Goal: Information Seeking & Learning: Learn about a topic

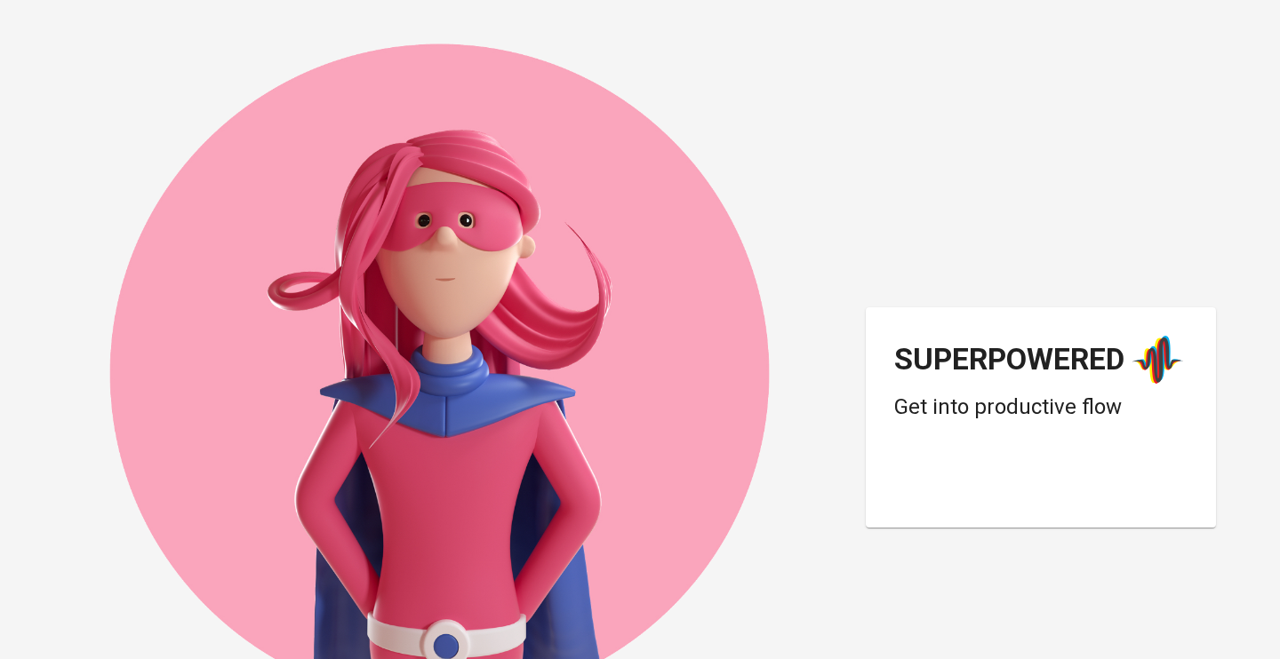
click at [1017, 473] on div "Login dengan Google. Dibuka di tab baru" at bounding box center [1036, 483] width 284 height 39
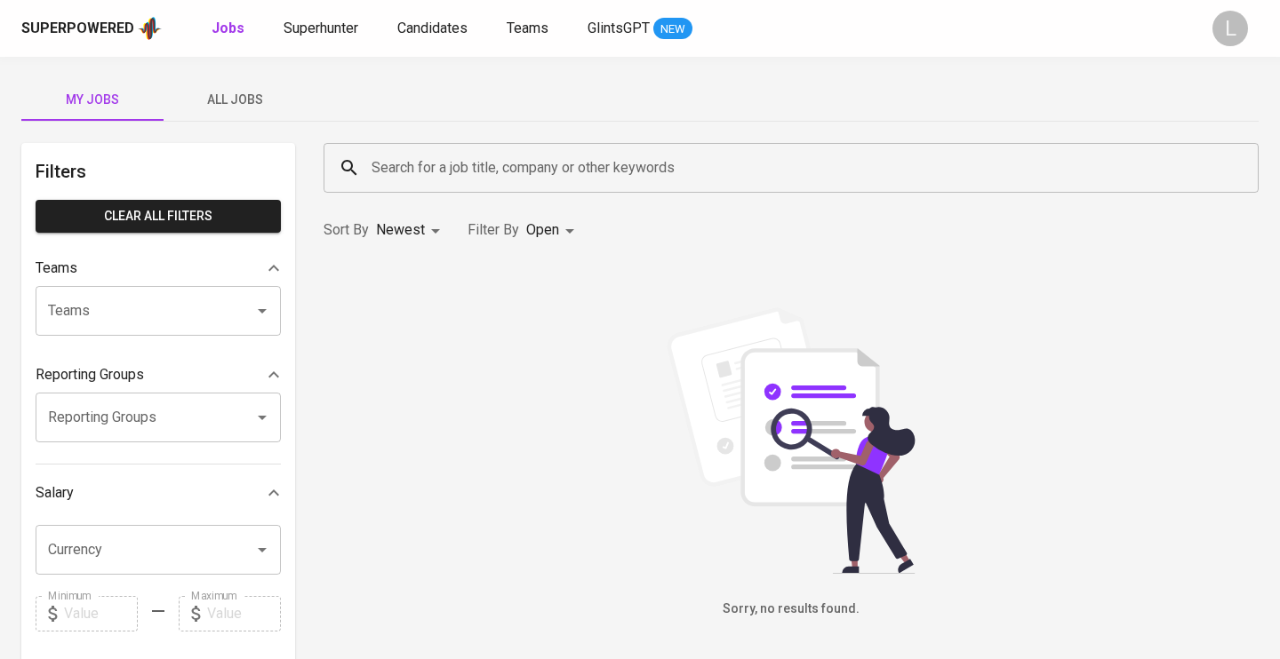
click at [254, 92] on span "All Jobs" at bounding box center [234, 100] width 121 height 22
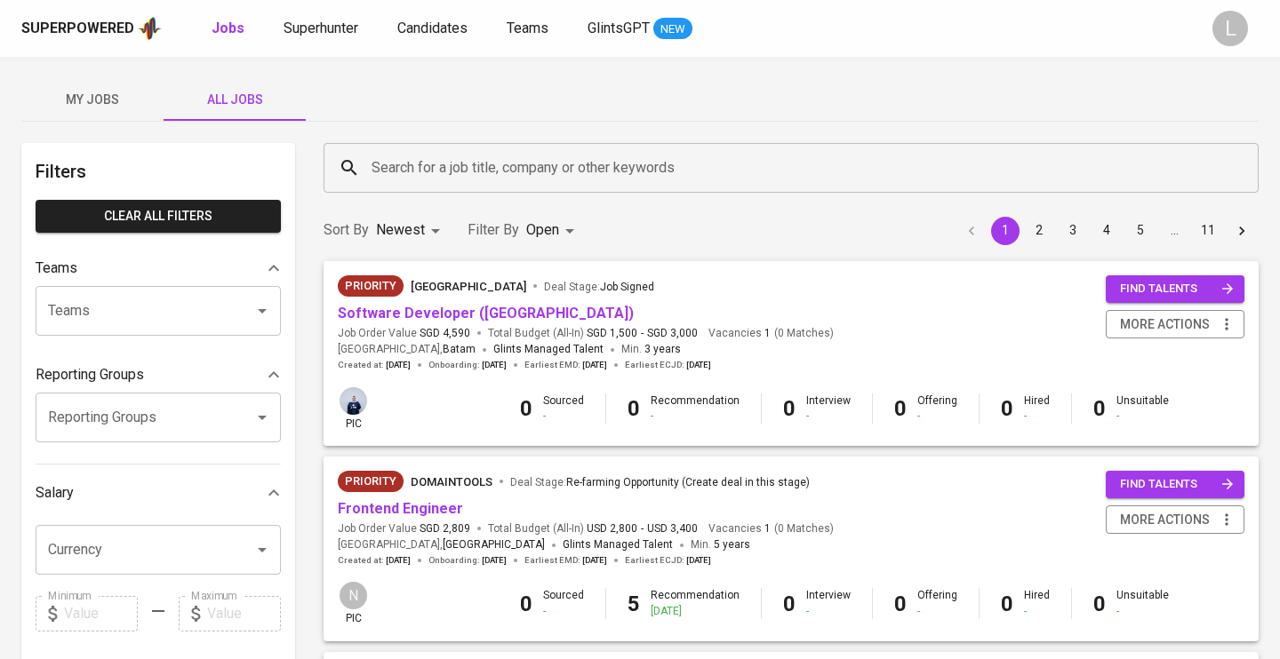
scroll to position [86, 0]
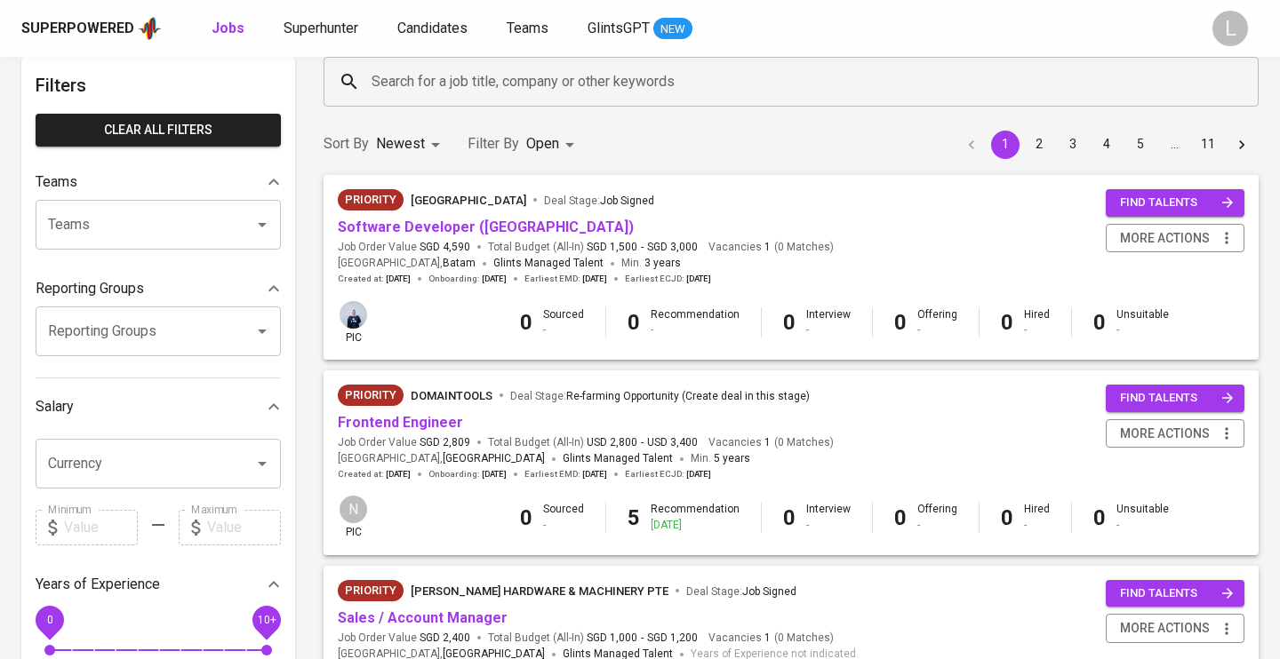
click at [129, 476] on input "Currency" at bounding box center [134, 464] width 180 height 34
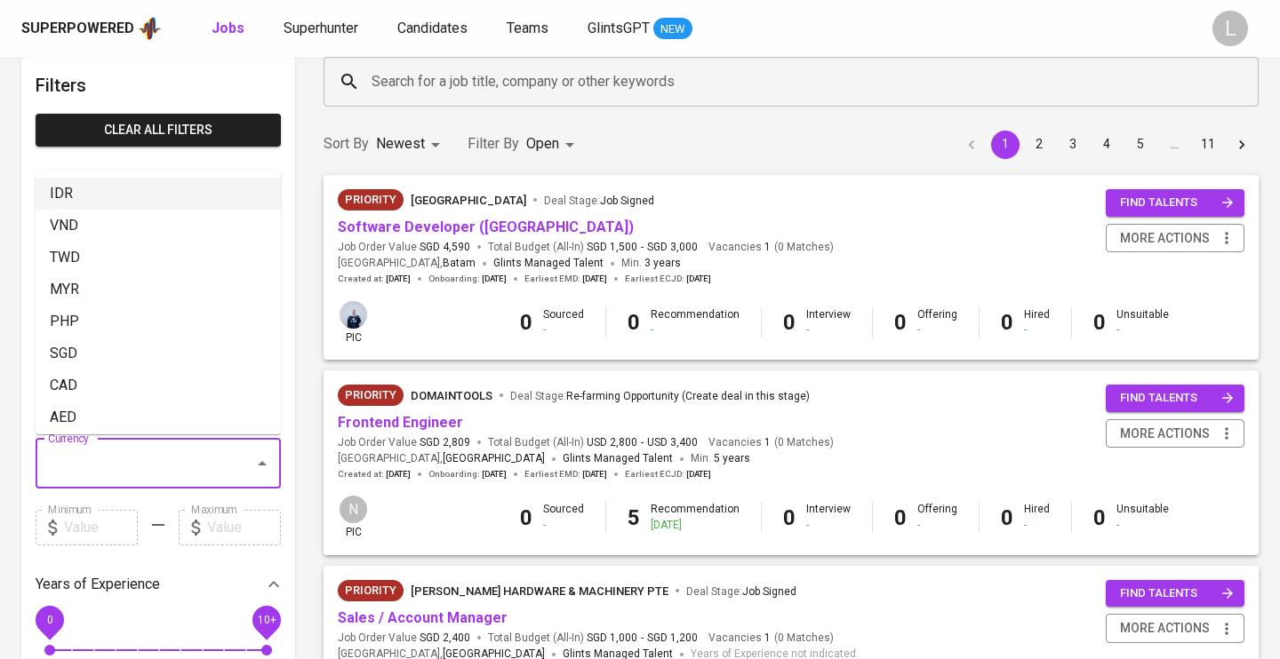
click at [84, 194] on li "IDR" at bounding box center [158, 194] width 245 height 32
type input "IDR"
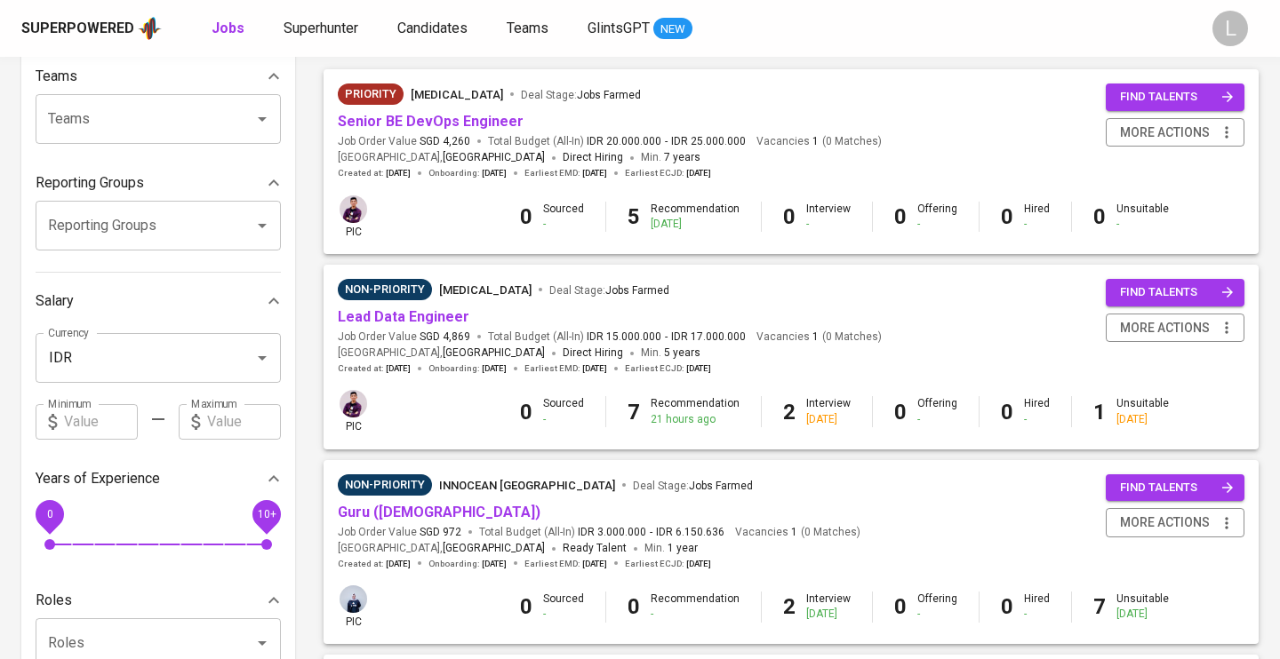
scroll to position [210, 0]
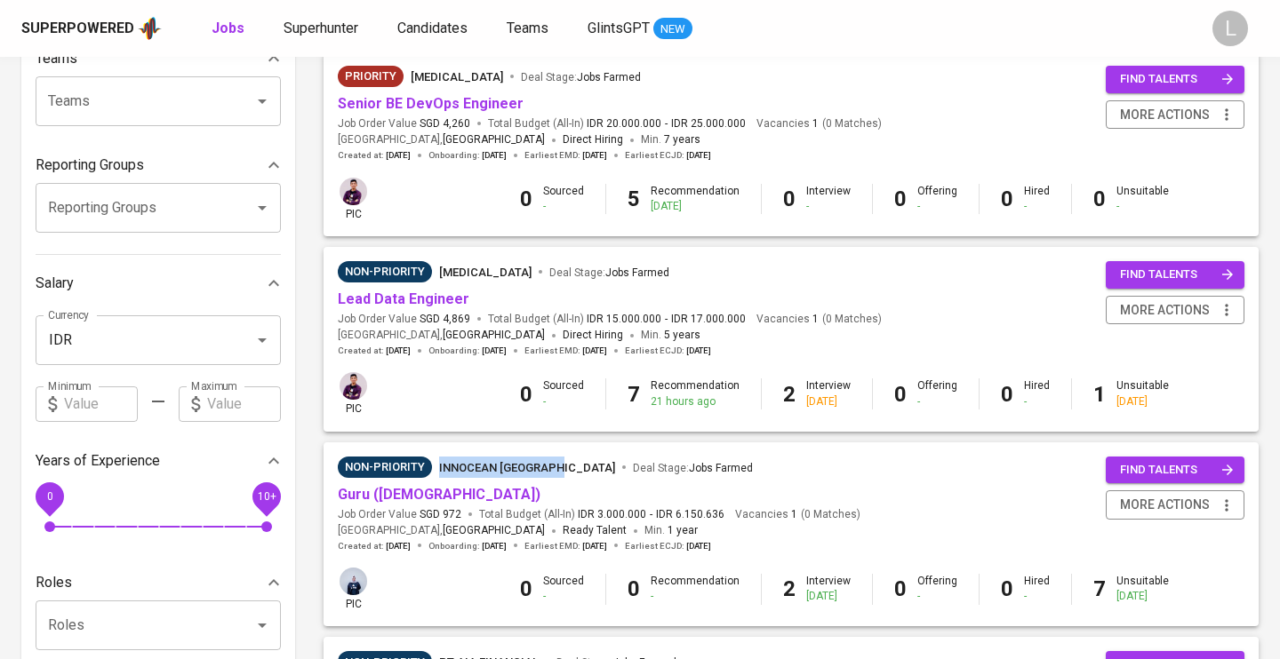
drag, startPoint x: 437, startPoint y: 442, endPoint x: 560, endPoint y: 467, distance: 125.1
click at [560, 467] on div "Non-Priority Innocean Indonesia Deal Stage : Jobs Farmed Guru (Female) Job Orde…" at bounding box center [791, 505] width 935 height 124
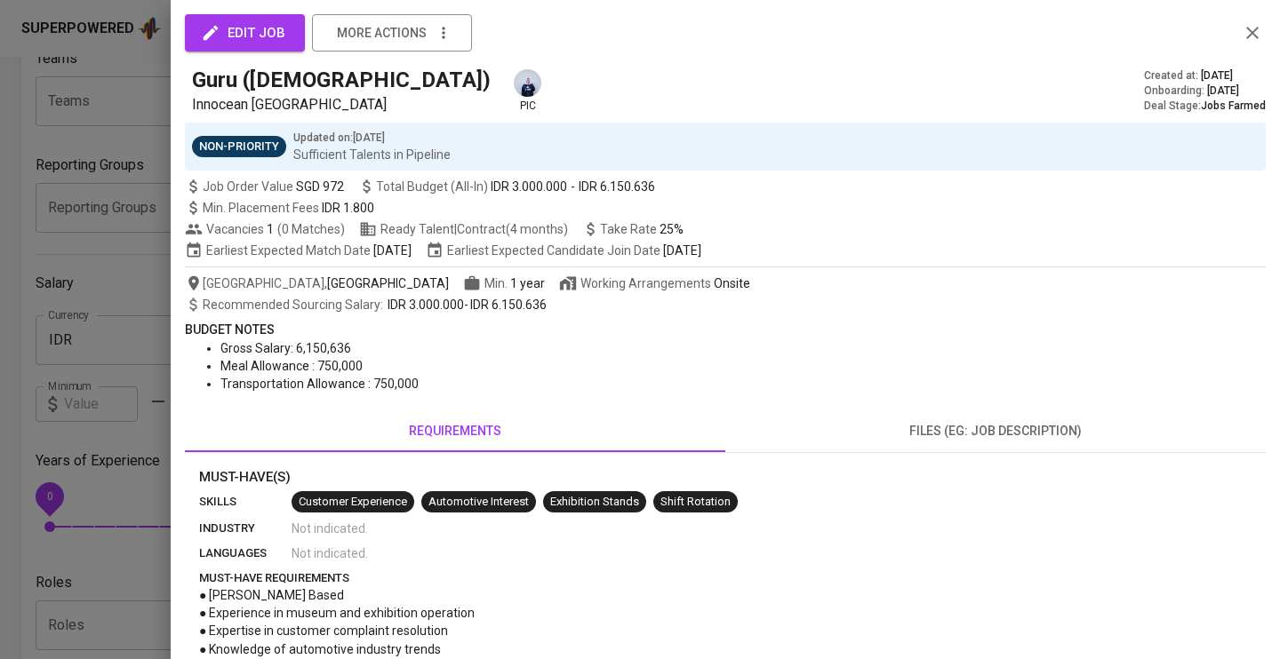
copy span "Innocean Indonesia"
click at [102, 138] on div at bounding box center [640, 329] width 1280 height 659
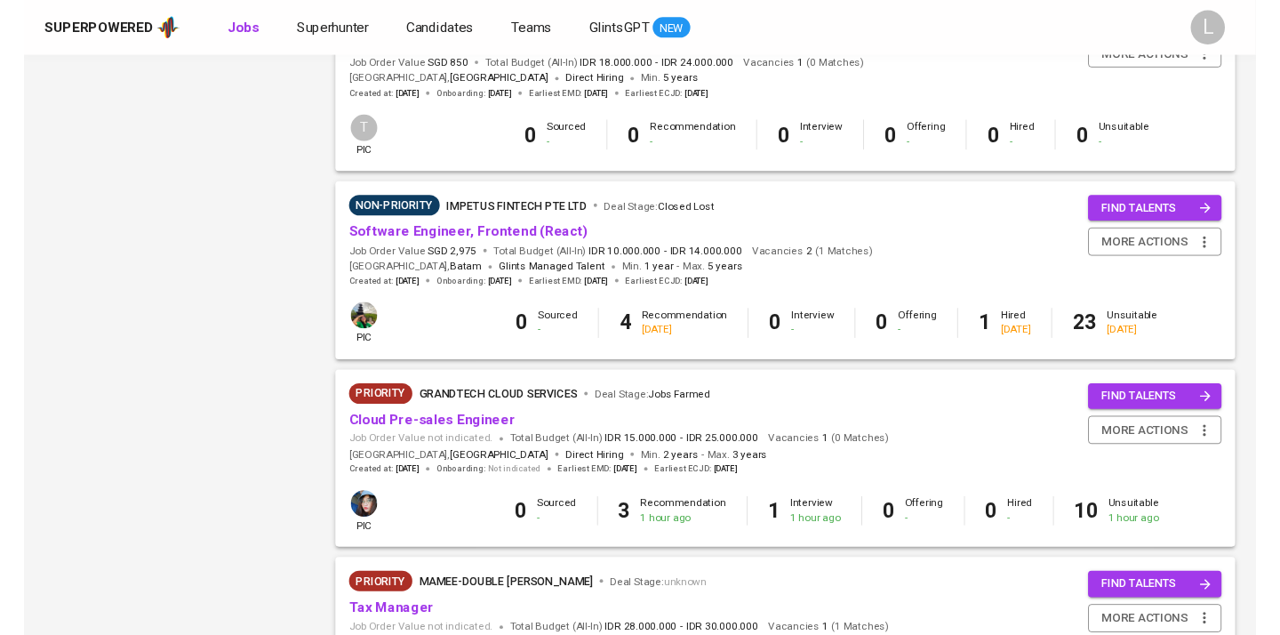
scroll to position [1615, 0]
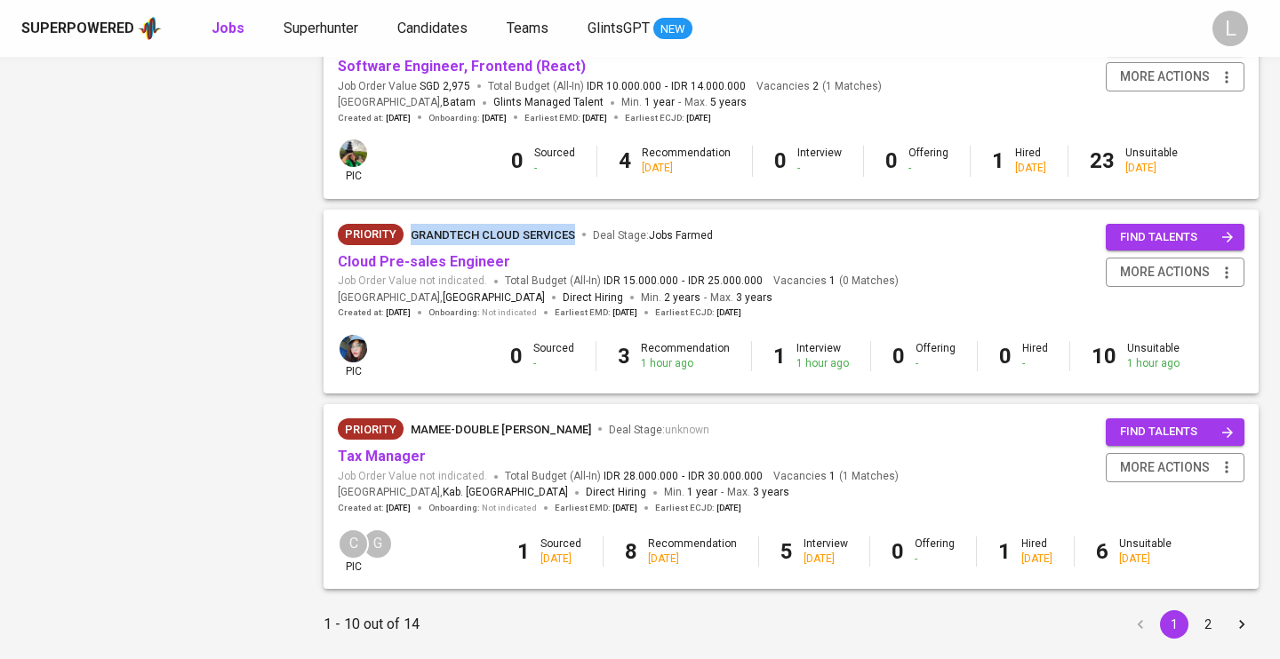
drag, startPoint x: 410, startPoint y: 192, endPoint x: 578, endPoint y: 218, distance: 169.9
click at [578, 218] on div "Priority GrandTech Cloud Services Deal Stage : Jobs Farmed Cloud Pre-sales Engi…" at bounding box center [791, 272] width 935 height 124
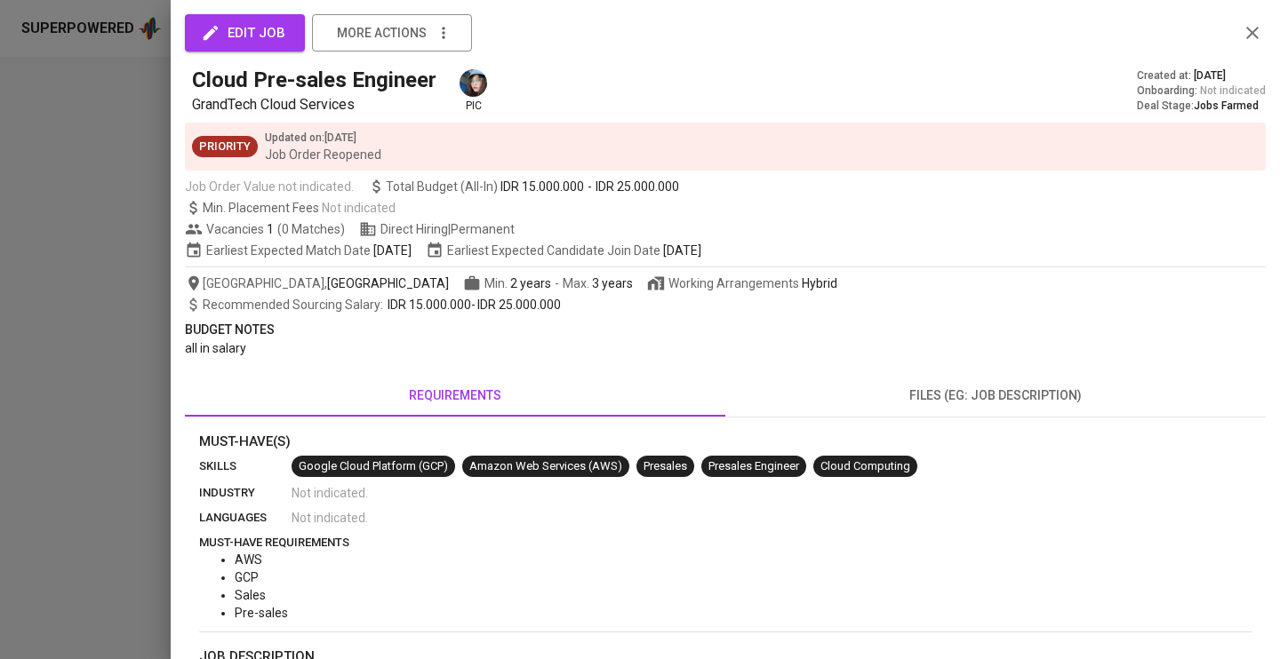
copy span "GrandTech Cloud Services"
drag, startPoint x: 195, startPoint y: 104, endPoint x: 366, endPoint y: 105, distance: 171.5
click at [366, 105] on p "GrandTech Cloud Services" at bounding box center [318, 104] width 252 height 21
copy span "GrandTech Cloud Services"
click at [46, 183] on div at bounding box center [640, 329] width 1280 height 659
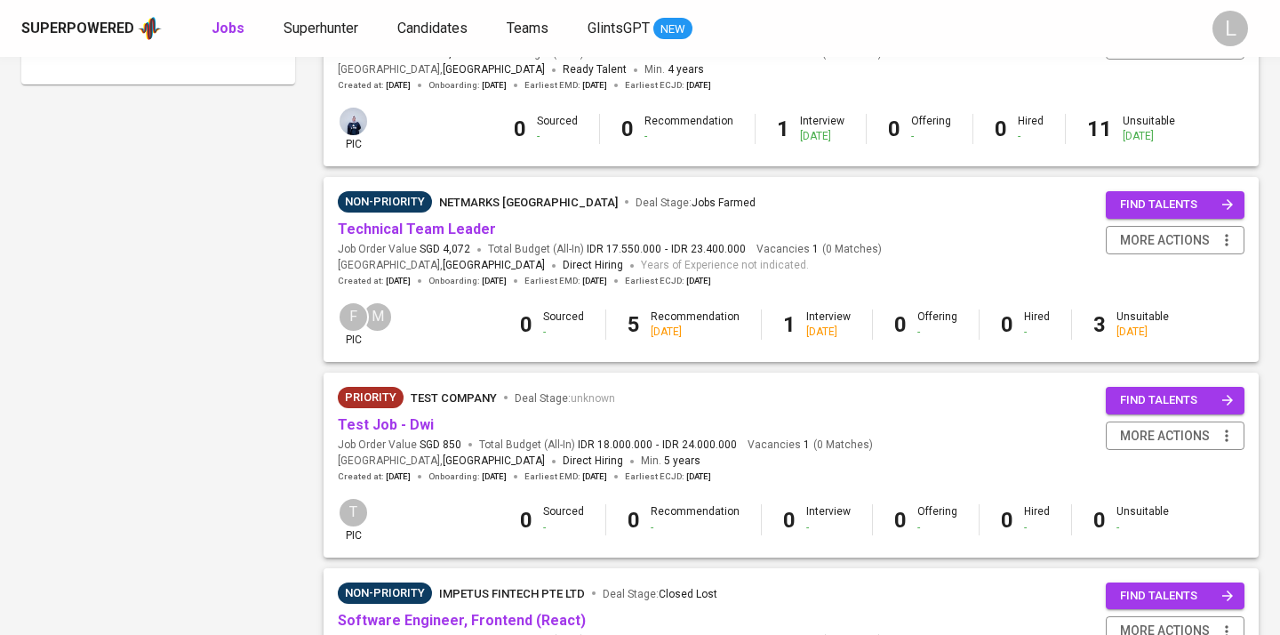
scroll to position [1080, 0]
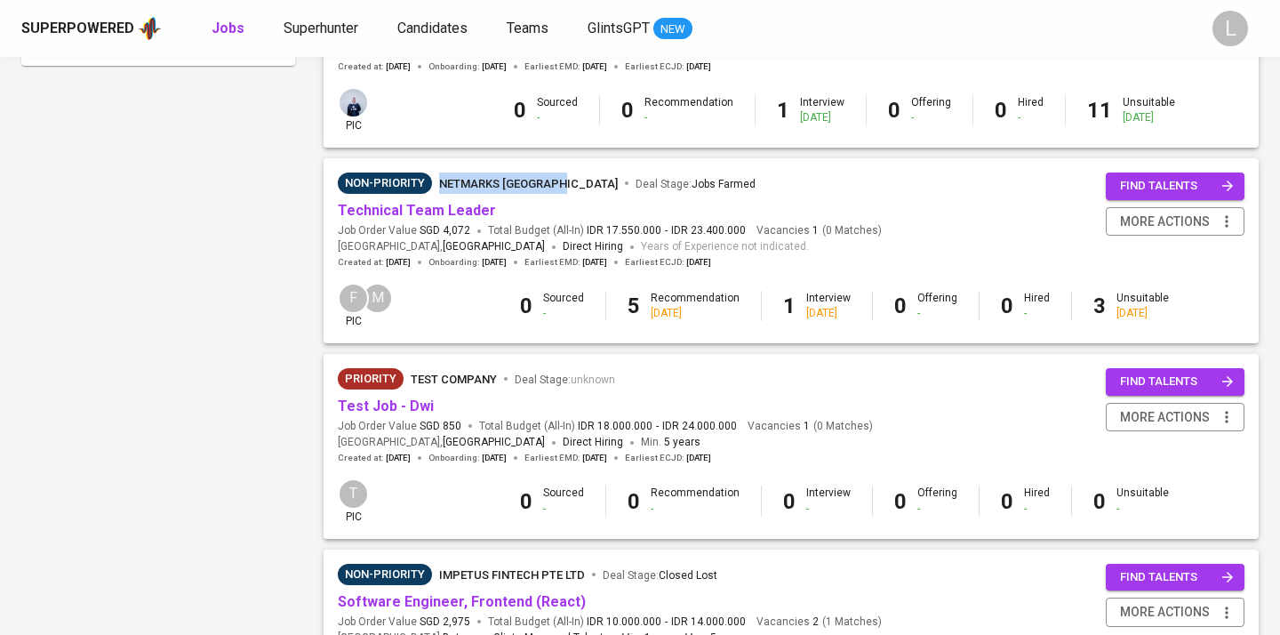
drag, startPoint x: 438, startPoint y: 149, endPoint x: 561, endPoint y: 180, distance: 126.3
click at [561, 180] on div "Non-Priority Netmarks Indonesia Deal Stage : Jobs Farmed Technical Team Leader …" at bounding box center [791, 220] width 935 height 124
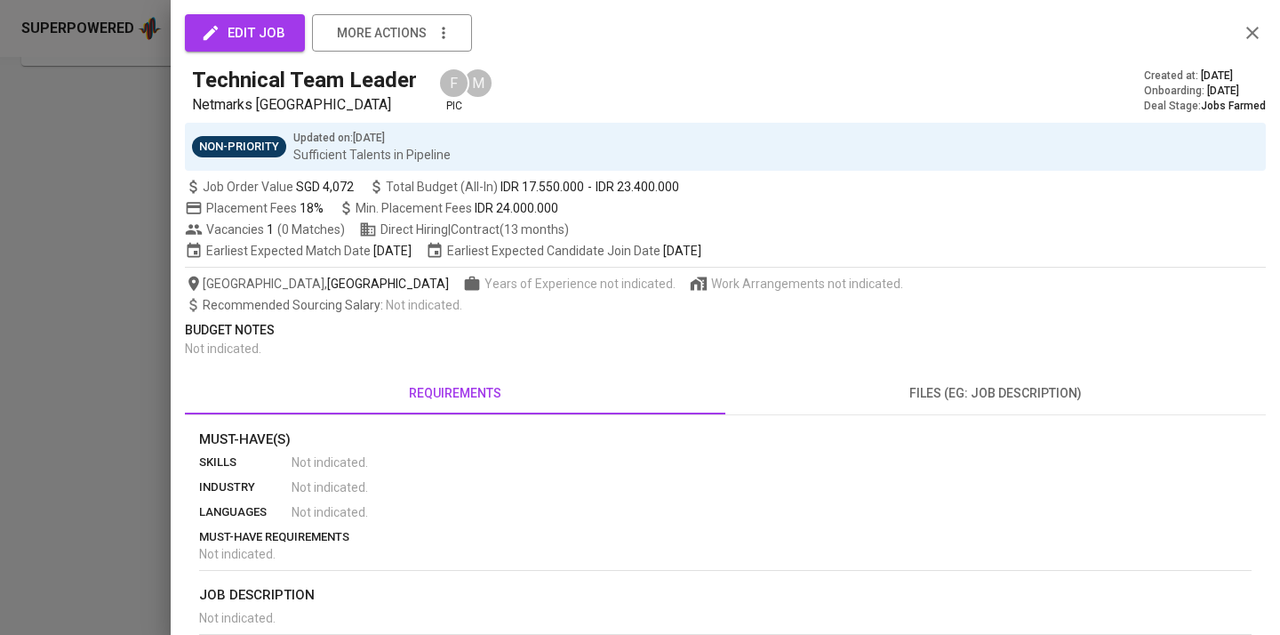
click at [1260, 28] on icon "button" at bounding box center [1252, 32] width 21 height 21
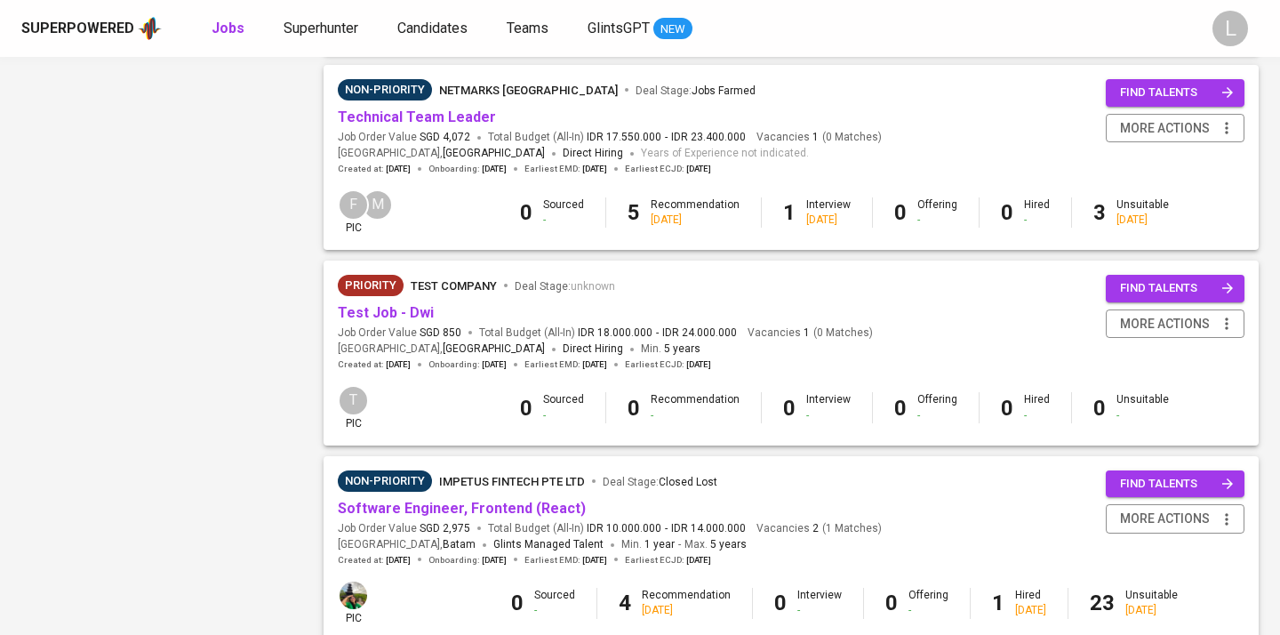
scroll to position [1211, 0]
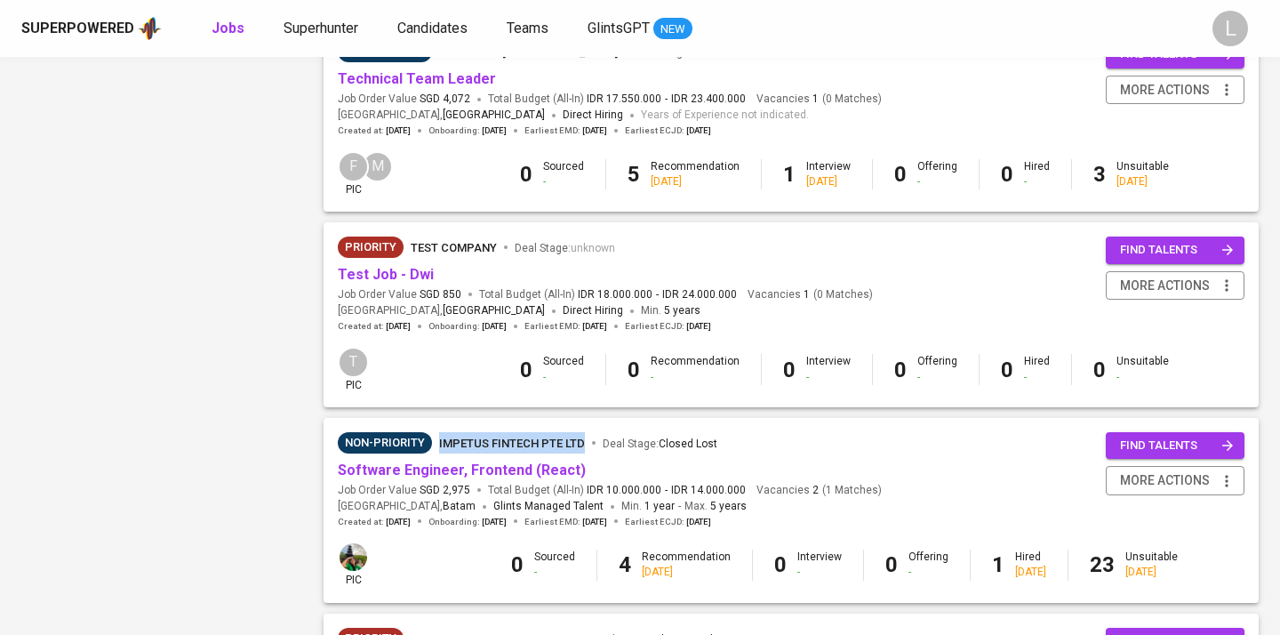
drag, startPoint x: 439, startPoint y: 404, endPoint x: 583, endPoint y: 427, distance: 145.7
click at [583, 427] on div "Non-Priority IMPETUS FINTECH PTE LTD Deal Stage : Closed Lost Software Engineer…" at bounding box center [791, 480] width 935 height 124
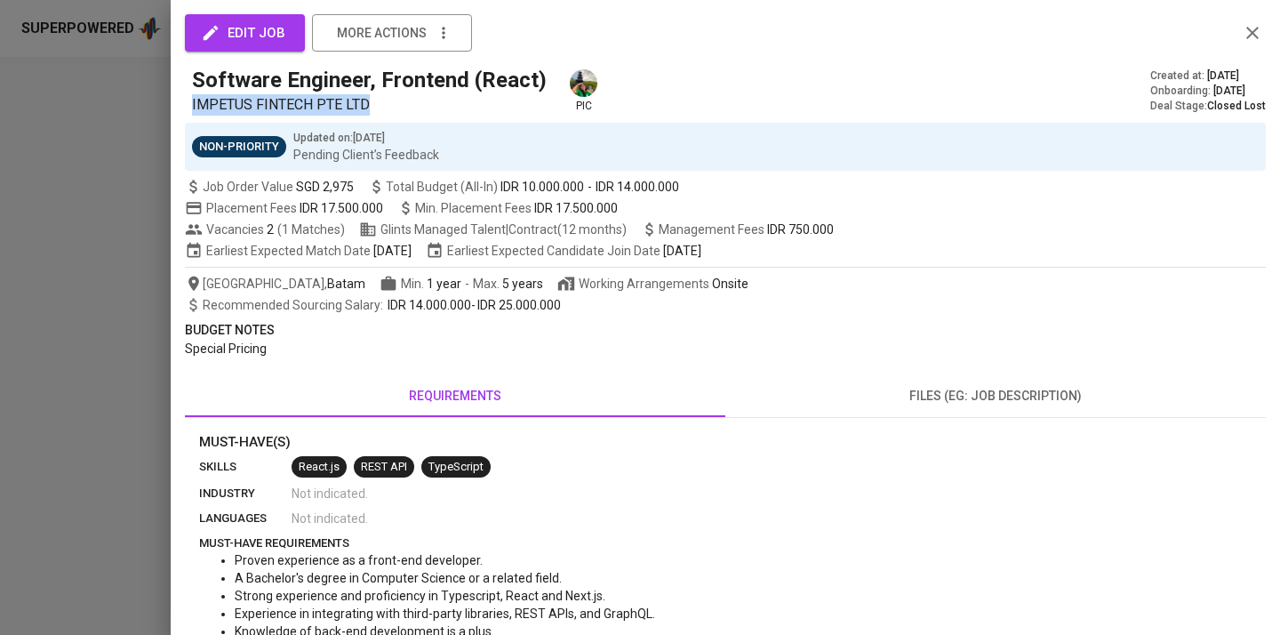
drag, startPoint x: 194, startPoint y: 102, endPoint x: 378, endPoint y: 99, distance: 184.0
click at [378, 99] on p "IMPETUS FINTECH PTE LTD" at bounding box center [373, 104] width 362 height 21
copy span "IMPETUS FINTECH PTE LTD"
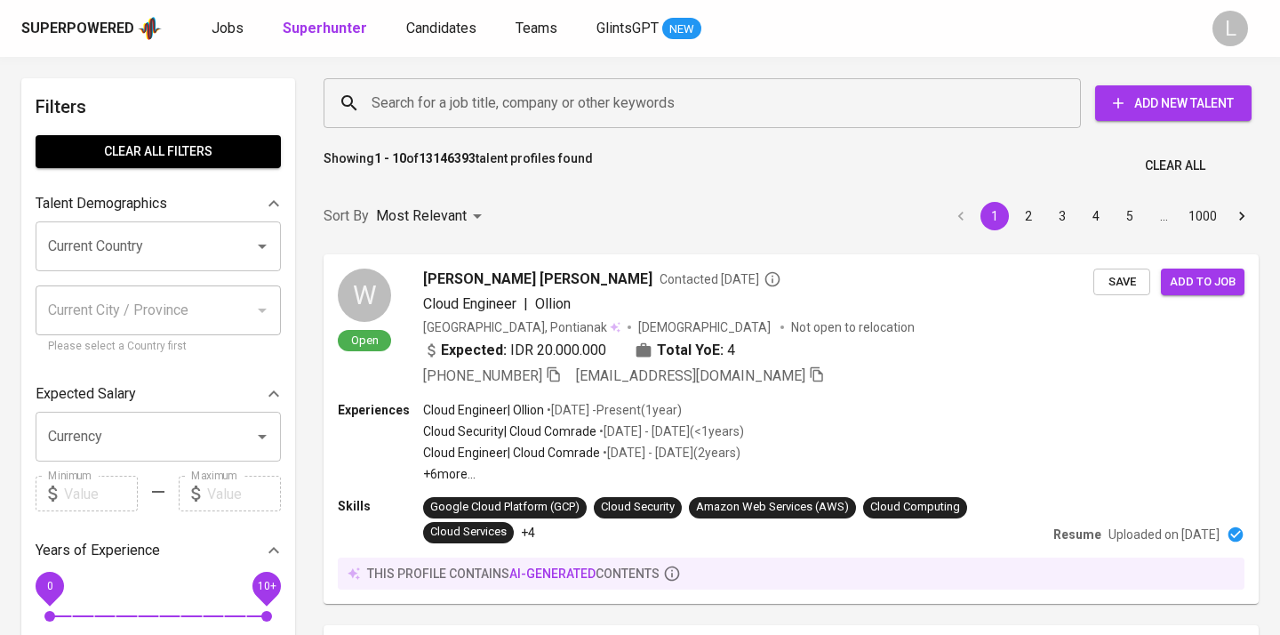
click at [505, 97] on input "Search for a job title, company or other keywords" at bounding box center [706, 103] width 679 height 34
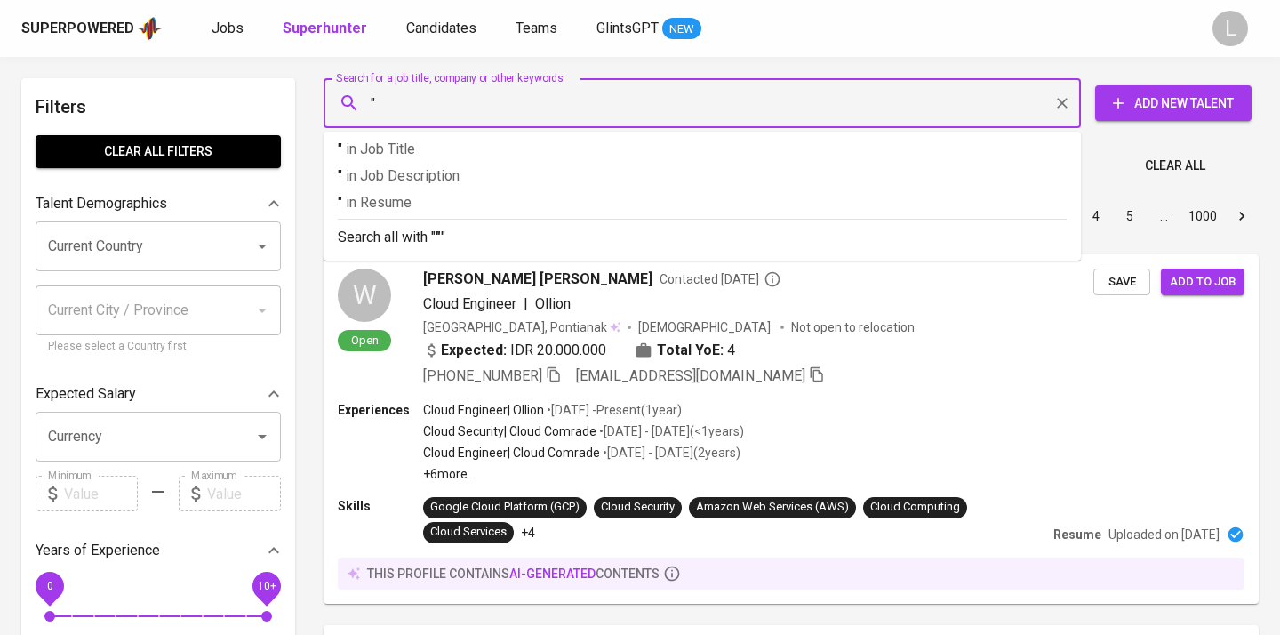
paste input "GrandTech Systems [GEOGRAPHIC_DATA]"
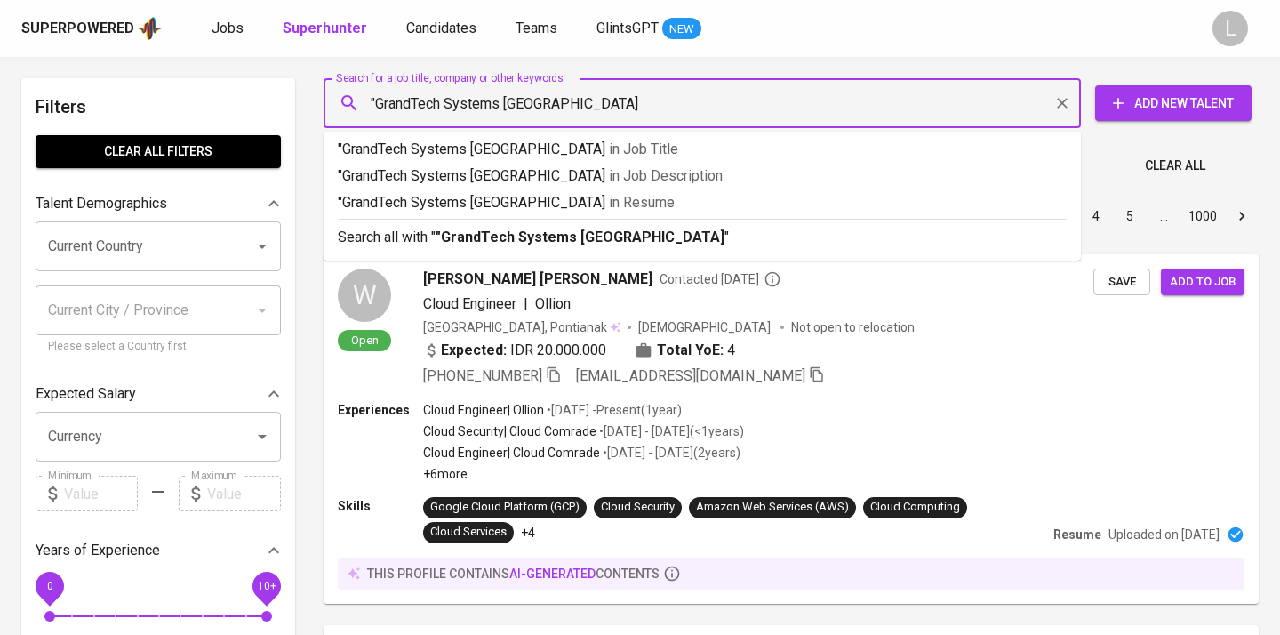
type input ""GrandTech Systems [GEOGRAPHIC_DATA]""
click at [484, 230] on b ""GrandTech Systems [GEOGRAPHIC_DATA]"" at bounding box center [582, 236] width 294 height 17
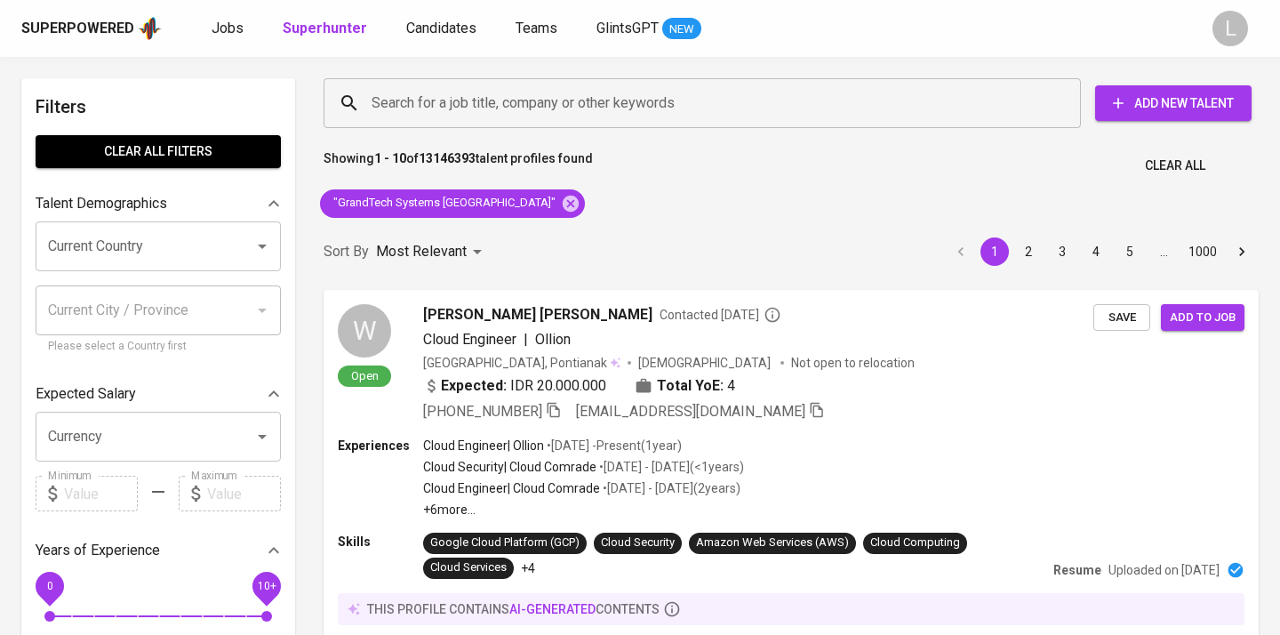
click at [484, 230] on div "Sort By Most Relevant MOST_RELEVANT 1 2 3 4 5 … 1000" at bounding box center [791, 252] width 956 height 54
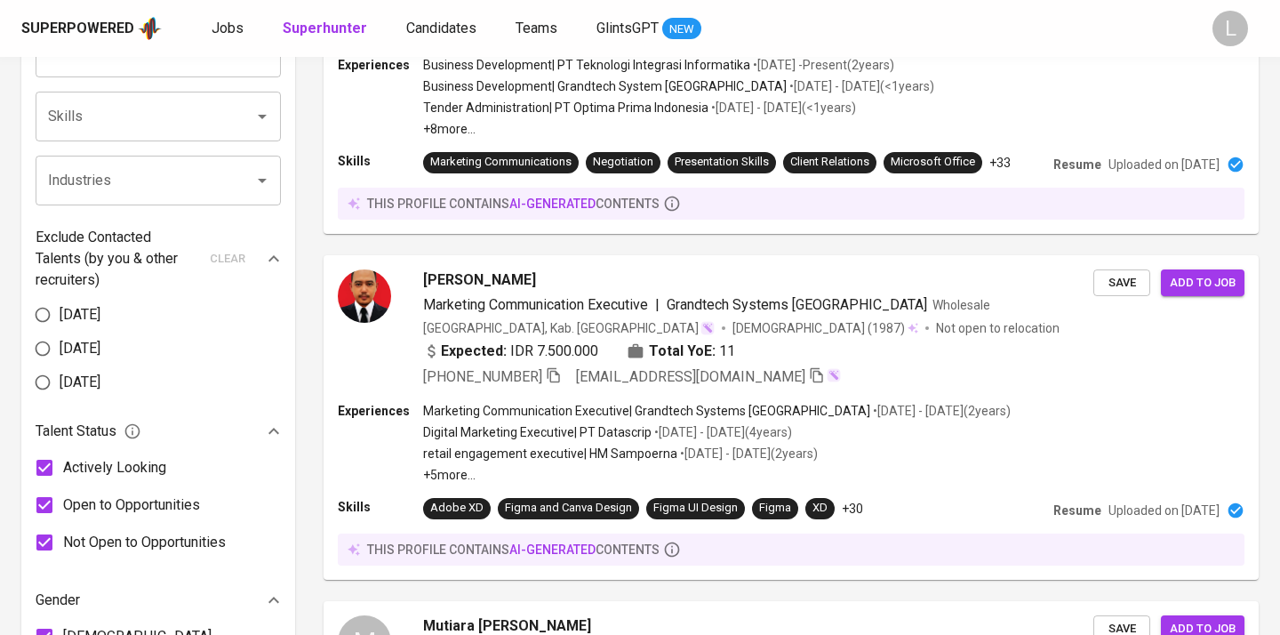
scroll to position [396, 0]
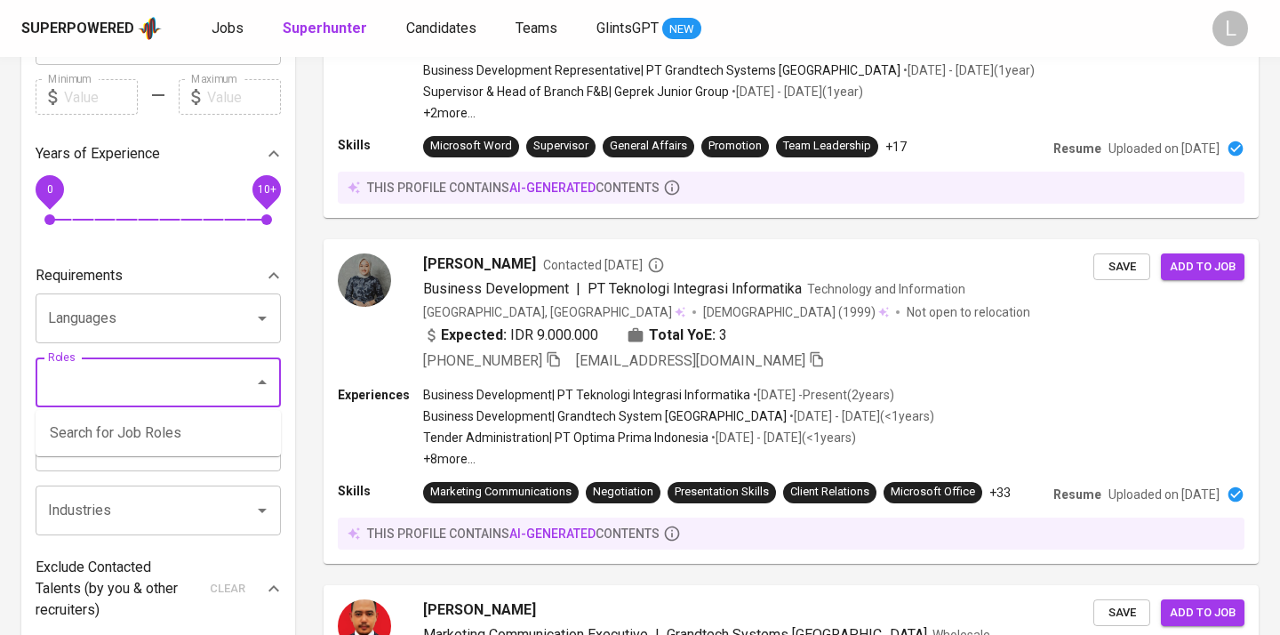
click at [114, 376] on input "Roles" at bounding box center [134, 382] width 180 height 34
type input "hr"
click at [132, 450] on span "Administrative & HR" at bounding box center [99, 455] width 98 height 12
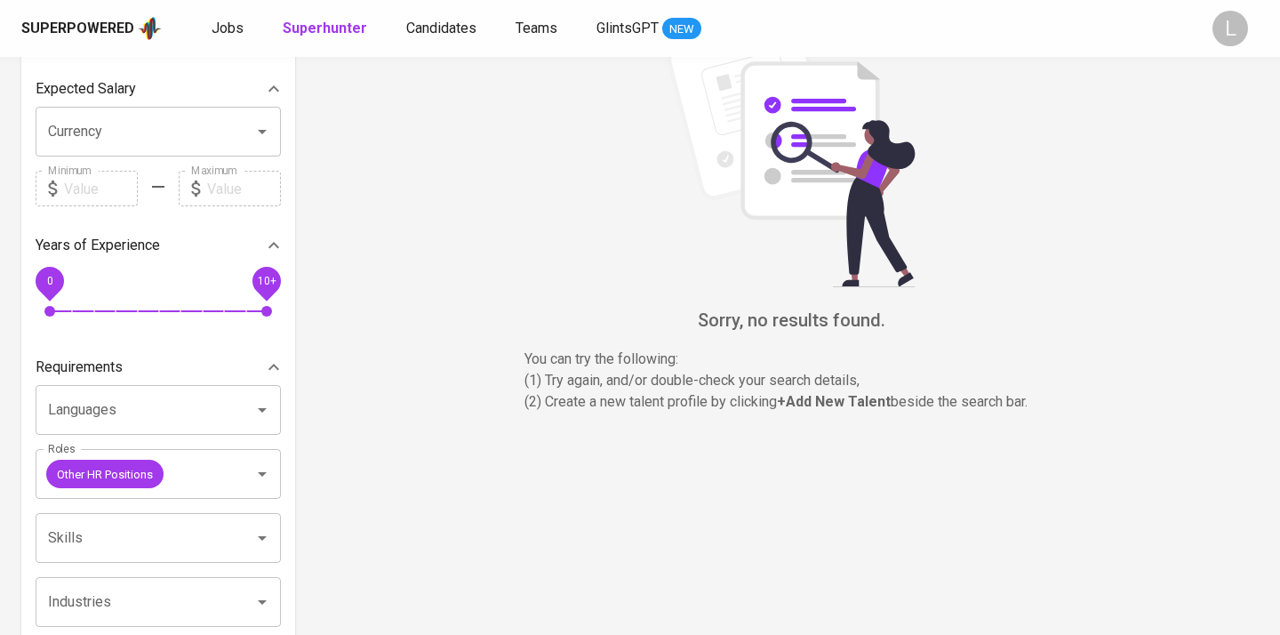
scroll to position [348, 0]
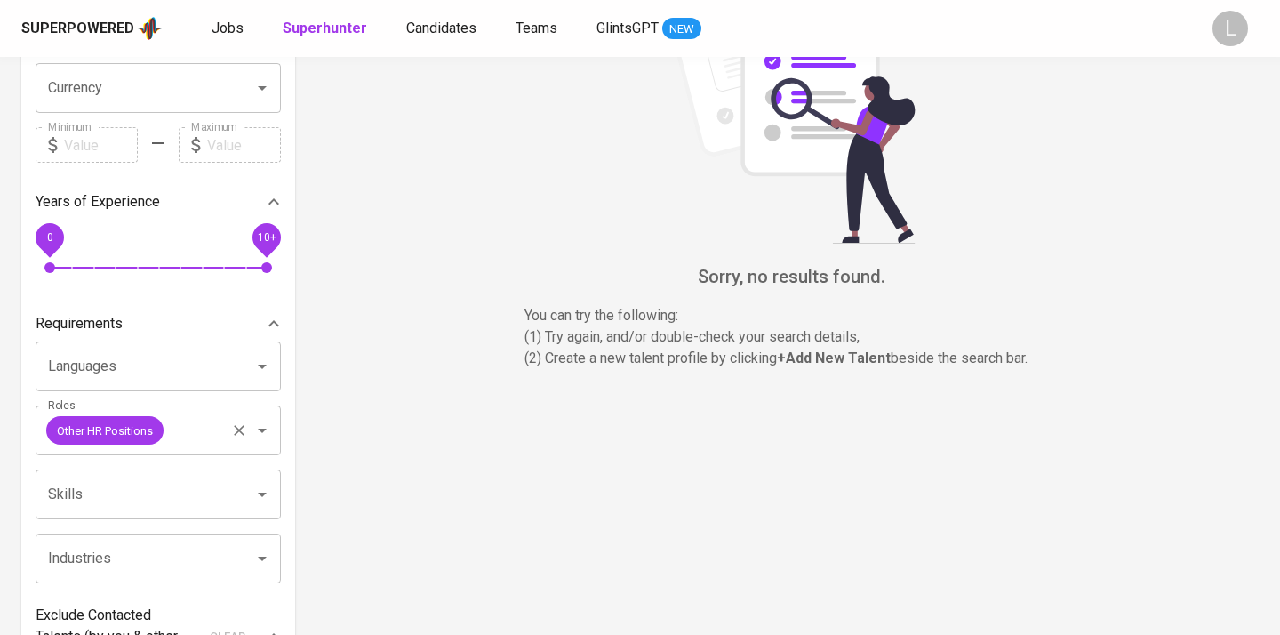
click at [242, 433] on icon "Clear" at bounding box center [239, 431] width 11 height 11
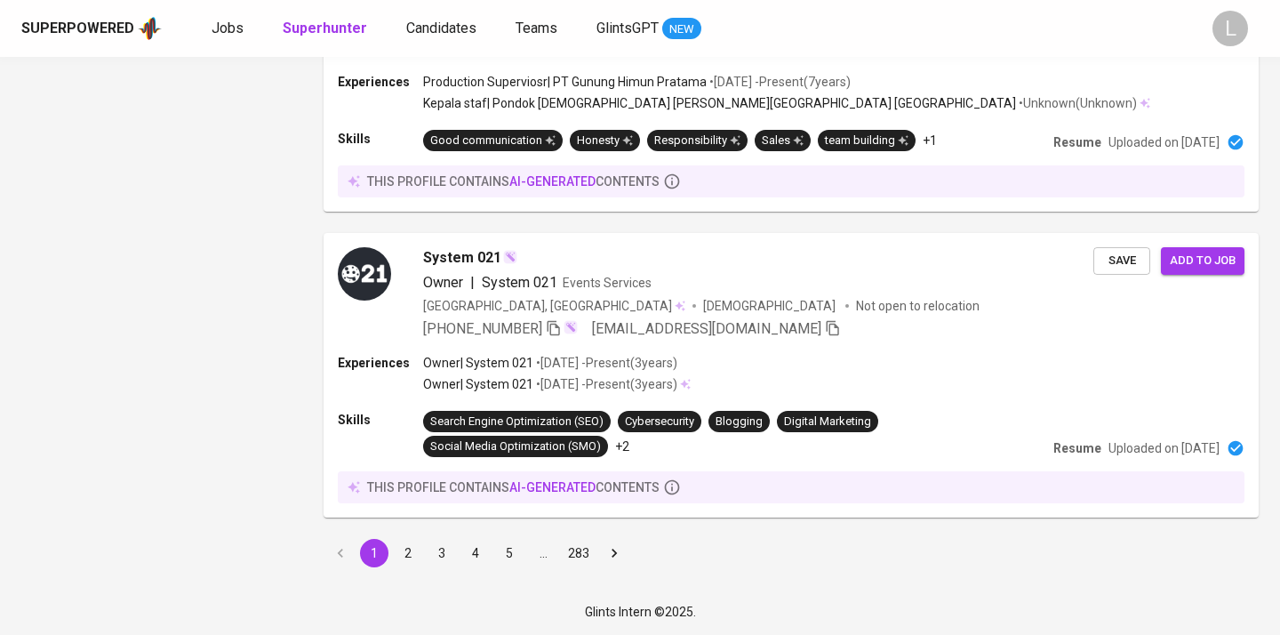
scroll to position [2919, 0]
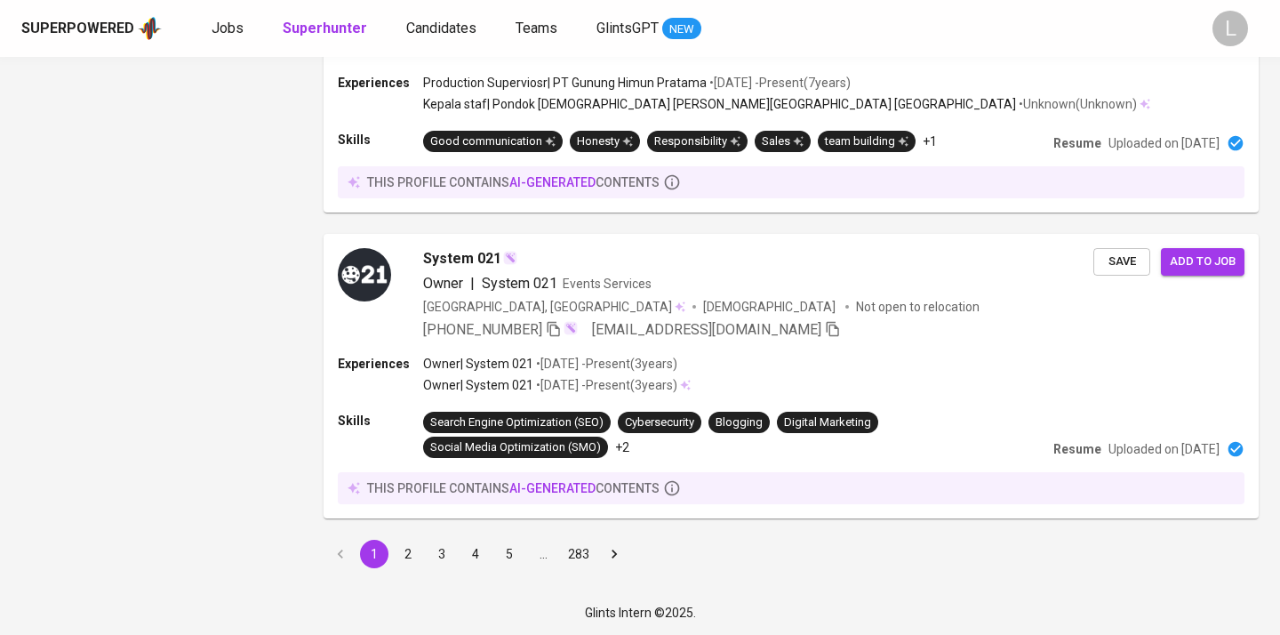
click at [414, 555] on button "2" at bounding box center [408, 553] width 28 height 28
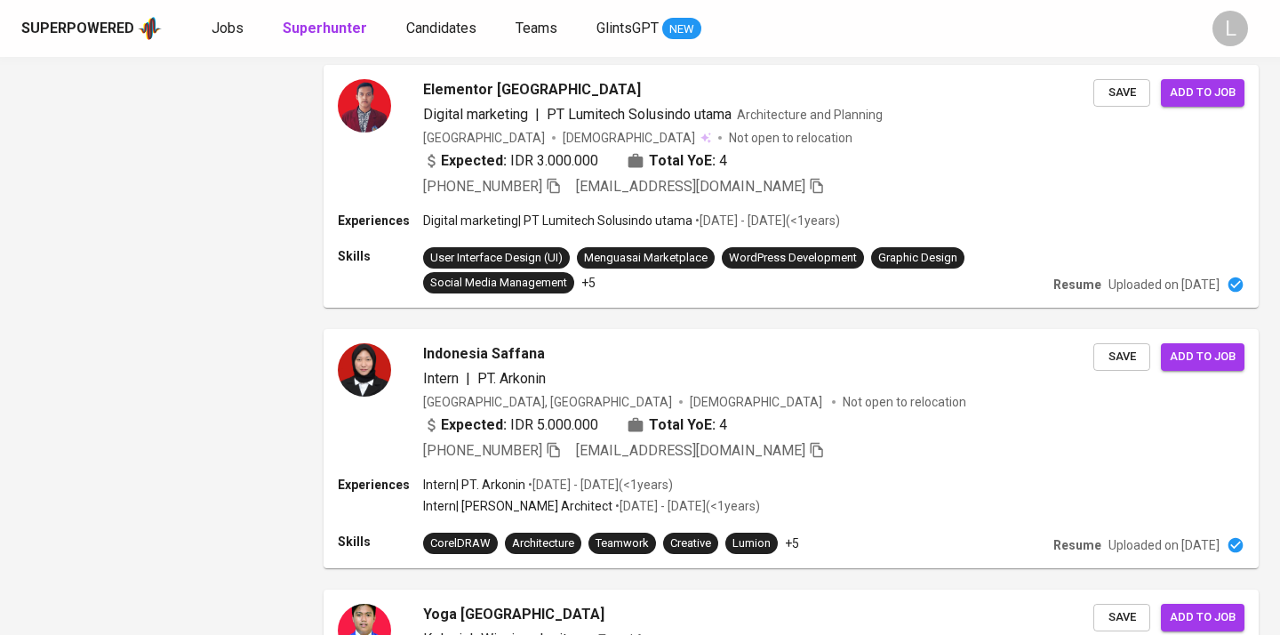
scroll to position [2478, 0]
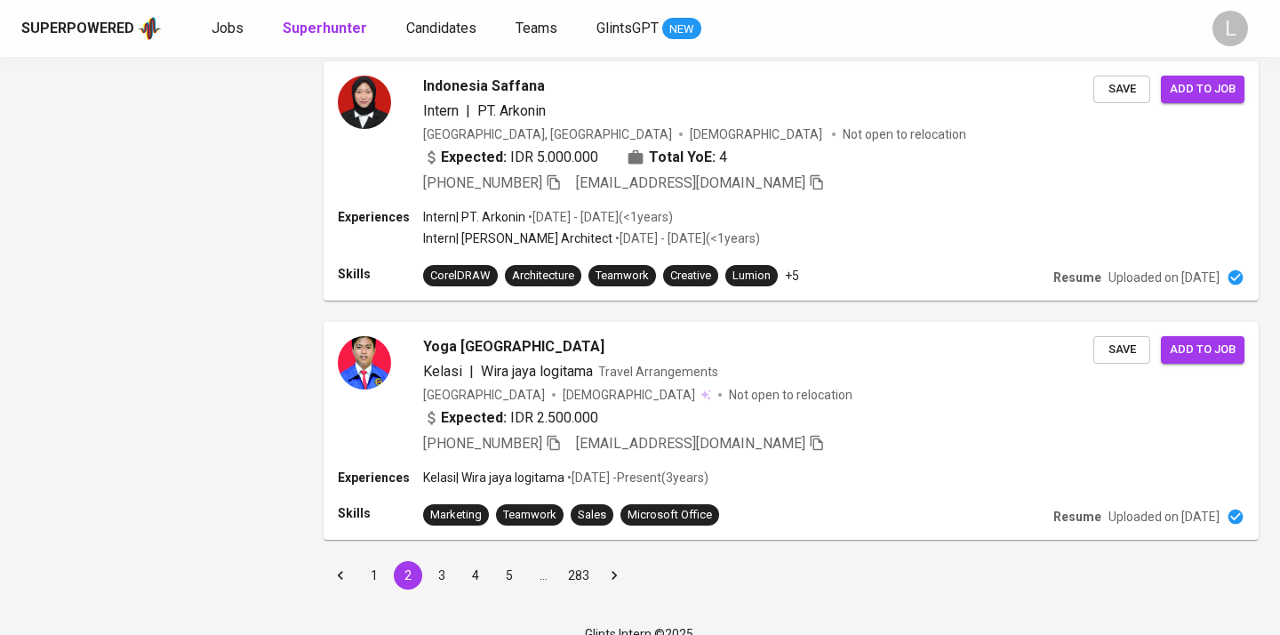
click at [444, 561] on button "3" at bounding box center [441, 575] width 28 height 28
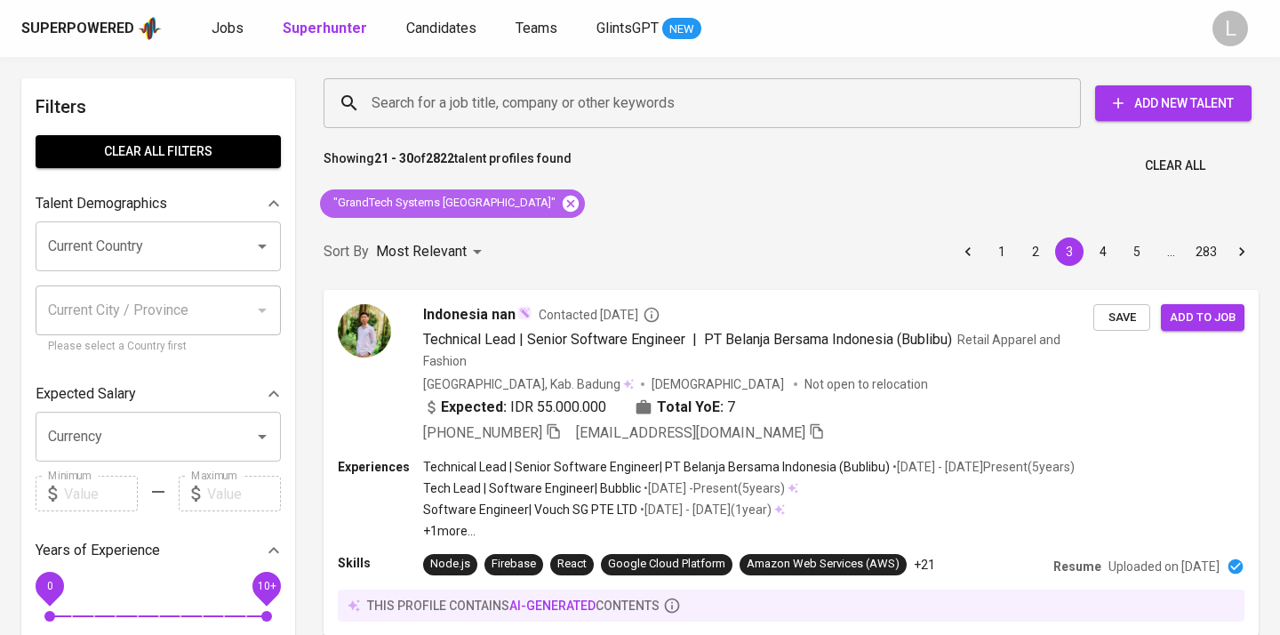
click at [563, 204] on icon at bounding box center [571, 203] width 16 height 16
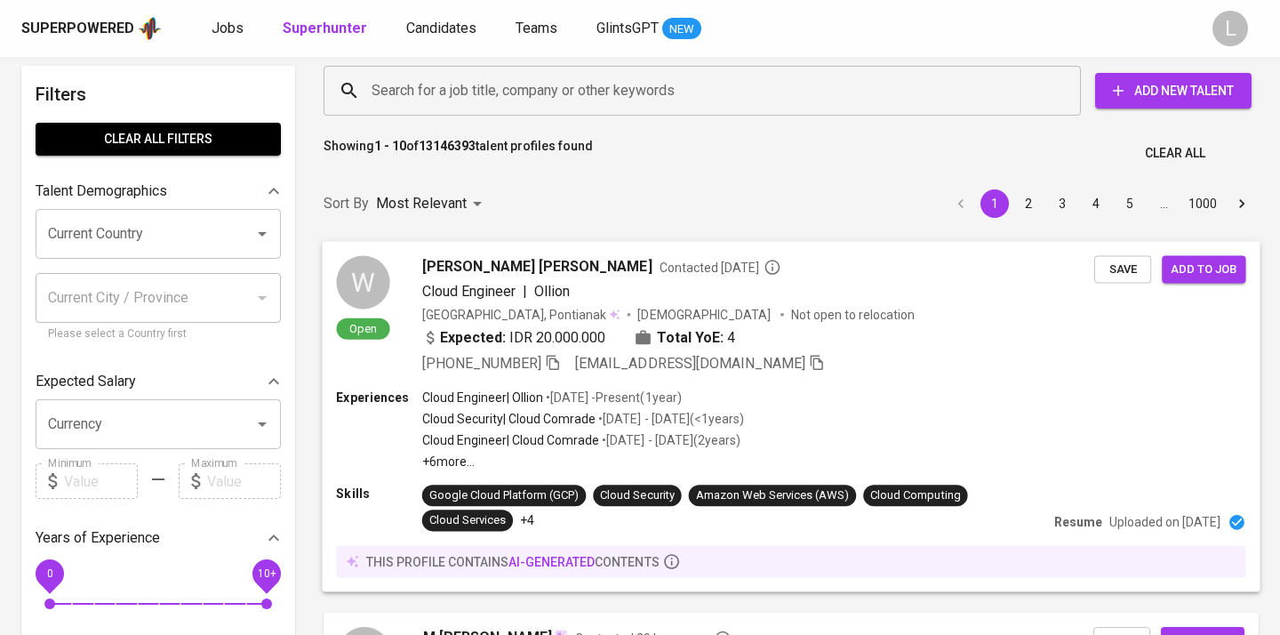
scroll to position [22, 0]
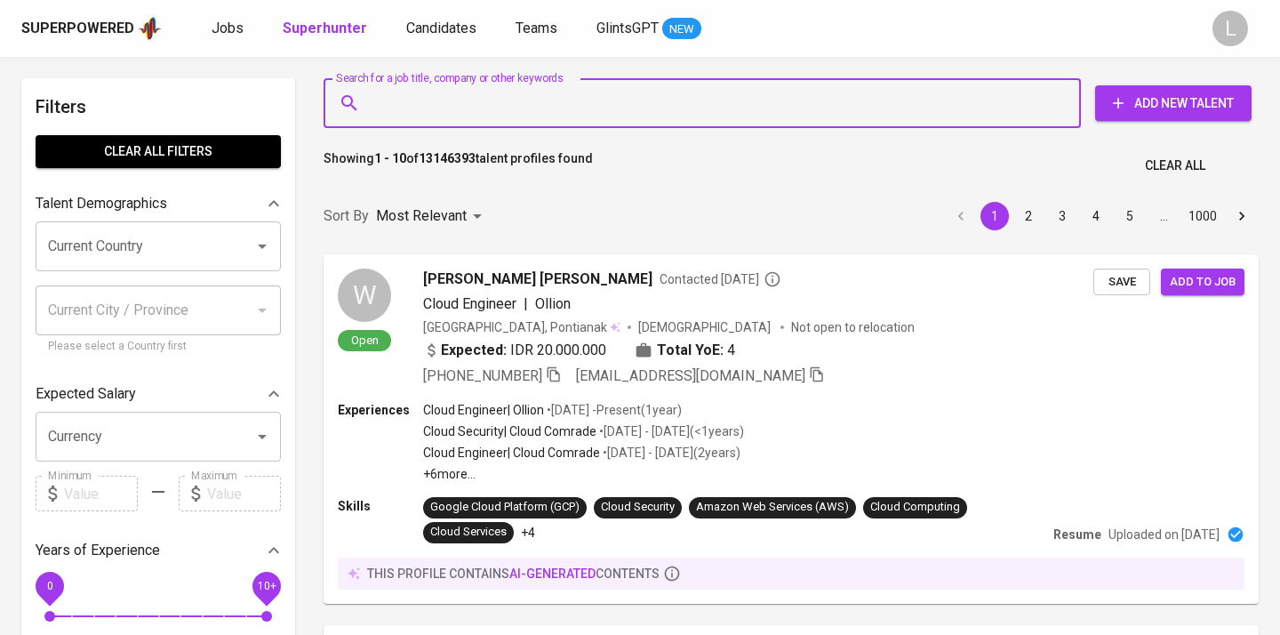
click at [601, 107] on input "Search for a job title, company or other keywords" at bounding box center [706, 103] width 679 height 34
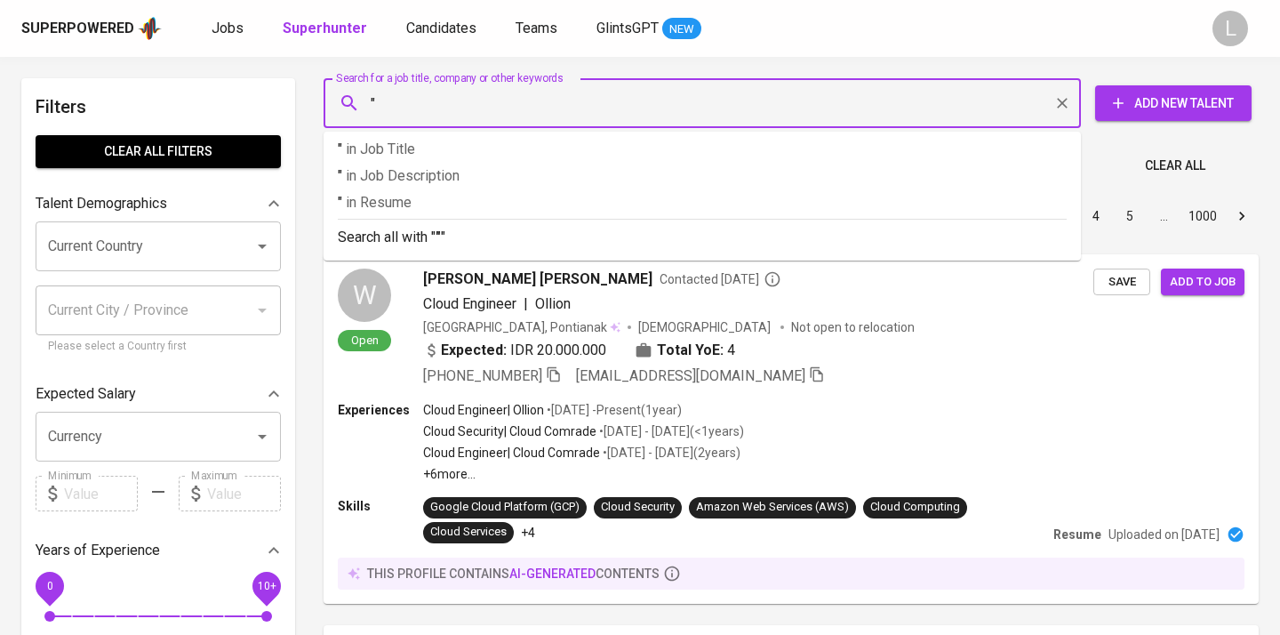
paste input "Marcella Tanuwidjaja"
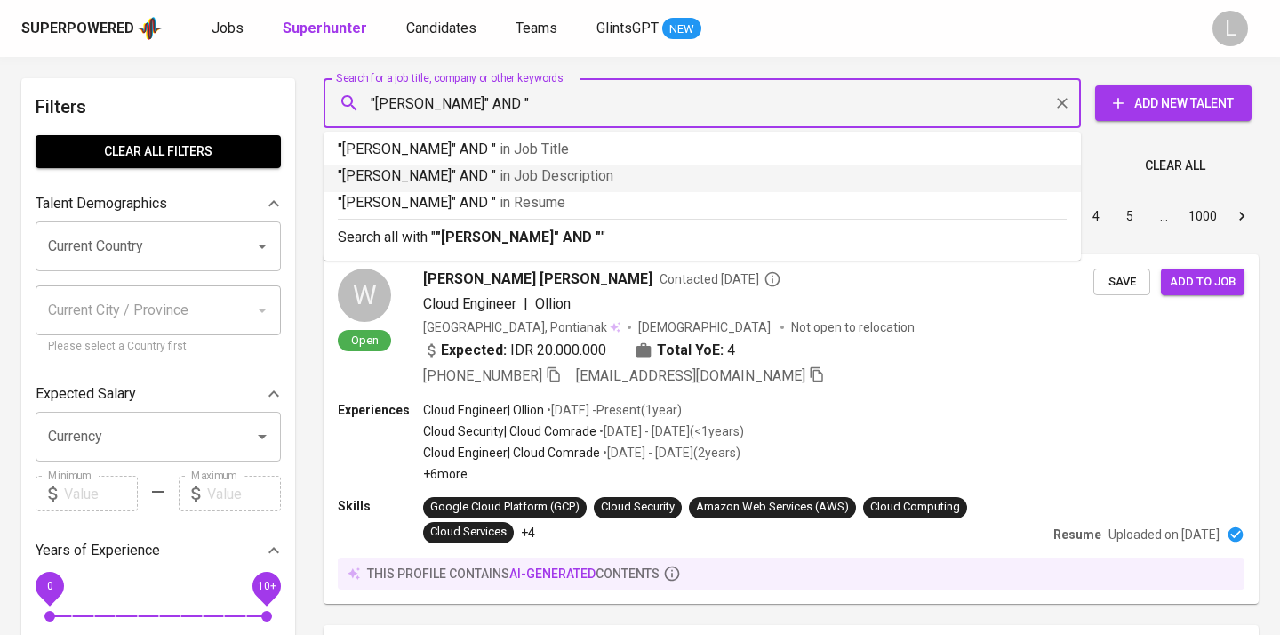
paste input "Sekolah Tinggi Pariwisata Trisakti"
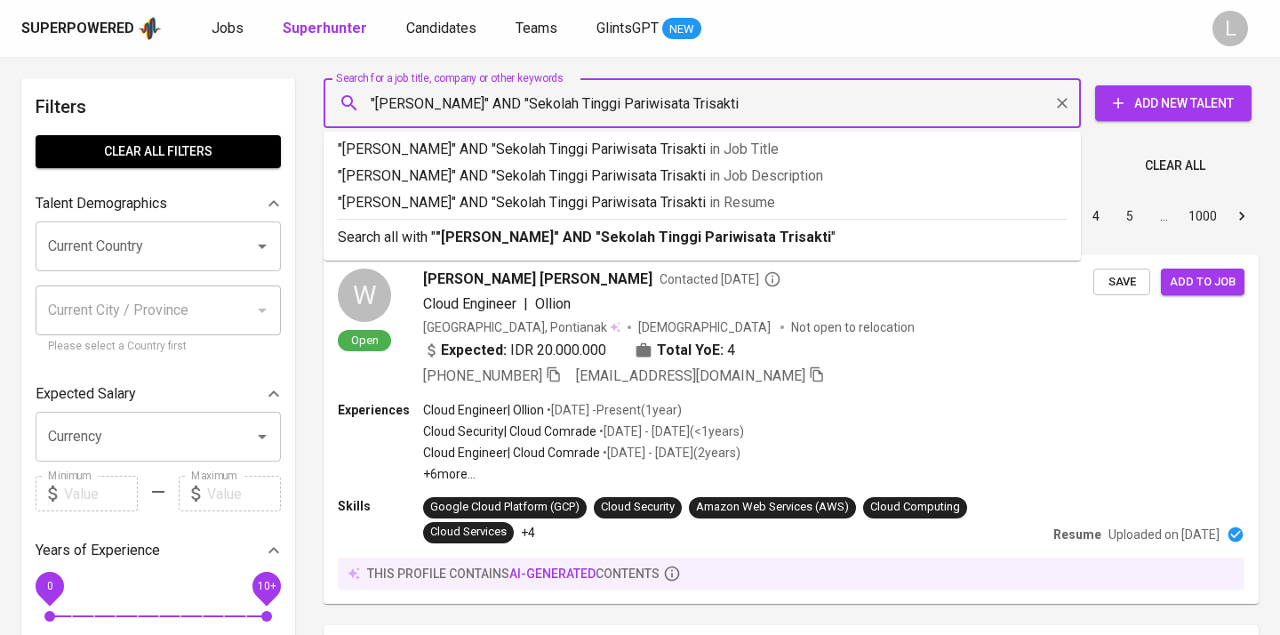
type input ""Marcella Tanuwidjaja" AND "Sekolah Tinggi Pariwisata Trisakti'"
click at [634, 232] on b ""Marcella Tanuwidjaja" AND "Sekolah Tinggi Pariwisata Trisakti'" at bounding box center [634, 236] width 399 height 17
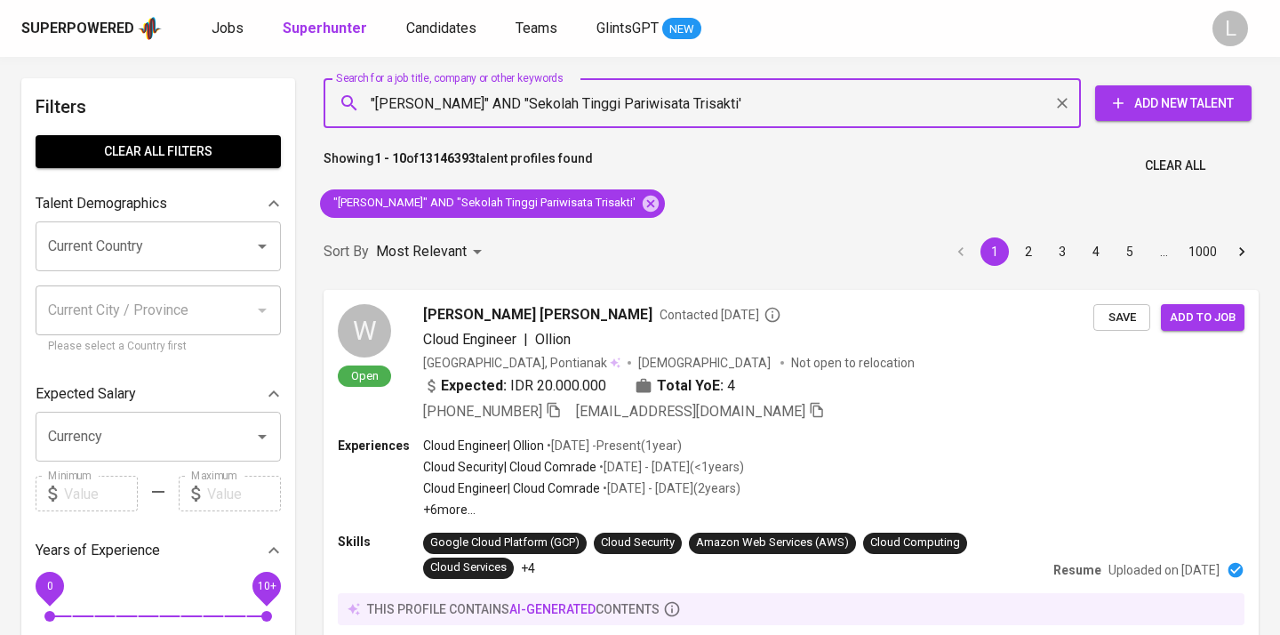
click at [634, 232] on div "Sort By Most Relevant MOST_RELEVANT 1 2 3 4 5 … 1000" at bounding box center [791, 252] width 956 height 54
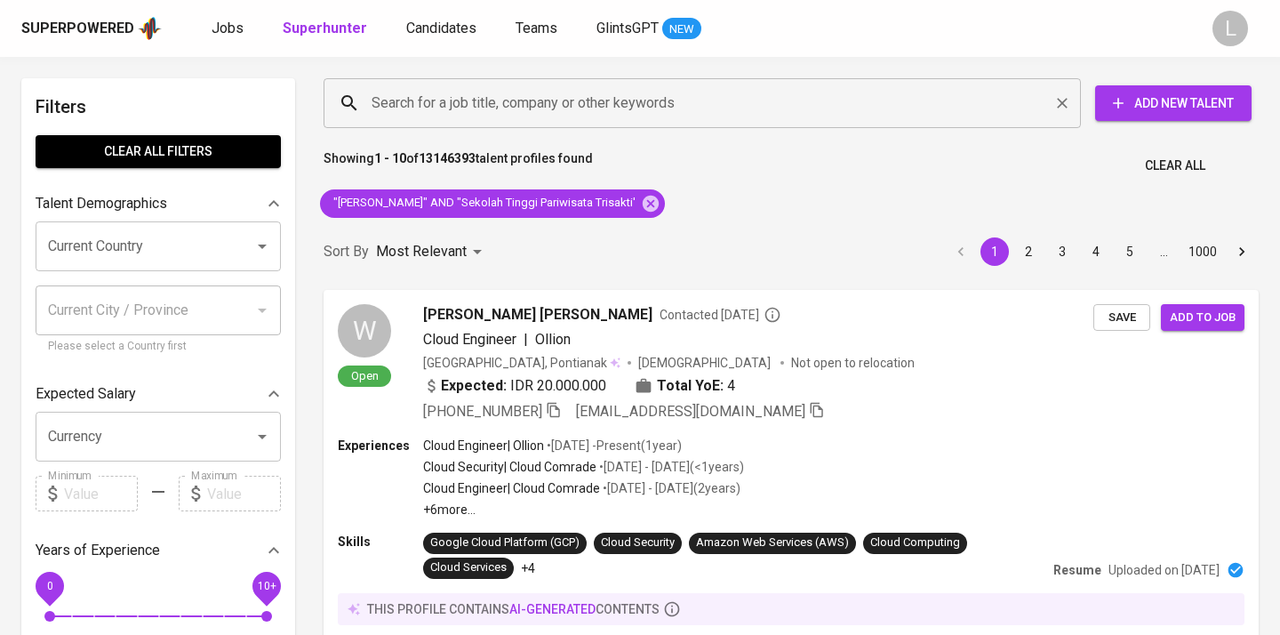
click at [783, 100] on input "Search for a job title, company or other keywords" at bounding box center [706, 103] width 679 height 34
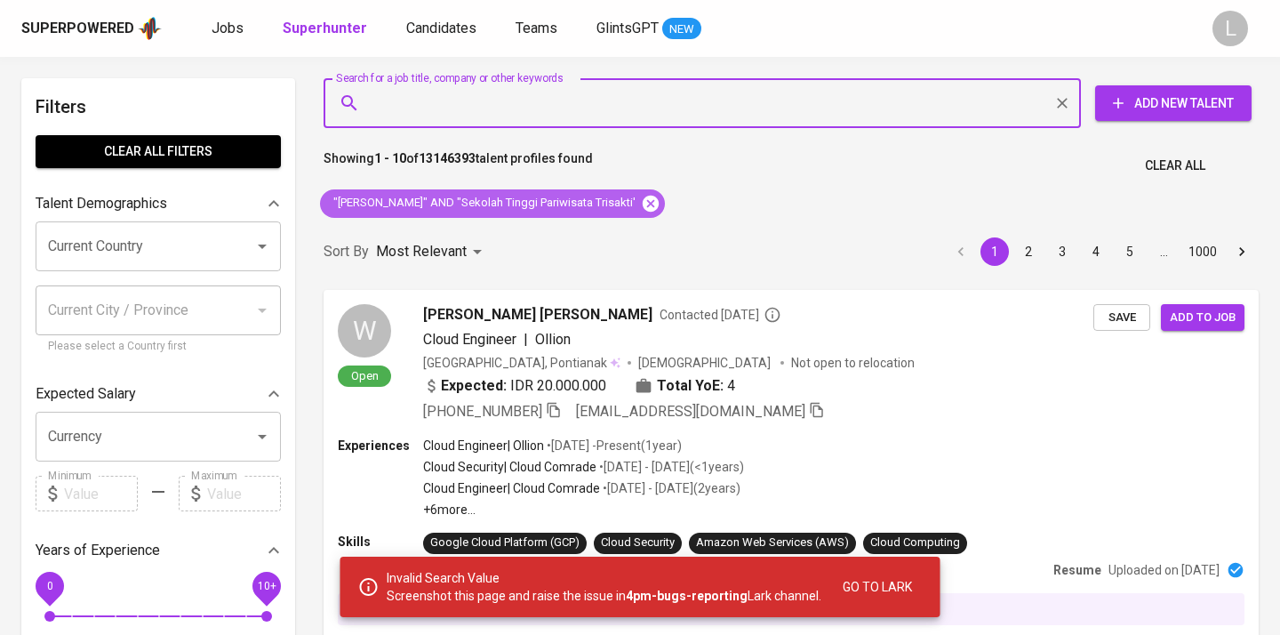
click at [659, 196] on icon at bounding box center [651, 203] width 16 height 16
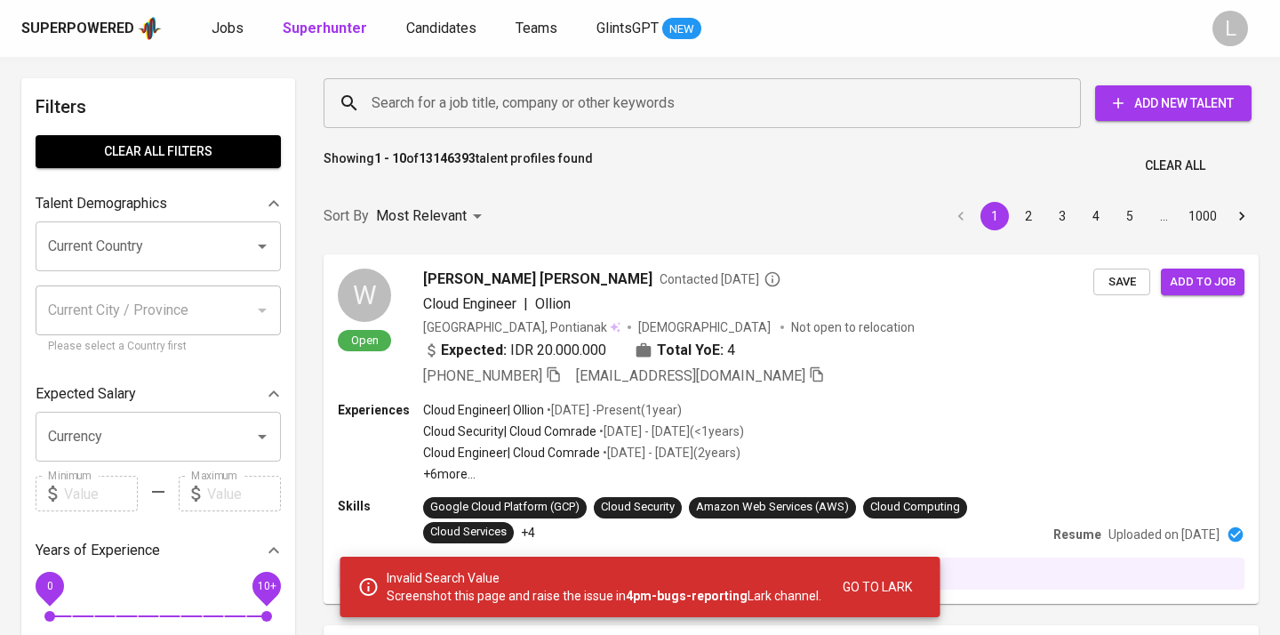
click at [537, 100] on input "Search for a job title, company or other keywords" at bounding box center [706, 103] width 679 height 34
click at [507, 99] on input "Search for a job title, company or other keywords" at bounding box center [706, 103] width 679 height 34
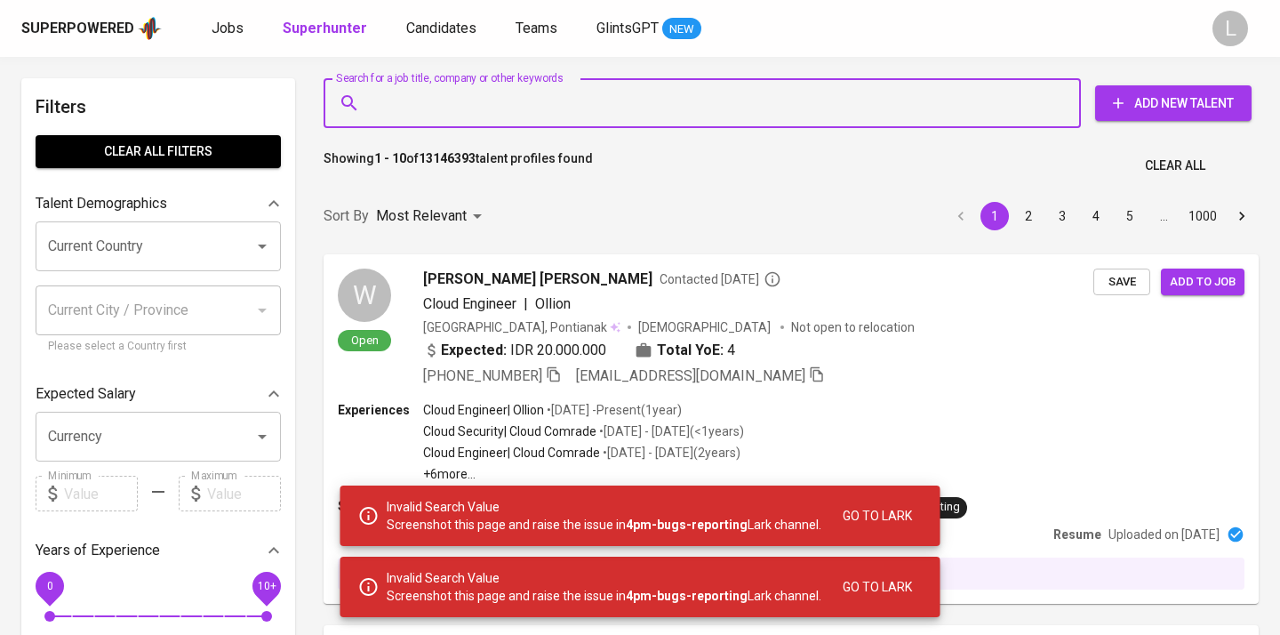
click at [507, 99] on input "Search for a job title, company or other keywords" at bounding box center [706, 103] width 679 height 34
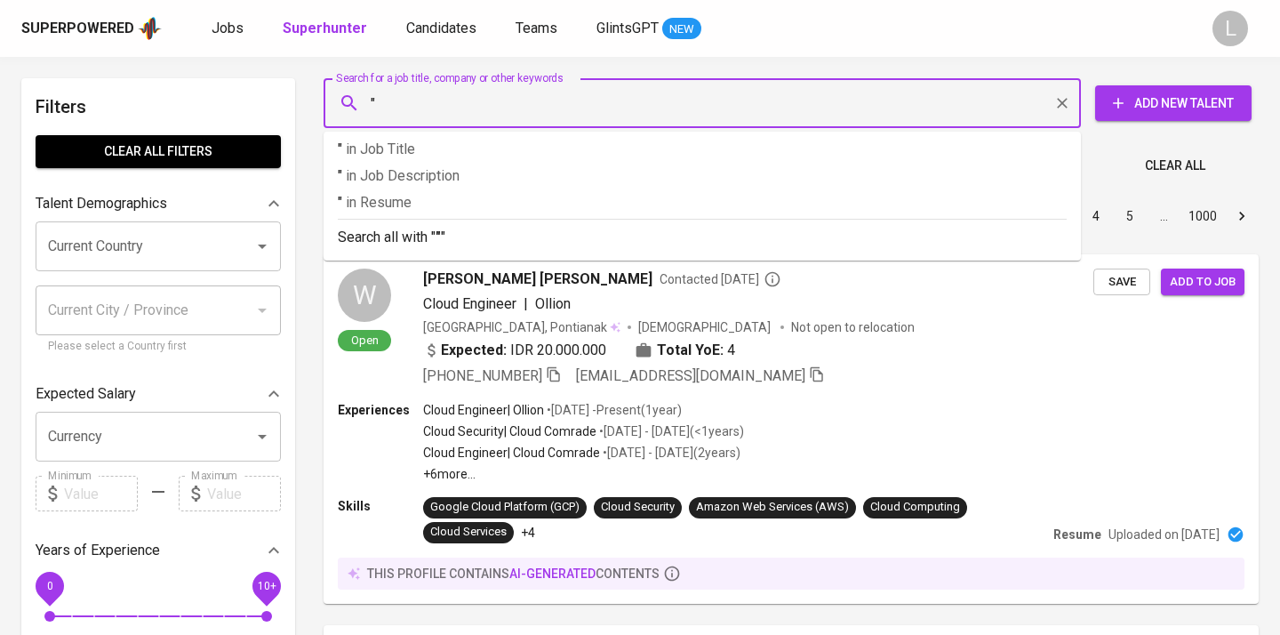
paste input "Sekolah Tinggi Pariwisata Trisakti"
type input """
paste input "Marcella Tanuwidjaja"
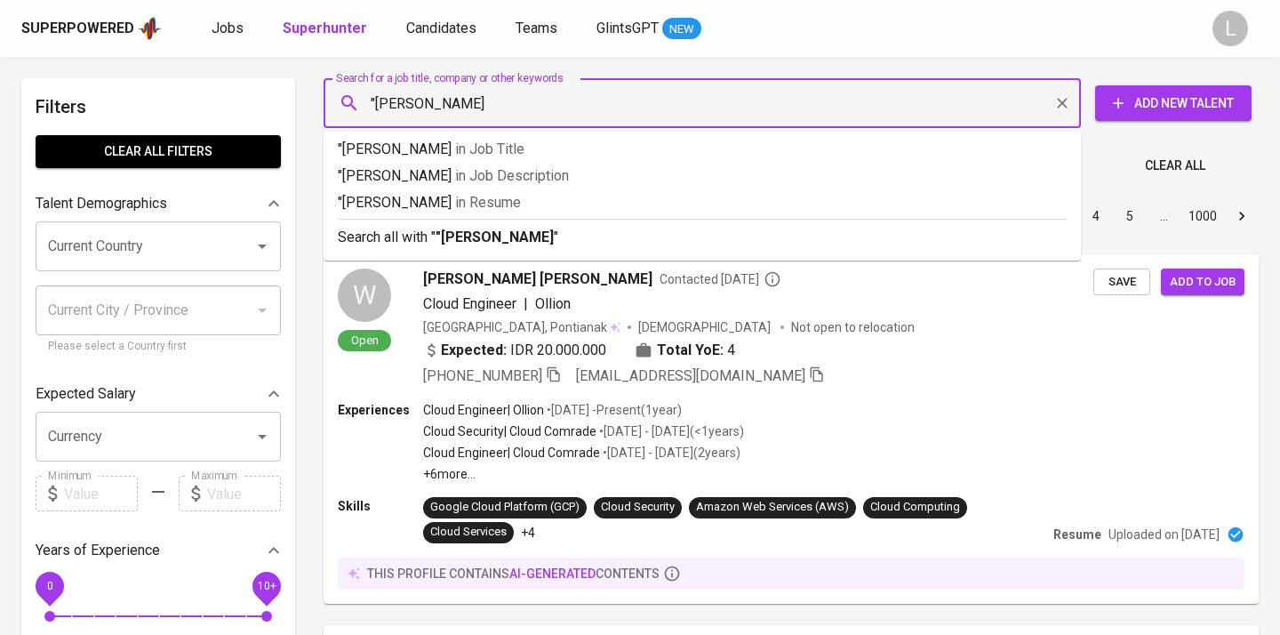
type input ""Marcella Tanuwidjaja""
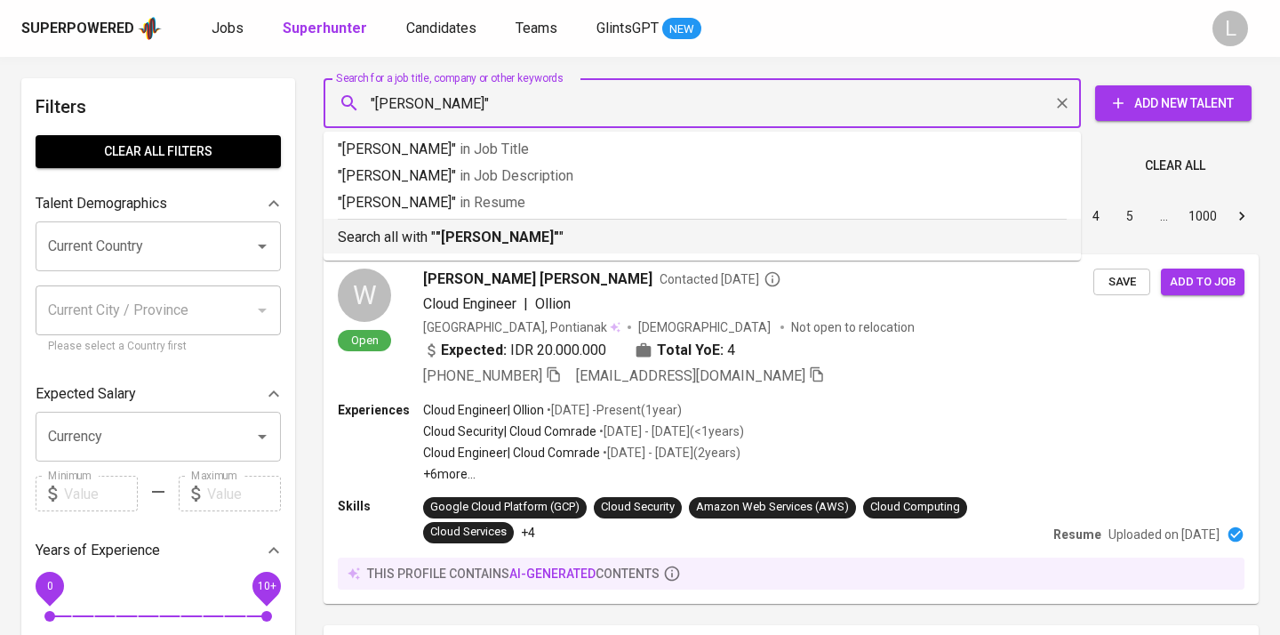
click at [465, 234] on b ""Marcella Tanuwidjaja"" at bounding box center [497, 236] width 124 height 17
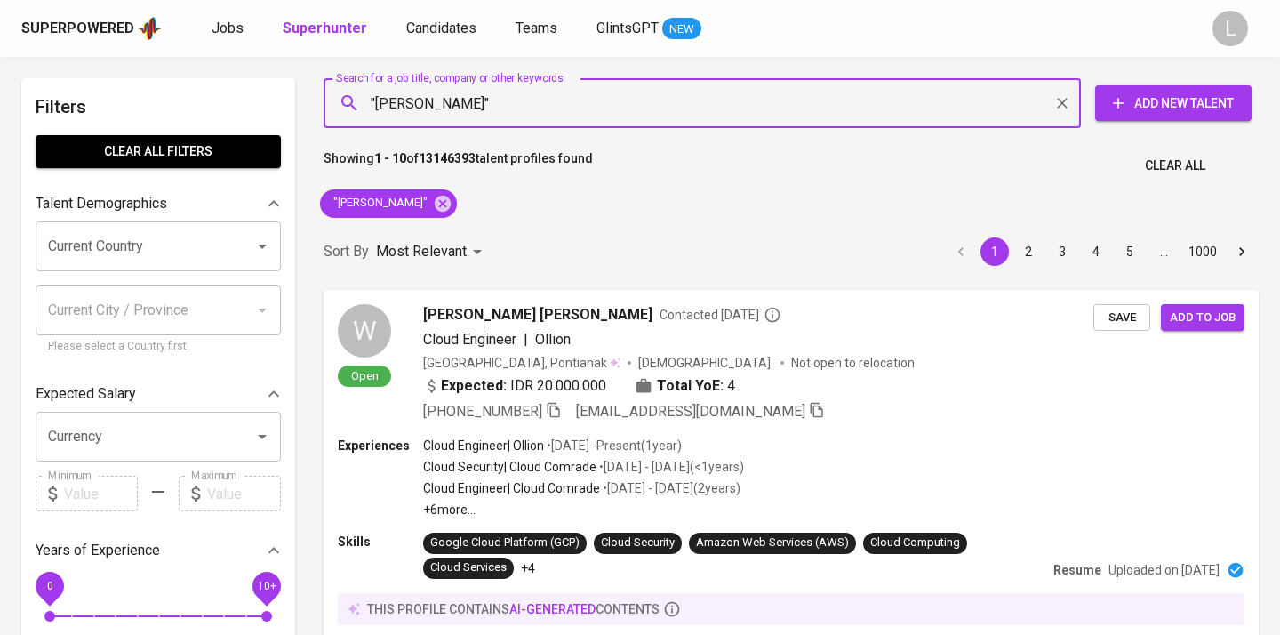
click at [465, 234] on div "Sort By Most Relevant MOST_RELEVANT 1 2 3 4 5 … 1000" at bounding box center [791, 252] width 956 height 54
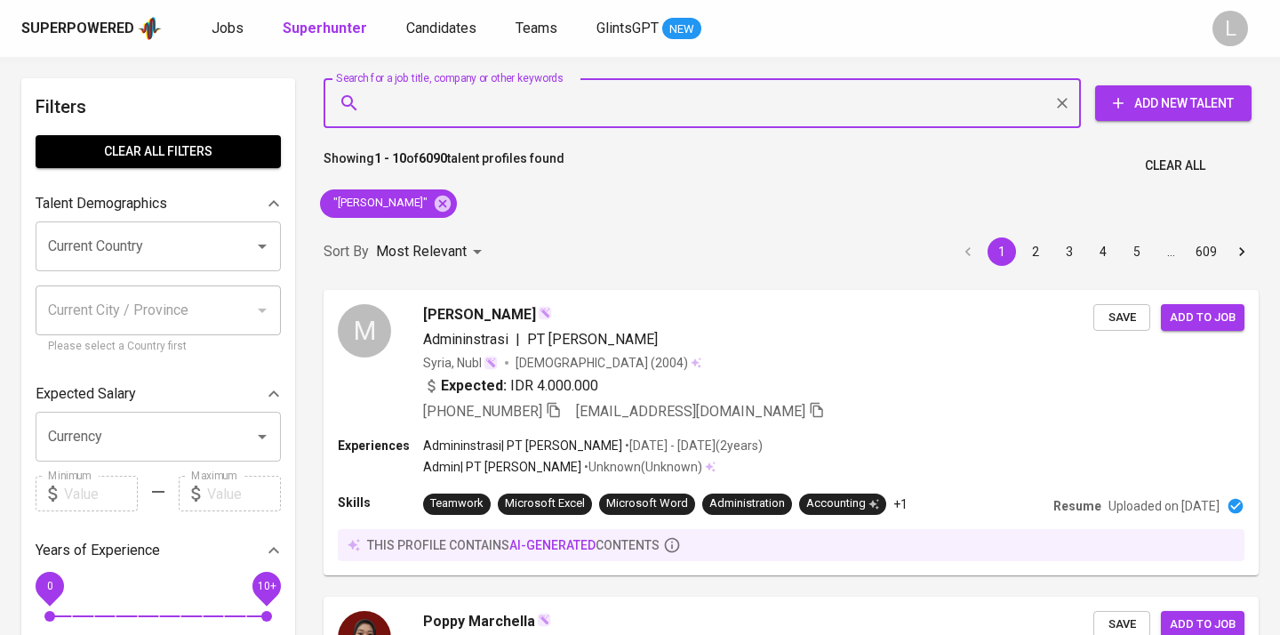
click at [478, 103] on input "Search for a job title, company or other keywords" at bounding box center [706, 103] width 679 height 34
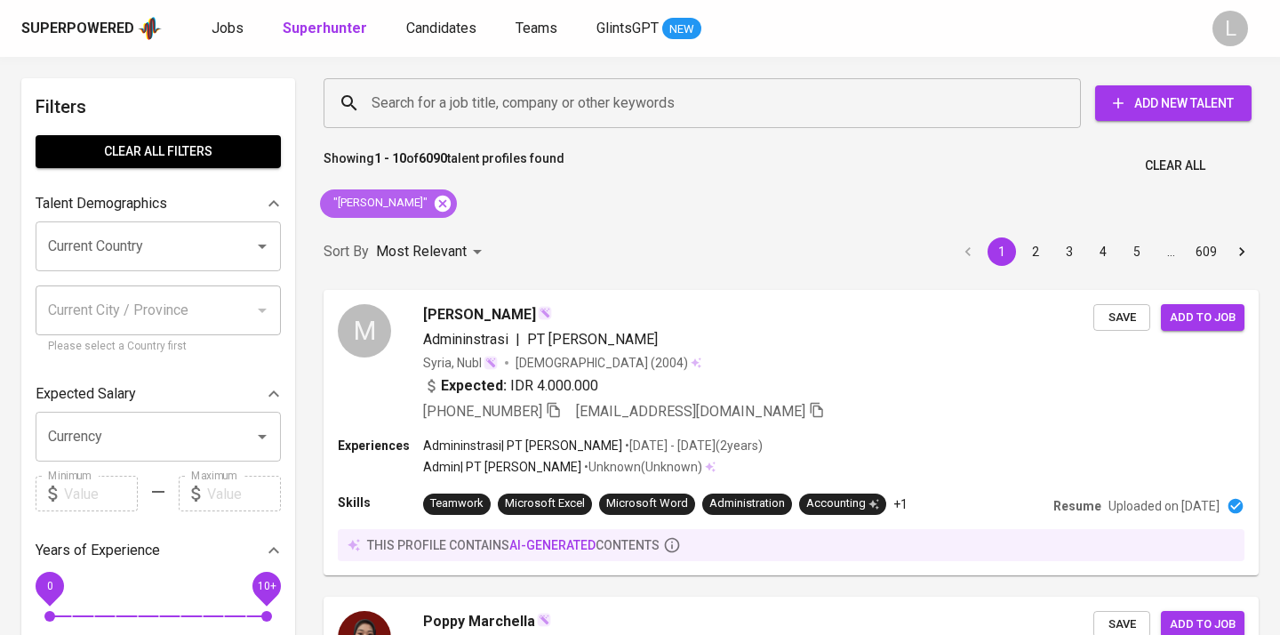
click at [452, 204] on icon at bounding box center [443, 204] width 20 height 20
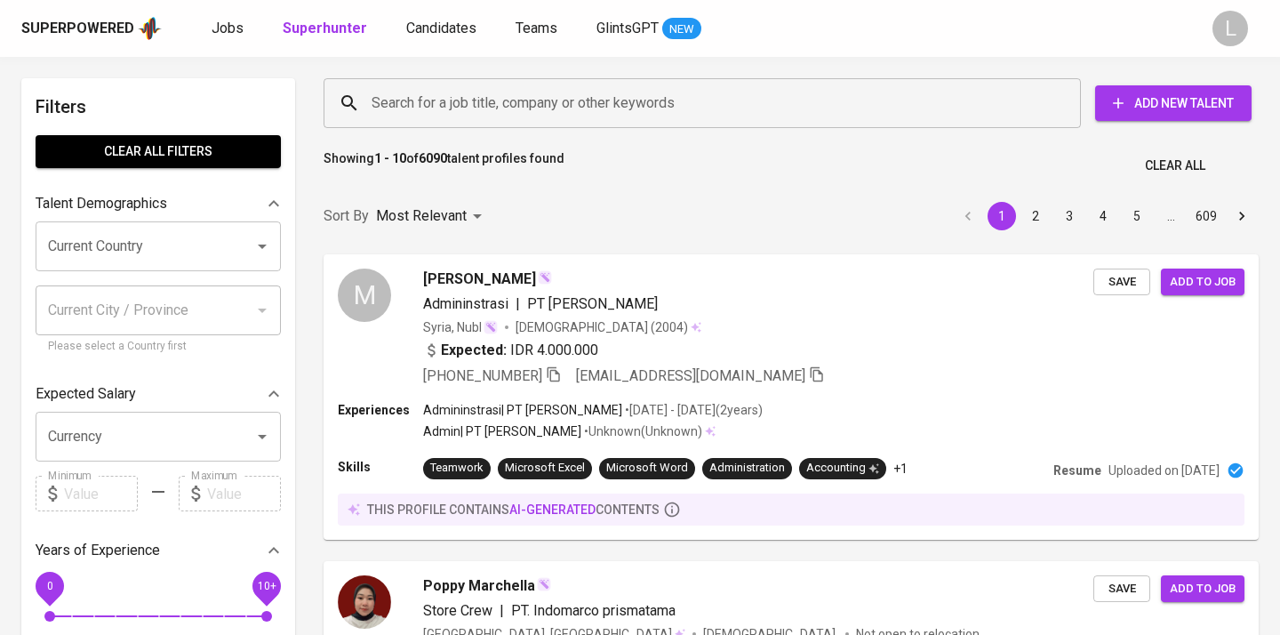
click at [404, 103] on input "Search for a job title, company or other keywords" at bounding box center [706, 103] width 679 height 34
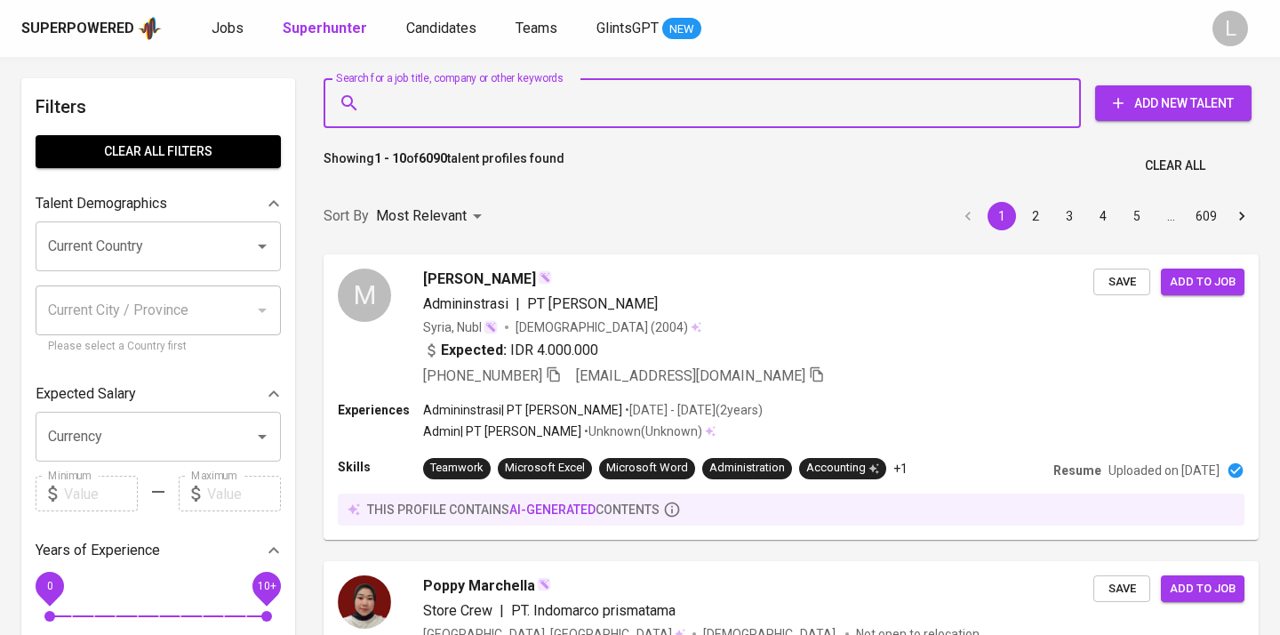
click at [404, 103] on input "Search for a job title, company or other keywords" at bounding box center [706, 103] width 679 height 34
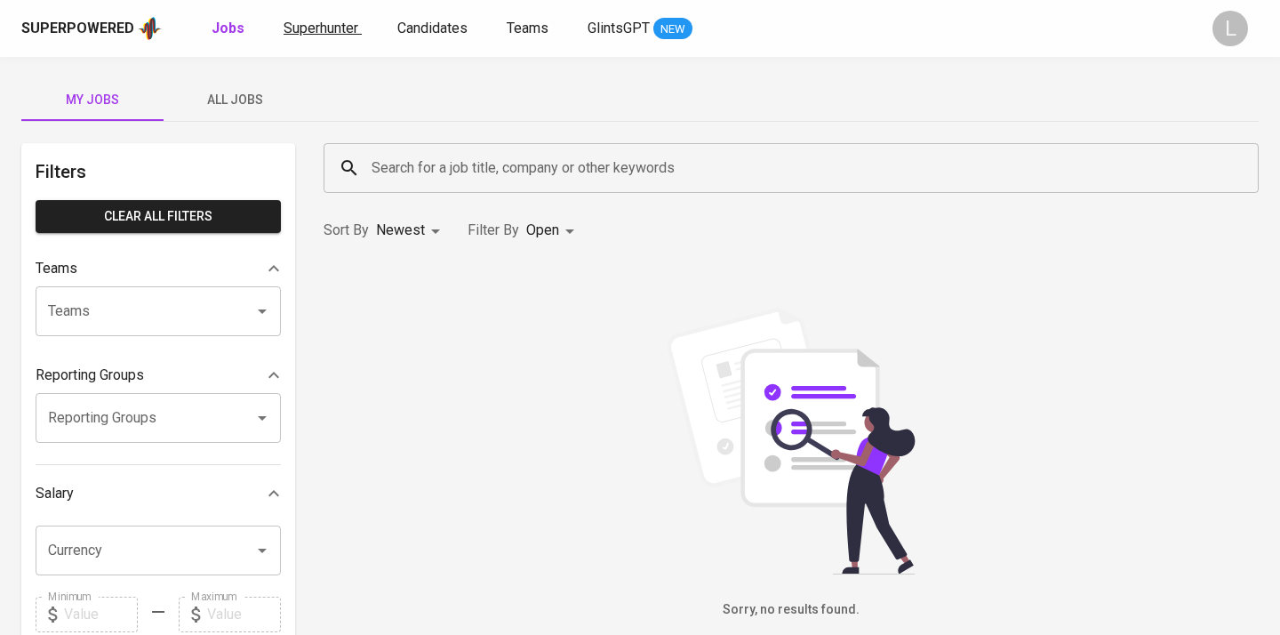
click at [339, 29] on span "Superhunter" at bounding box center [321, 28] width 75 height 17
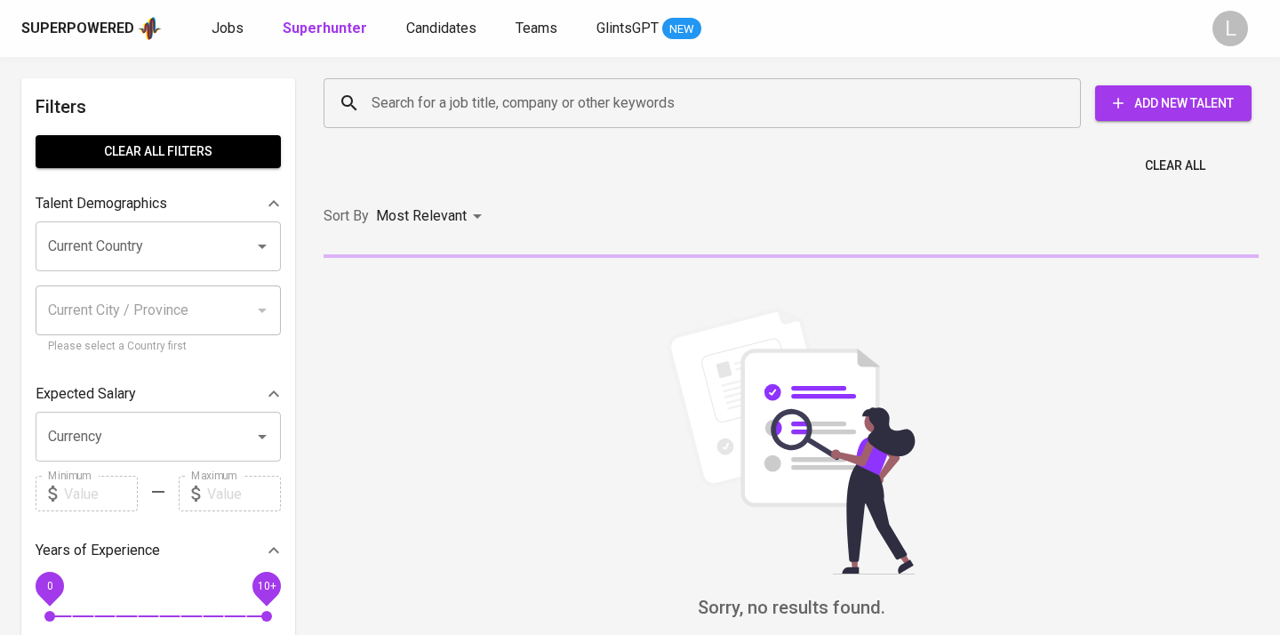
click at [471, 96] on input "Search for a job title, company or other keywords" at bounding box center [706, 103] width 679 height 34
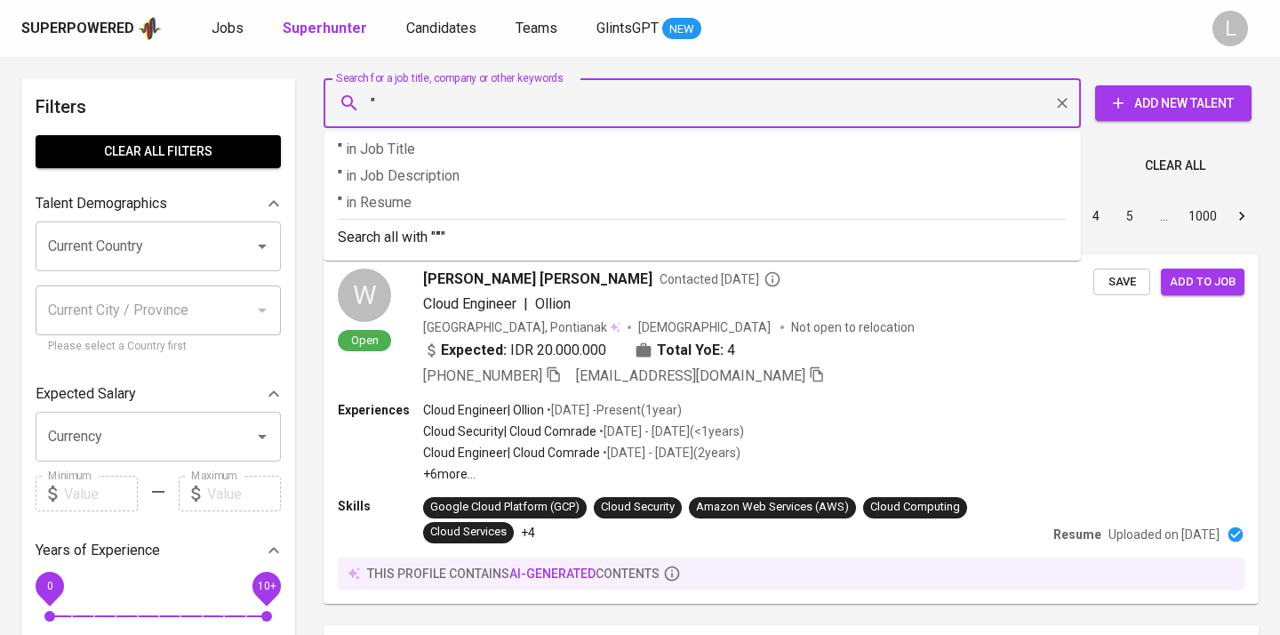
paste input "[PERSON_NAME]"
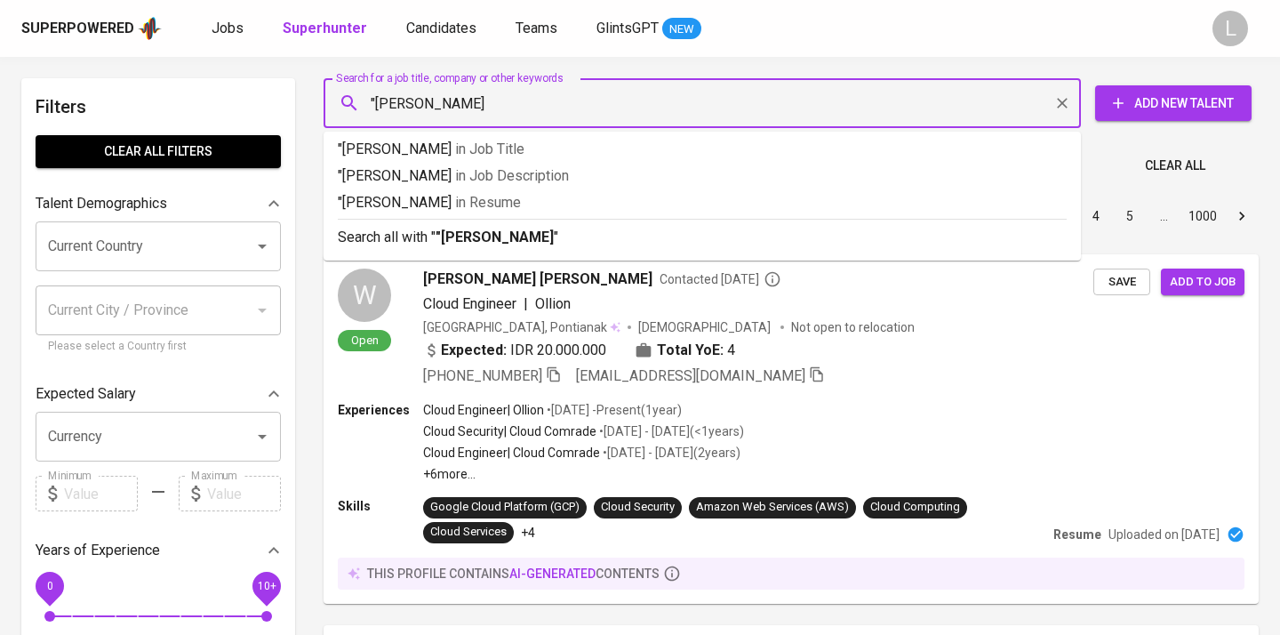
type input ""[PERSON_NAME]""
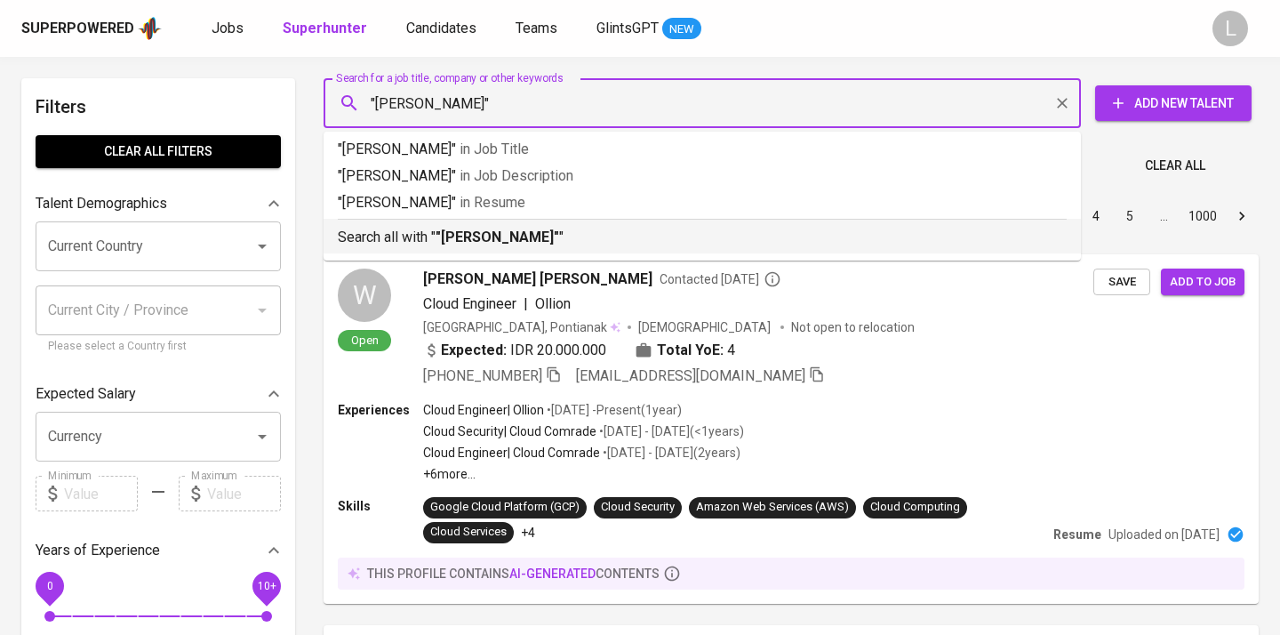
click at [488, 229] on b ""[PERSON_NAME]"" at bounding box center [497, 236] width 124 height 17
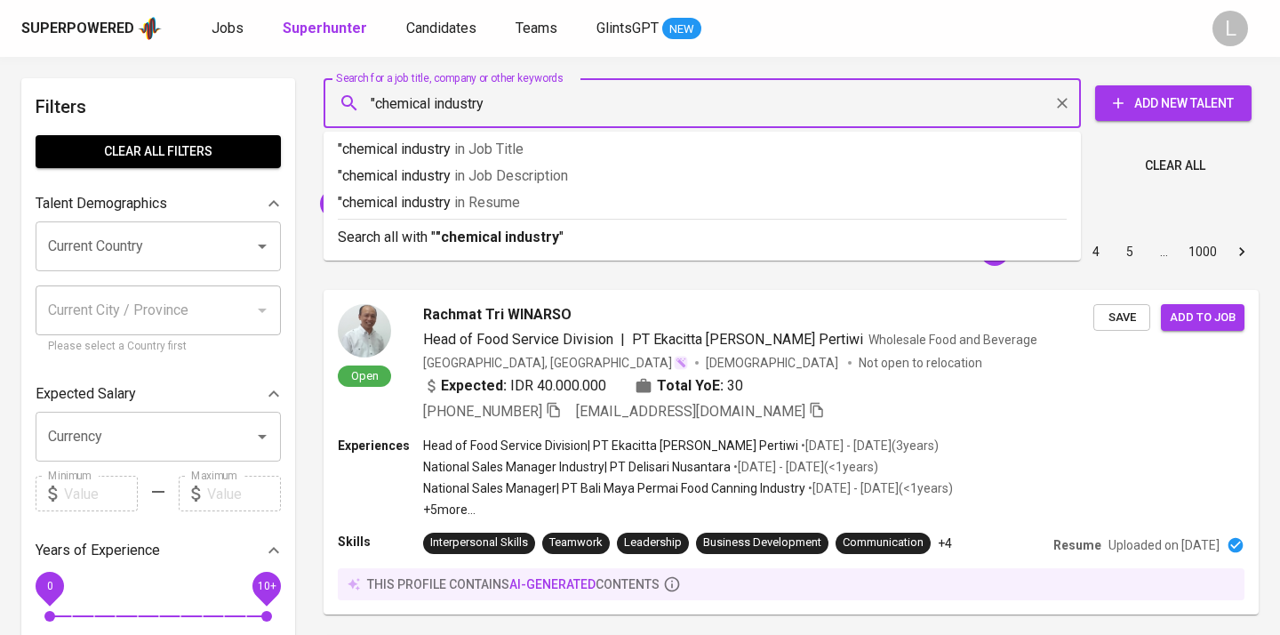
type input ""chemical industry""
click at [489, 174] on span "in Job Description" at bounding box center [516, 175] width 114 height 17
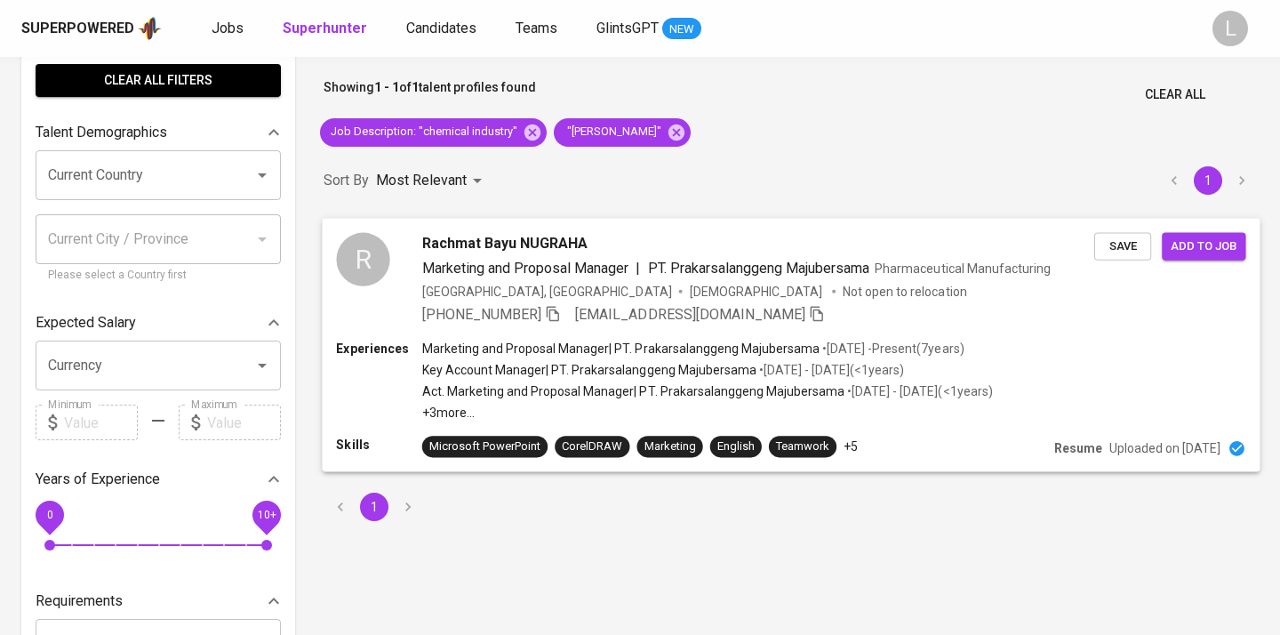
scroll to position [72, 0]
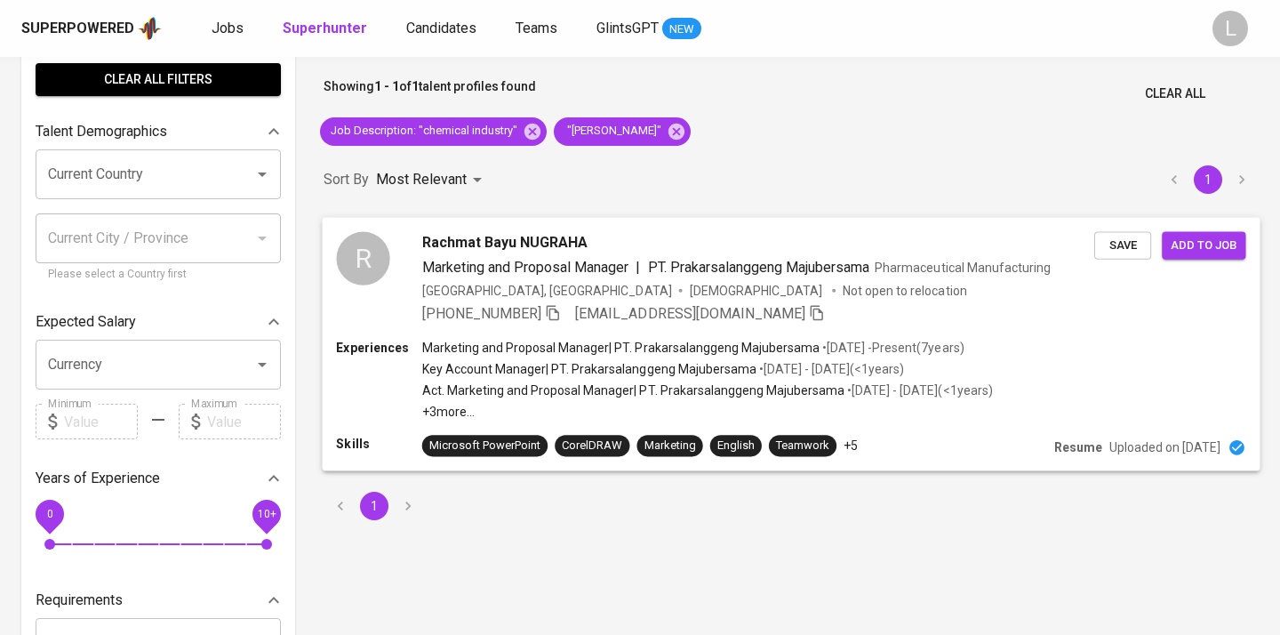
click at [497, 242] on span "Rachmat Bayu NUGRAHA" at bounding box center [505, 241] width 166 height 21
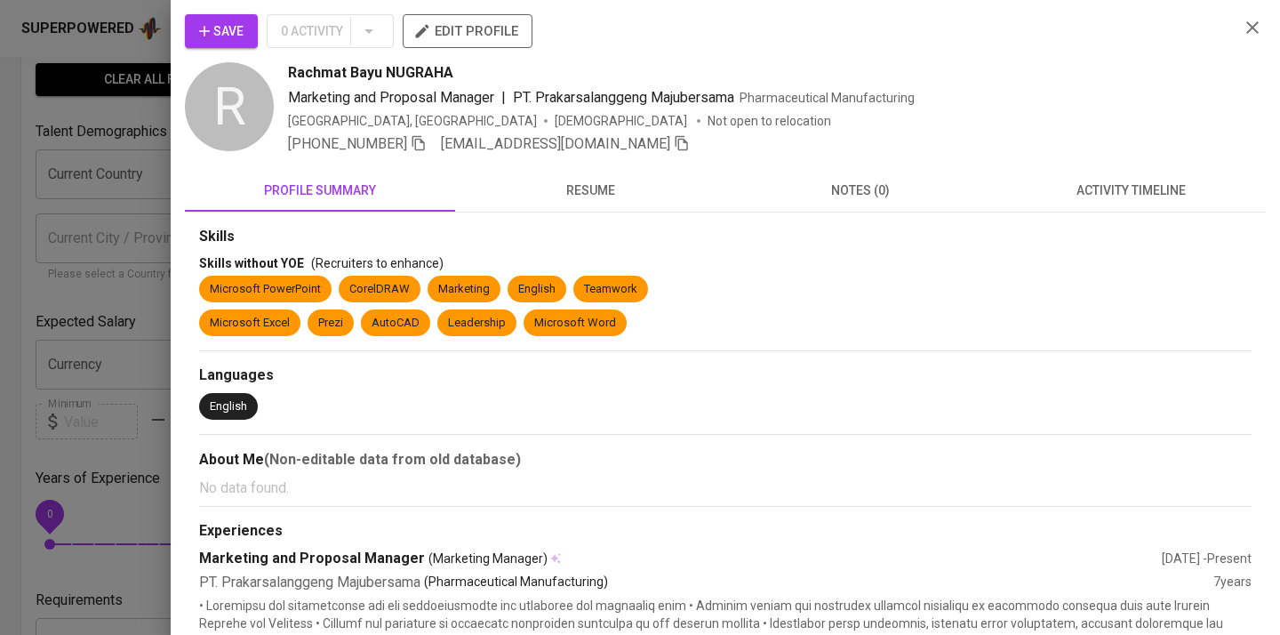
scroll to position [10, 0]
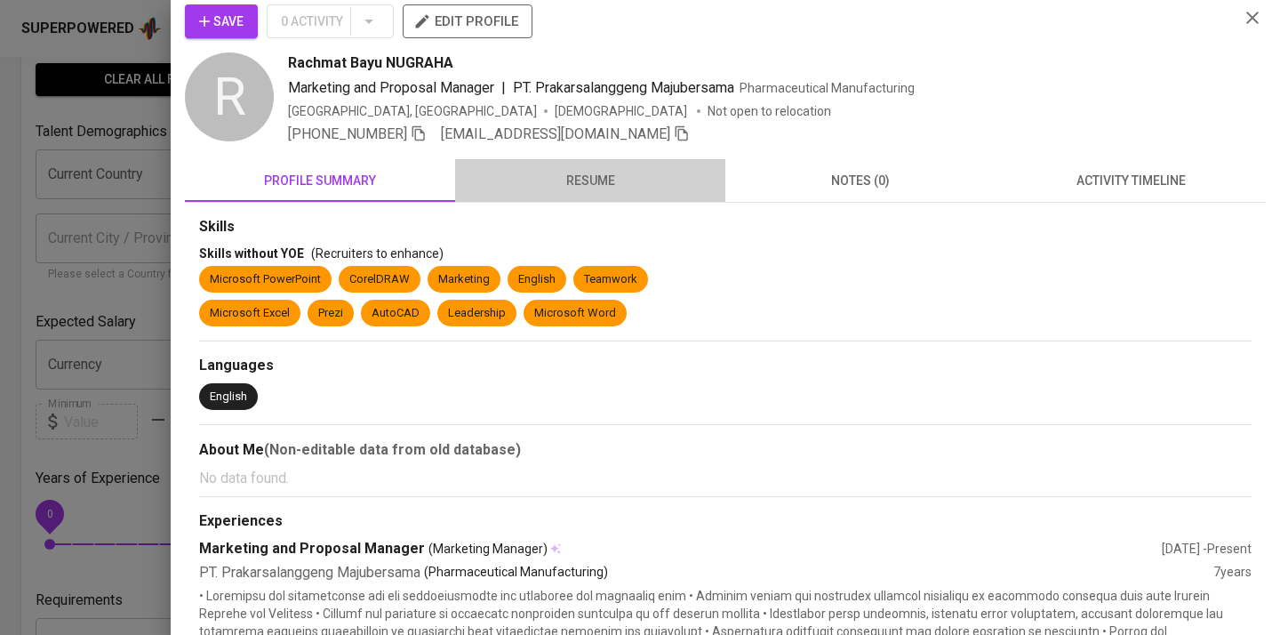
click at [585, 172] on span "resume" at bounding box center [590, 181] width 249 height 22
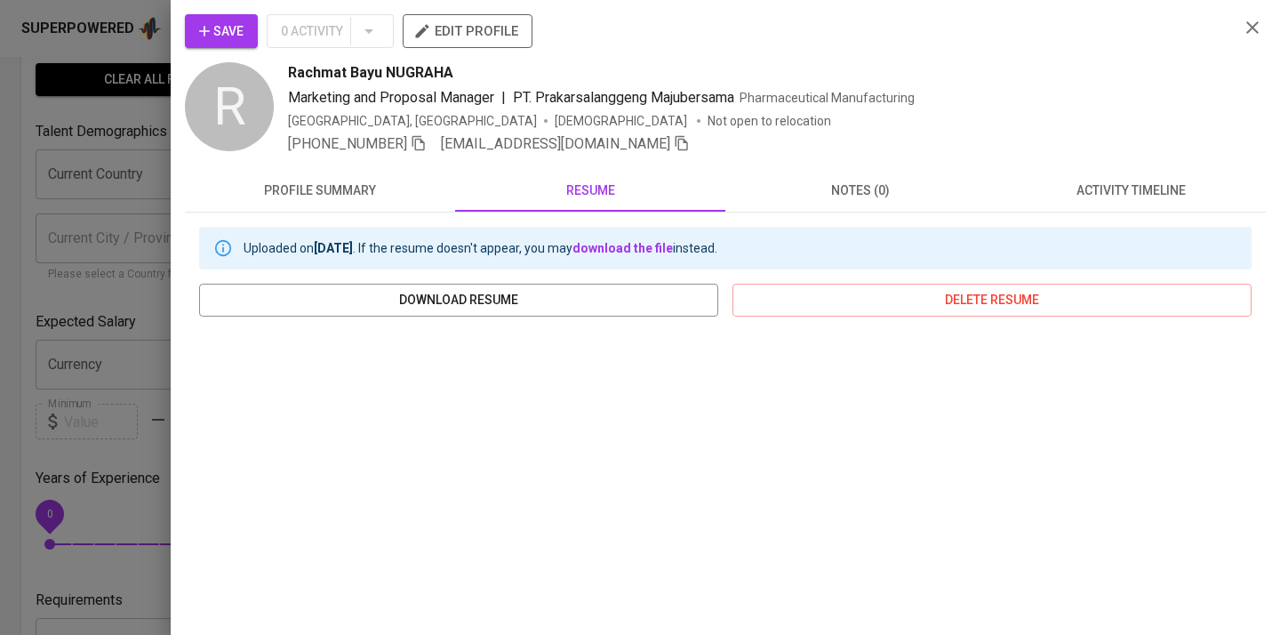
scroll to position [0, 0]
click at [1255, 30] on icon "button" at bounding box center [1252, 27] width 12 height 12
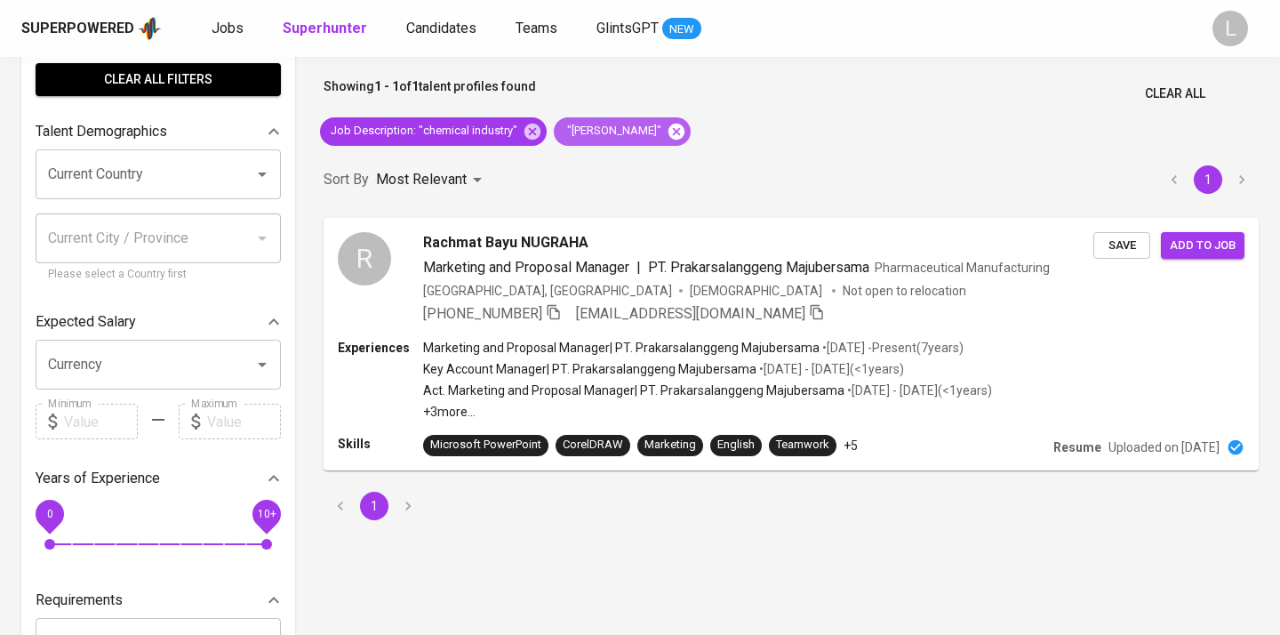
click at [670, 124] on icon at bounding box center [677, 132] width 20 height 20
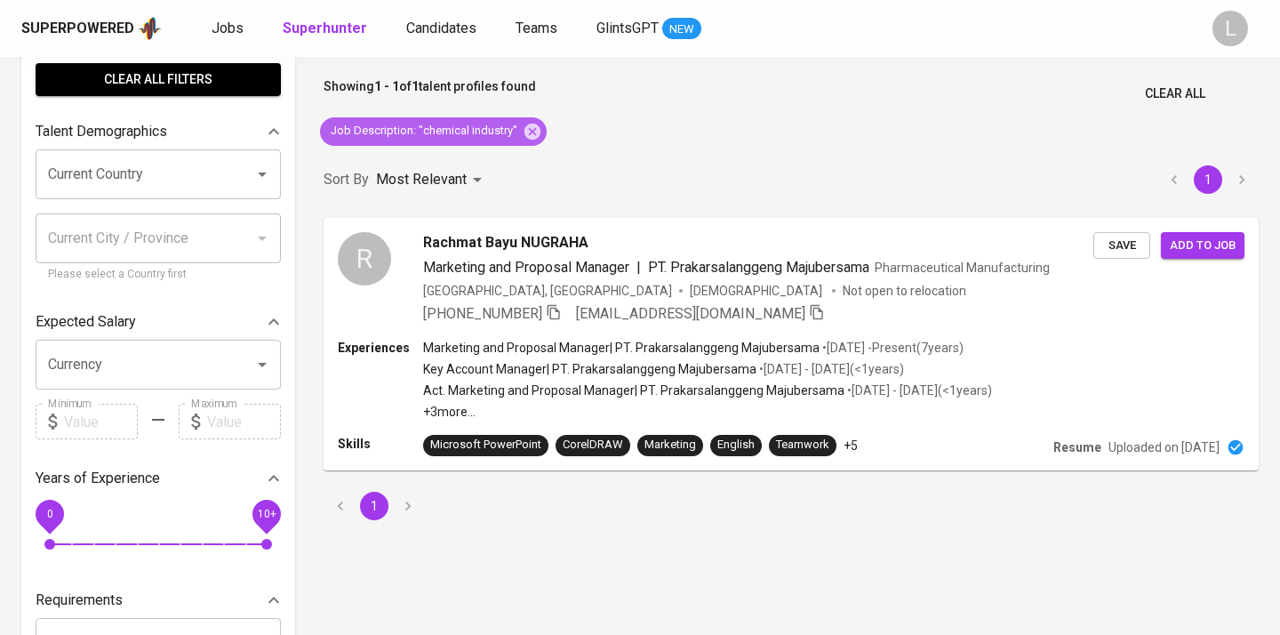
click at [528, 134] on icon at bounding box center [533, 132] width 20 height 20
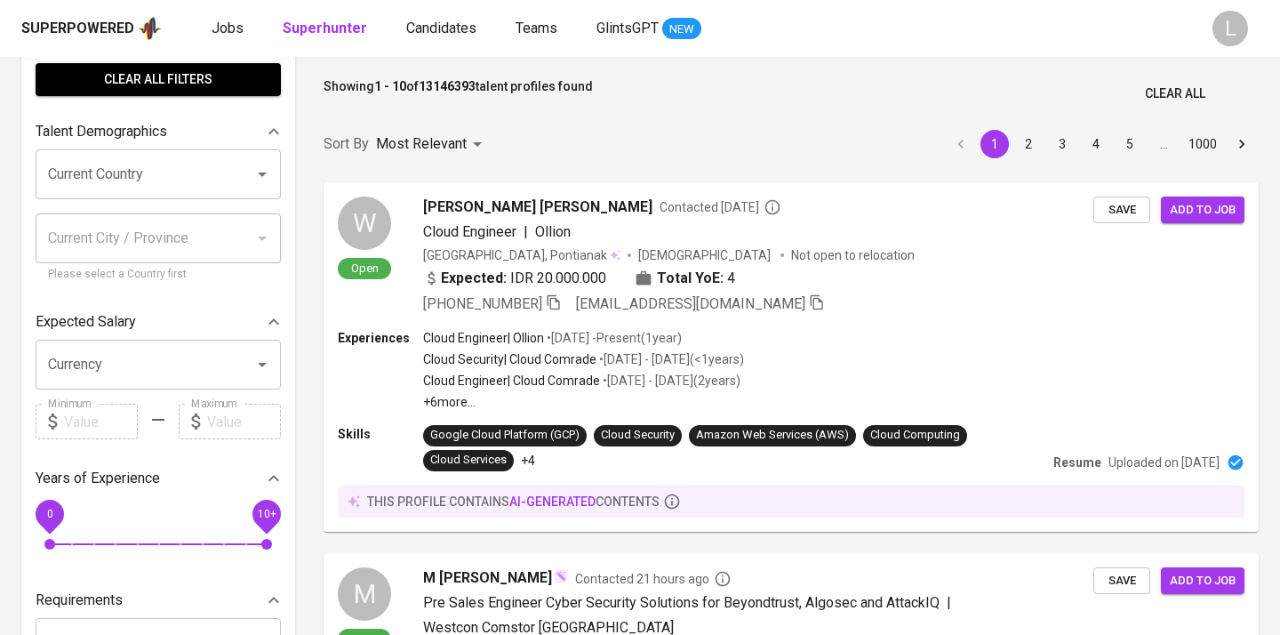
click at [451, 48] on input "Search for a job title, company or other keywords" at bounding box center [706, 31] width 679 height 34
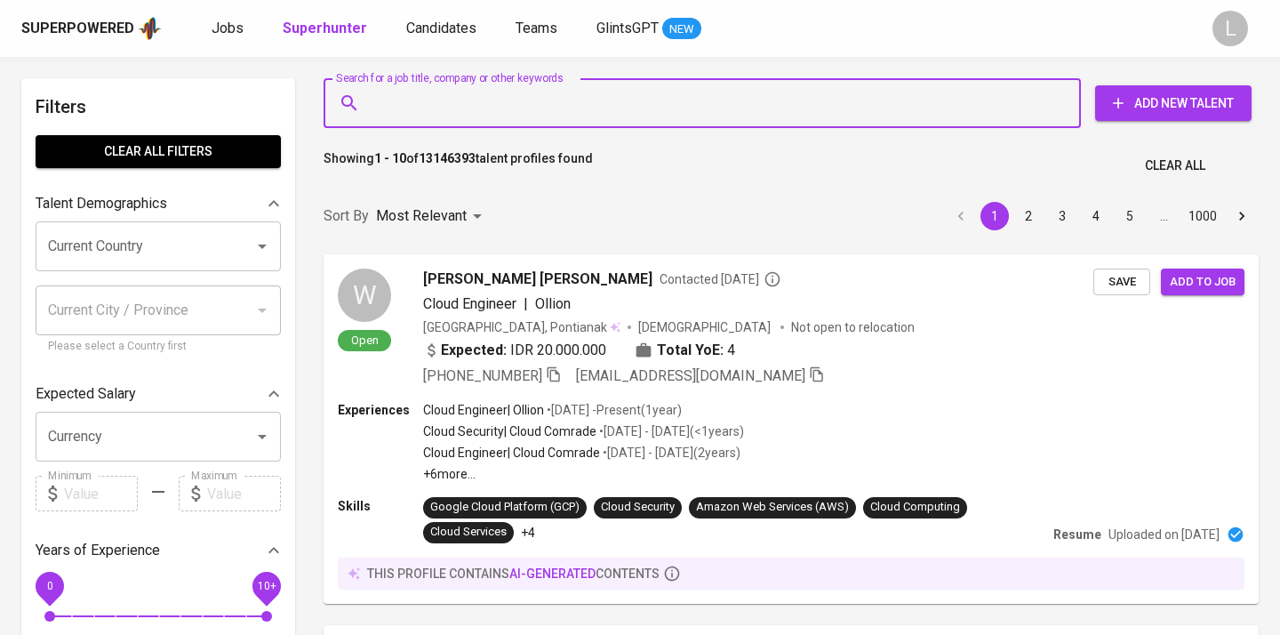
click at [459, 106] on input "Search for a job title, company or other keywords" at bounding box center [706, 103] width 679 height 34
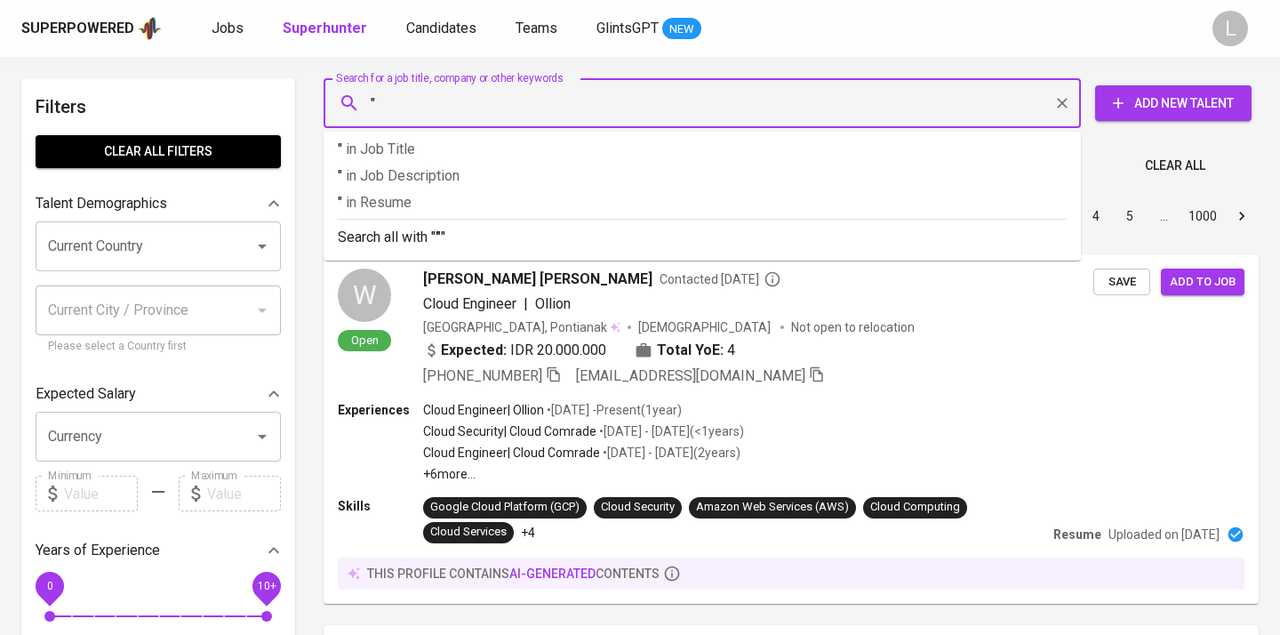
paste input "Risky Nurrohman"
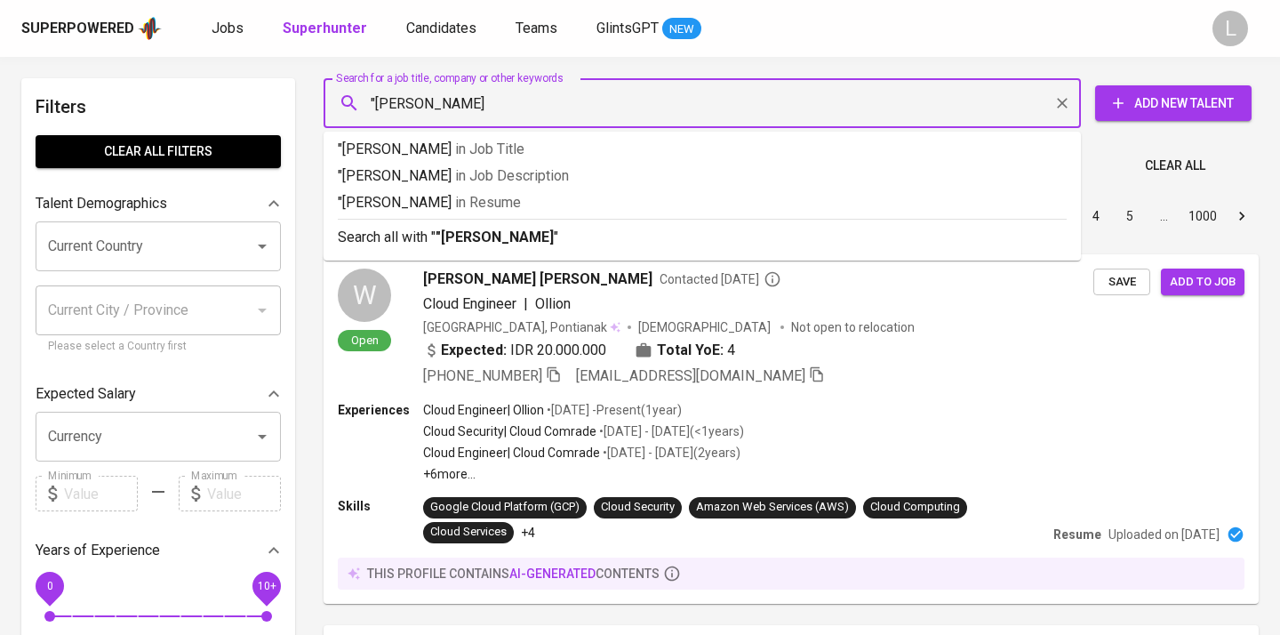
type input ""Risky Nurrohman""
click at [488, 204] on span "in Resume" at bounding box center [487, 202] width 66 height 17
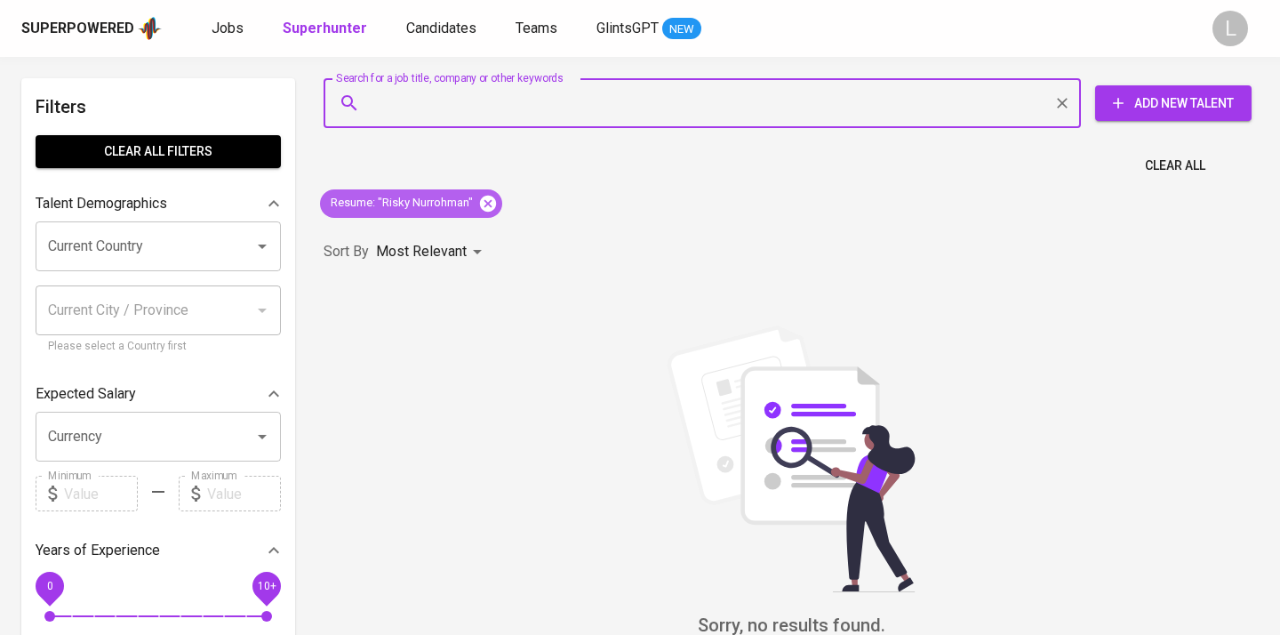
click at [490, 201] on icon at bounding box center [488, 204] width 20 height 20
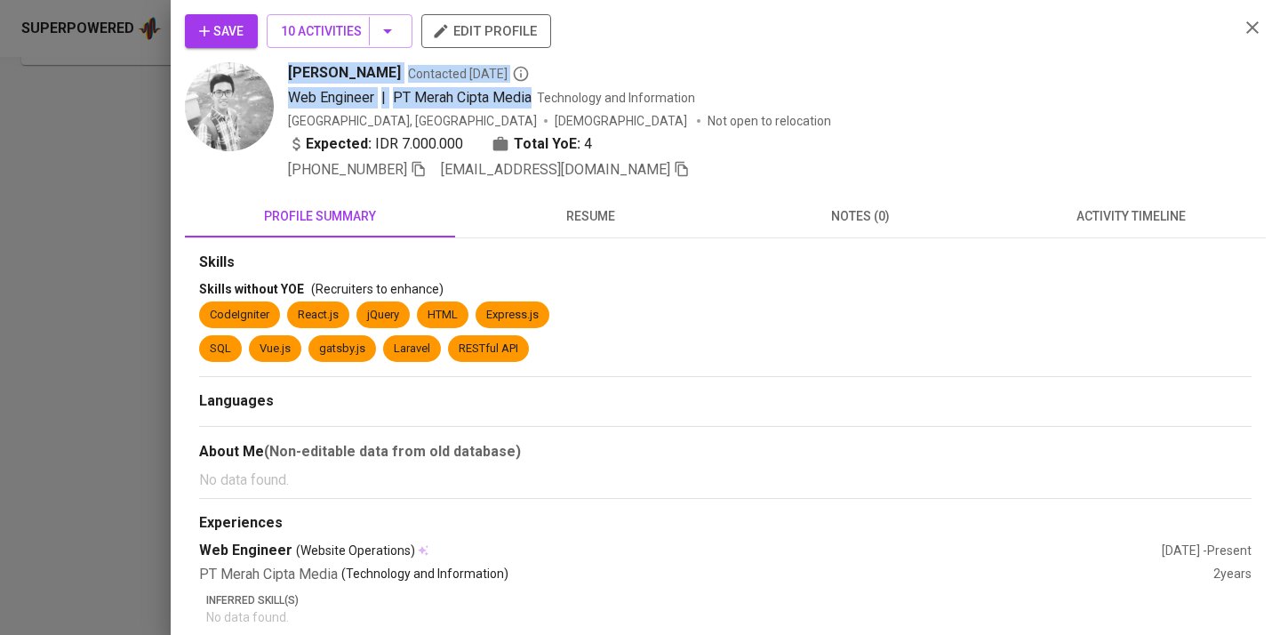
scroll to position [71, 0]
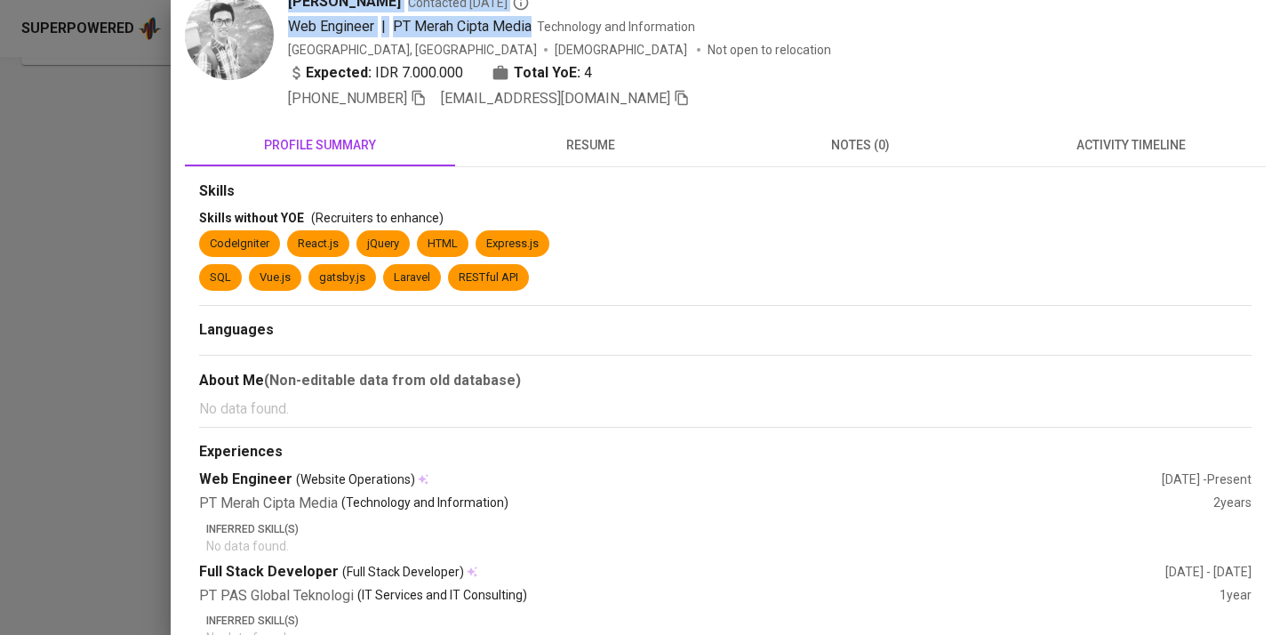
click at [75, 440] on div at bounding box center [640, 317] width 1280 height 635
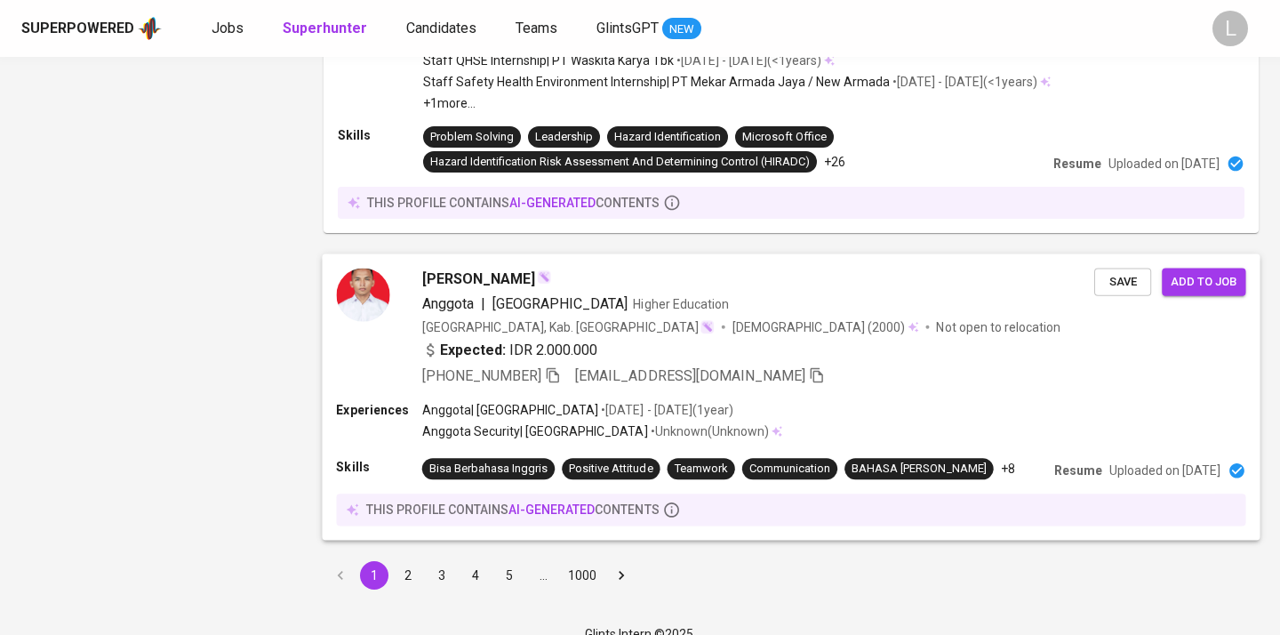
scroll to position [0, 0]
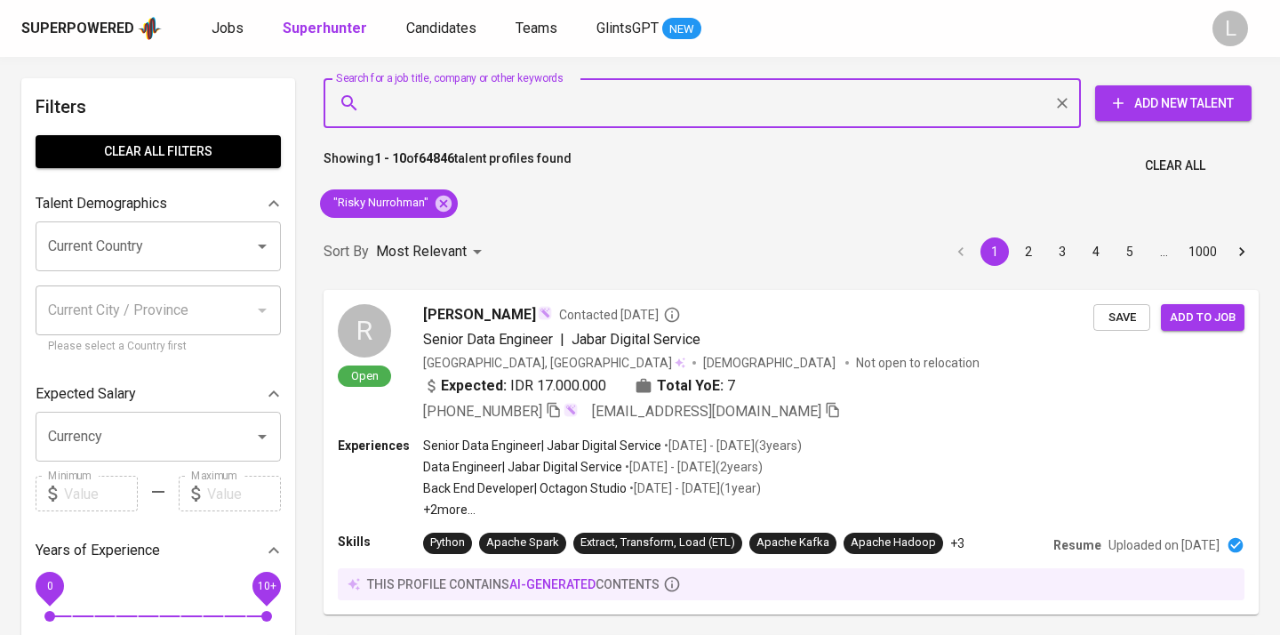
click at [414, 108] on input "Search for a job title, company or other keywords" at bounding box center [706, 103] width 679 height 34
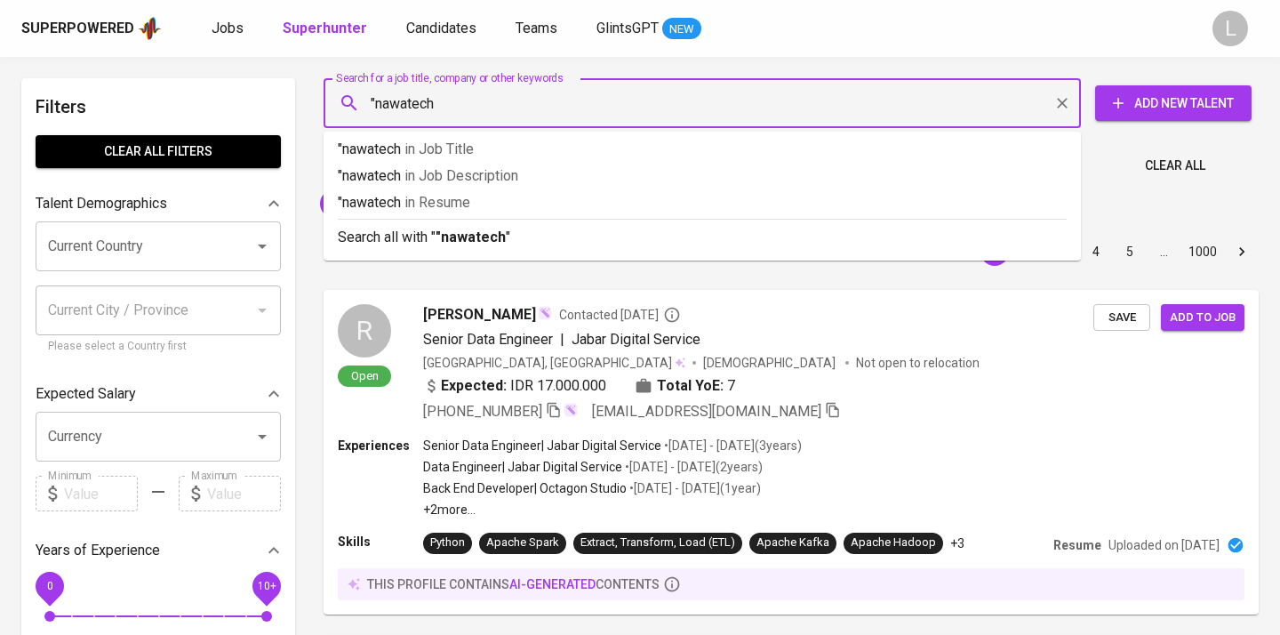
type input ""nawatech""
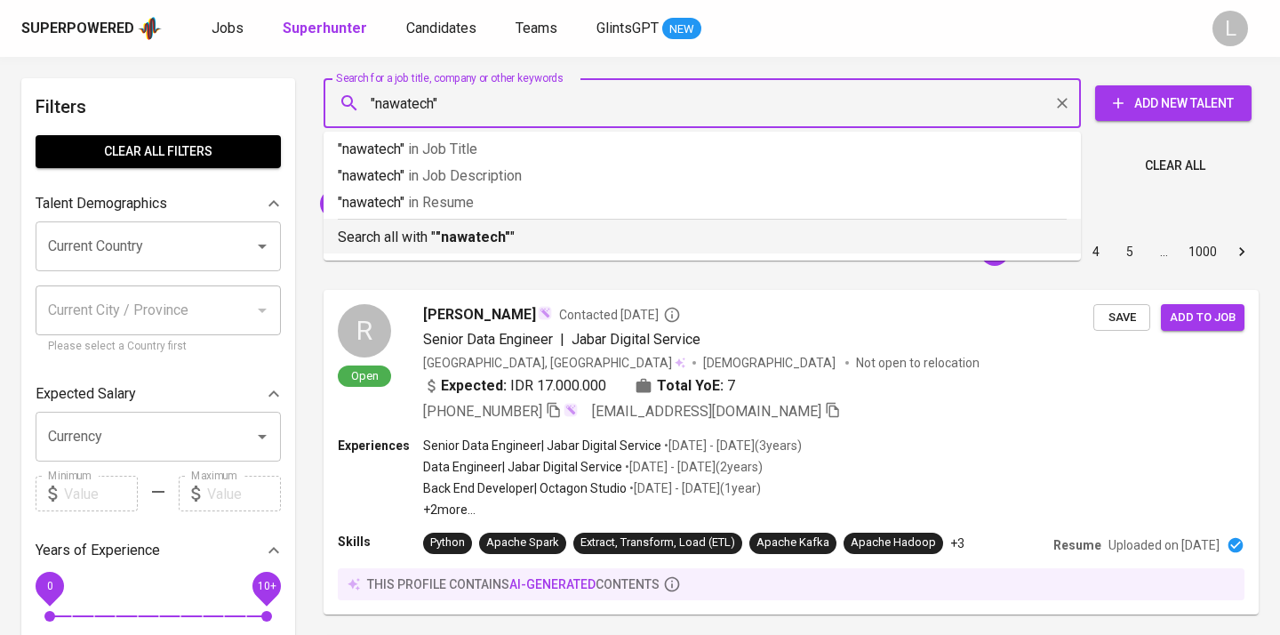
click at [471, 229] on b ""nawatech"" at bounding box center [472, 236] width 75 height 17
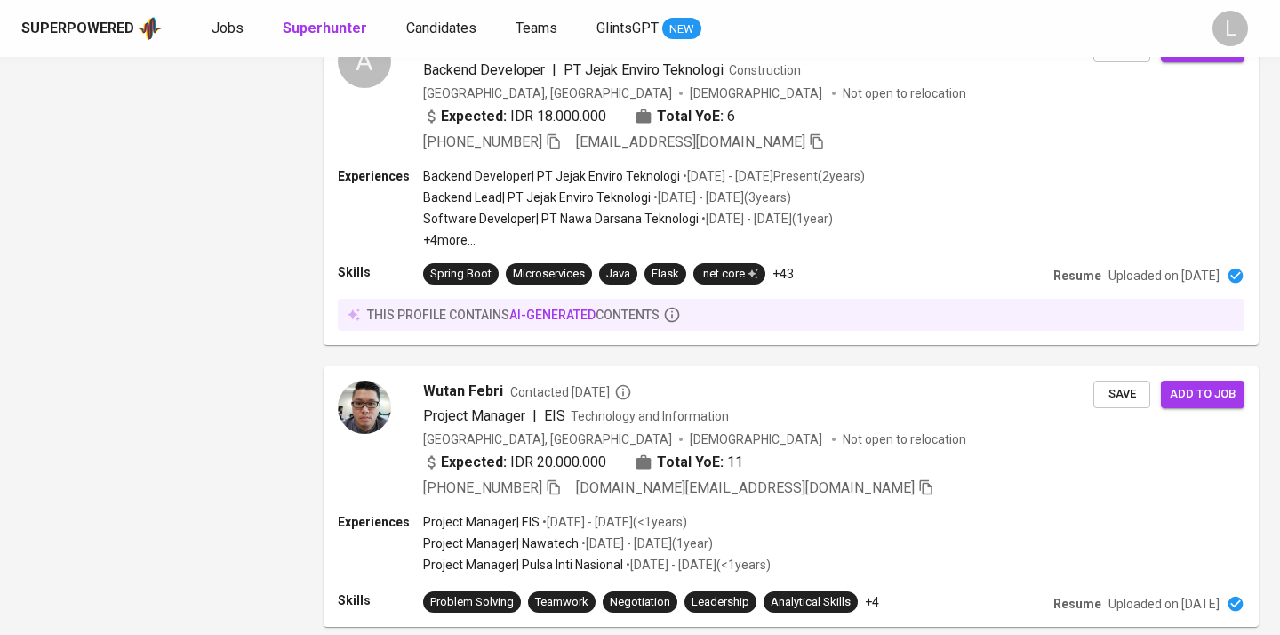
scroll to position [2757, 0]
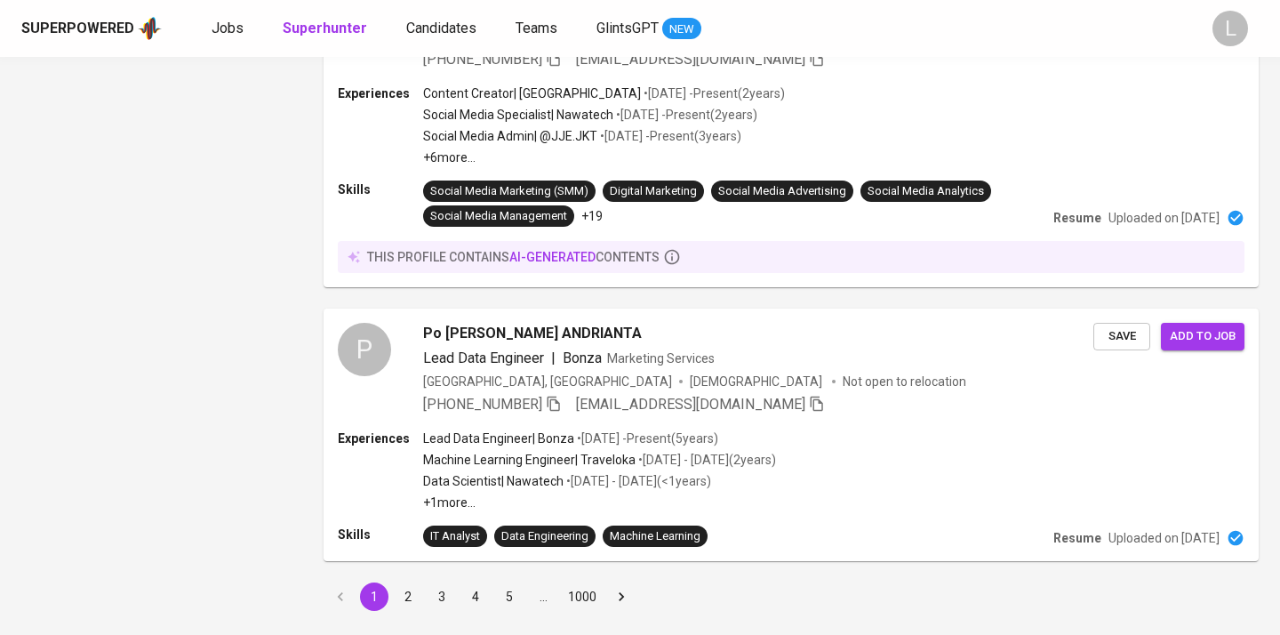
click at [418, 582] on button "2" at bounding box center [408, 596] width 28 height 28
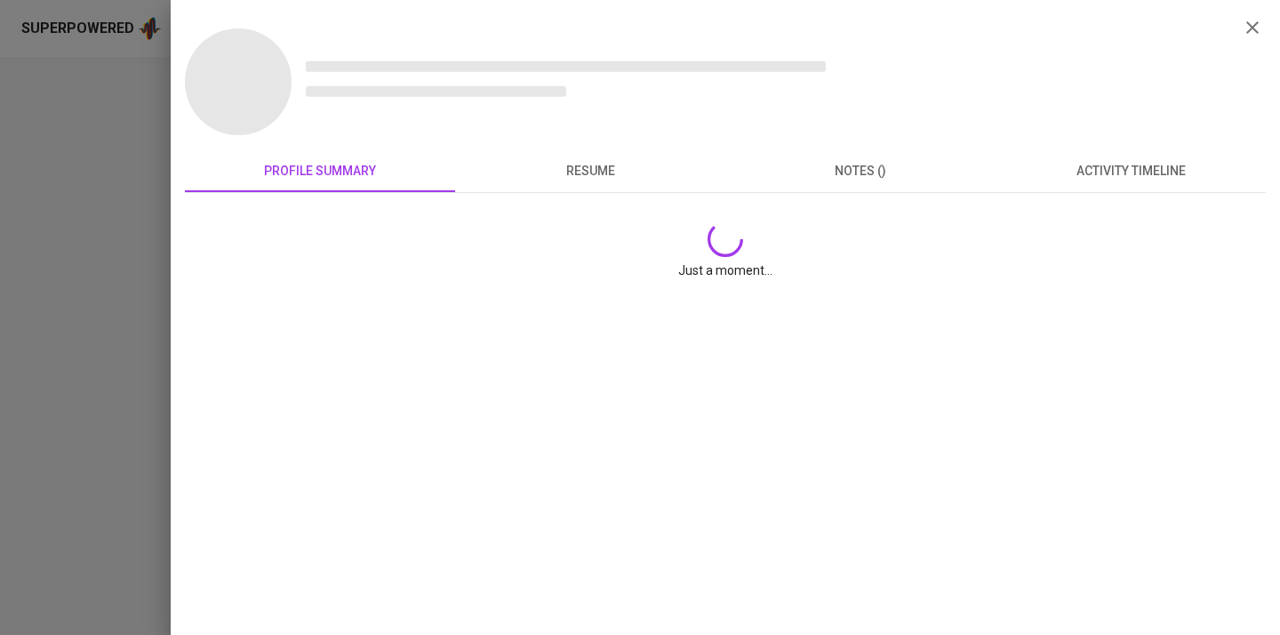
click at [1253, 24] on icon "button" at bounding box center [1252, 27] width 21 height 21
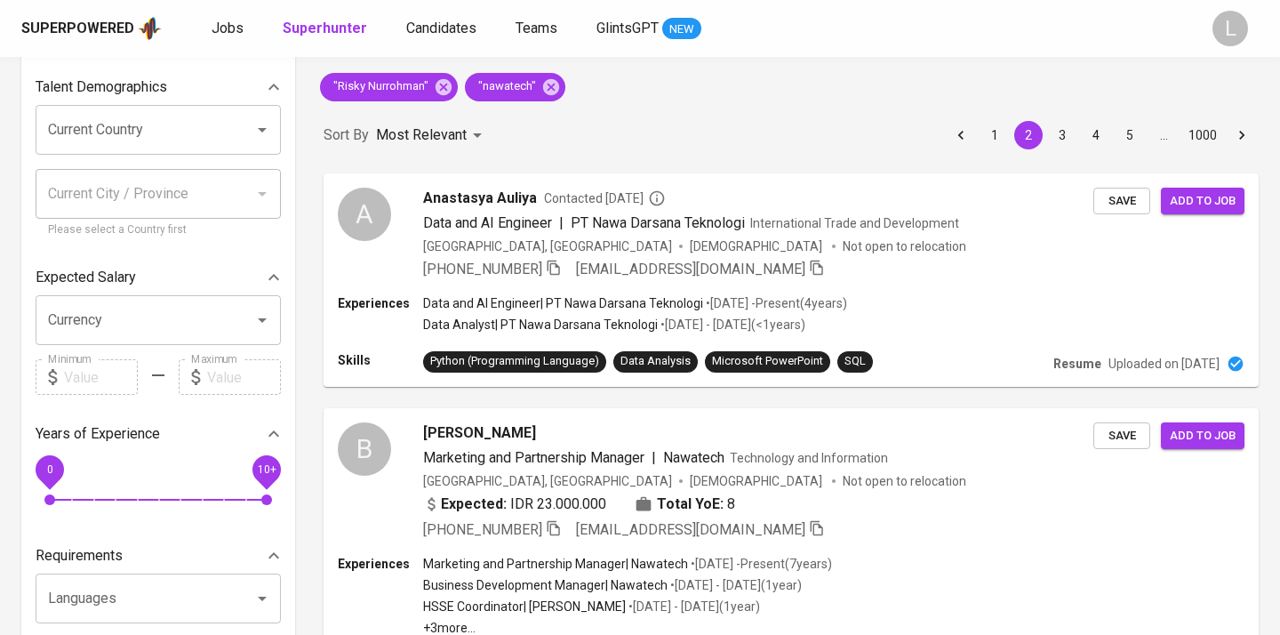
scroll to position [384, 0]
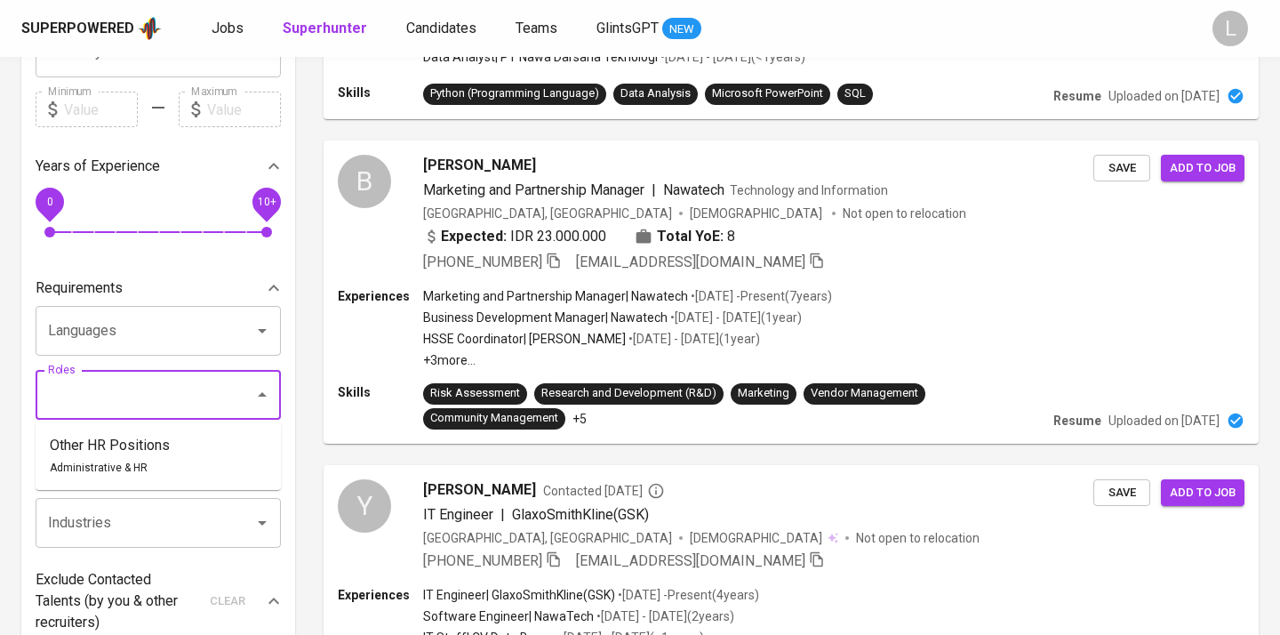
click at [123, 402] on input "Roles" at bounding box center [134, 395] width 180 height 34
click at [166, 442] on p "Other HR Positions" at bounding box center [110, 445] width 120 height 21
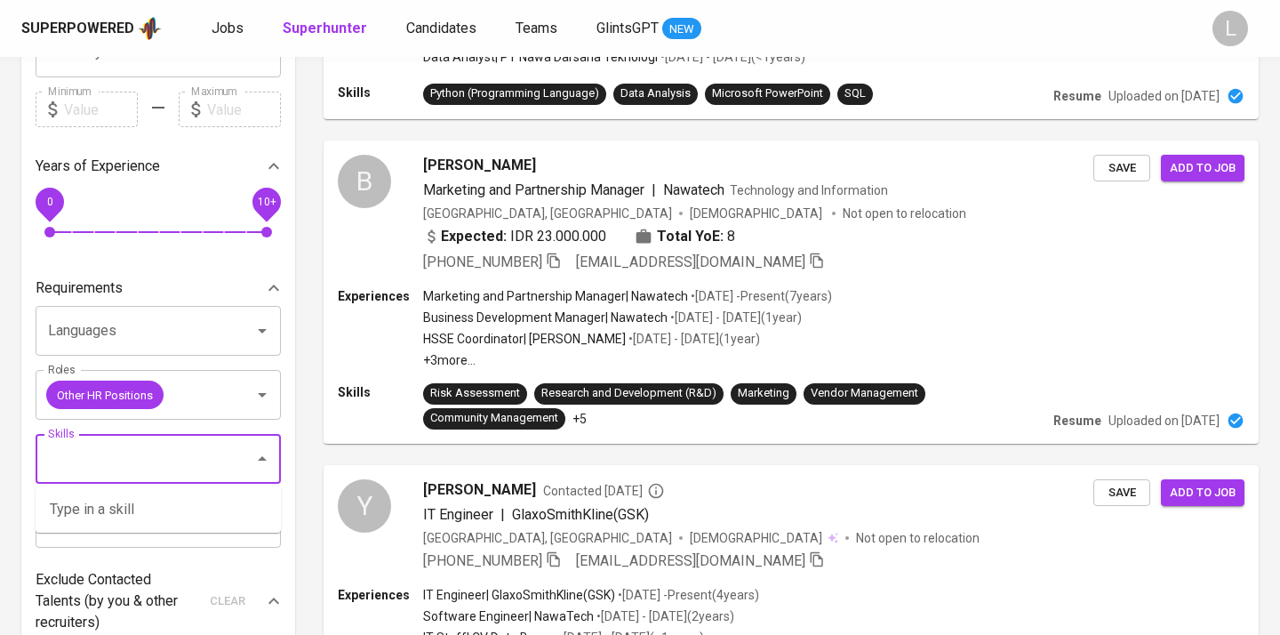
click at [166, 442] on input "Skills" at bounding box center [134, 459] width 180 height 34
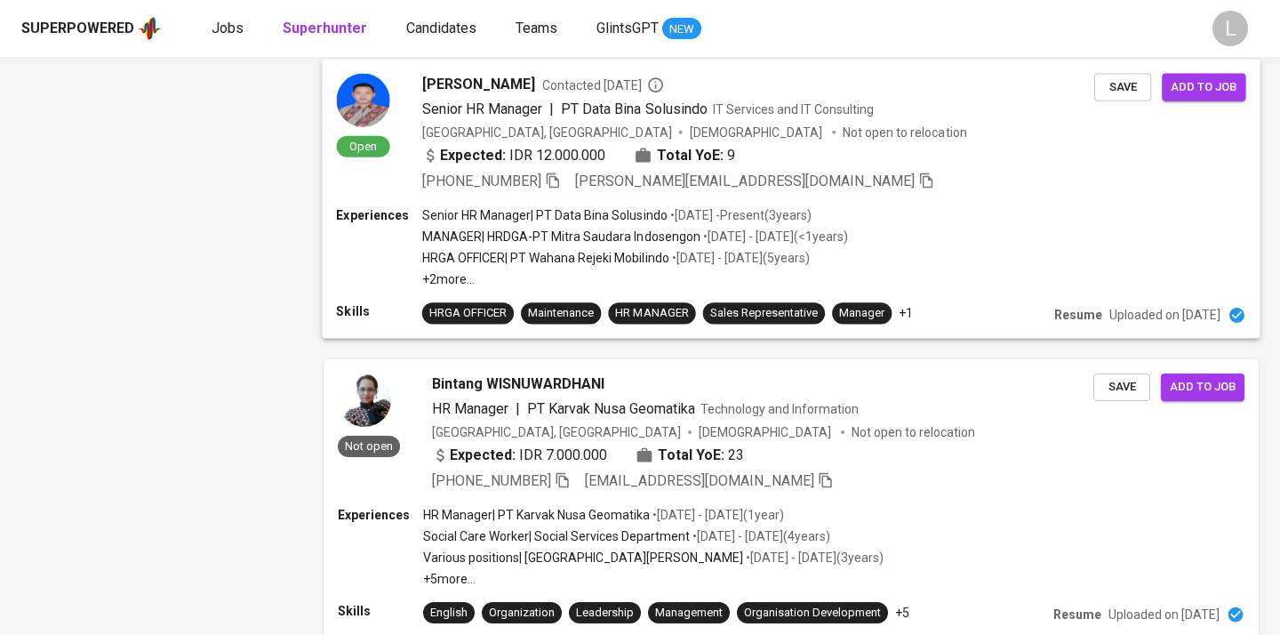
scroll to position [1922, 0]
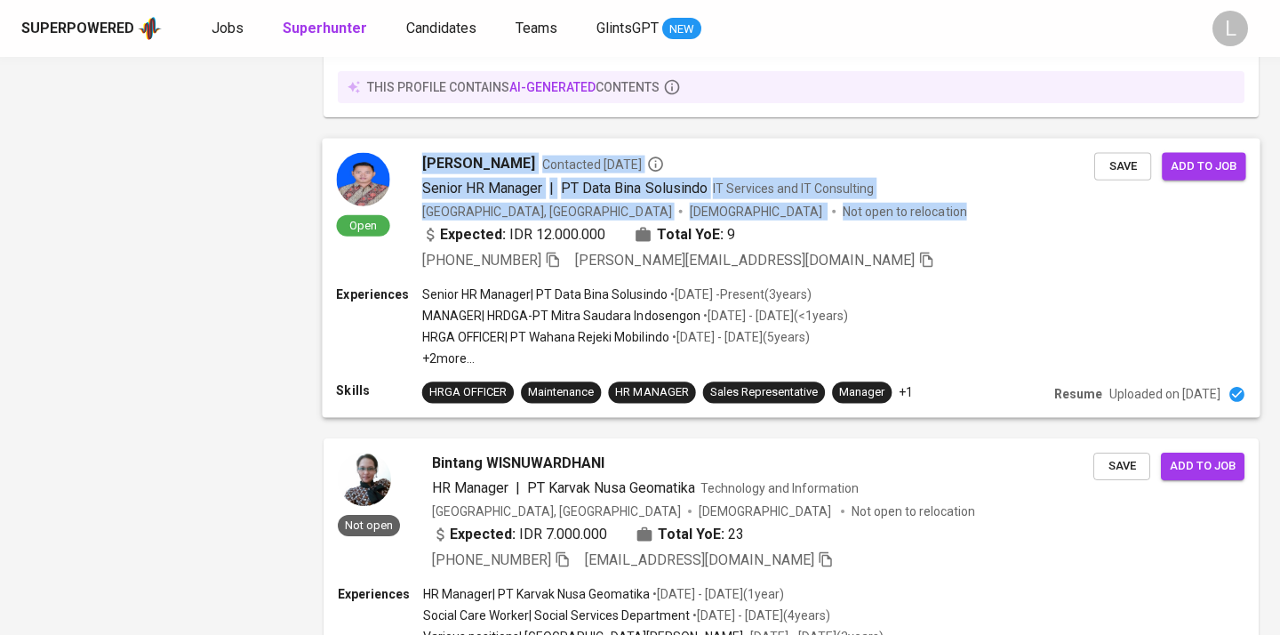
drag, startPoint x: 422, startPoint y: 94, endPoint x: 788, endPoint y: 171, distance: 374.1
click at [727, 178] on div "Open [PERSON_NAME] Contacted [DATE] Senior HR Manager | PT Data Bina Solusindo …" at bounding box center [791, 278] width 956 height 300
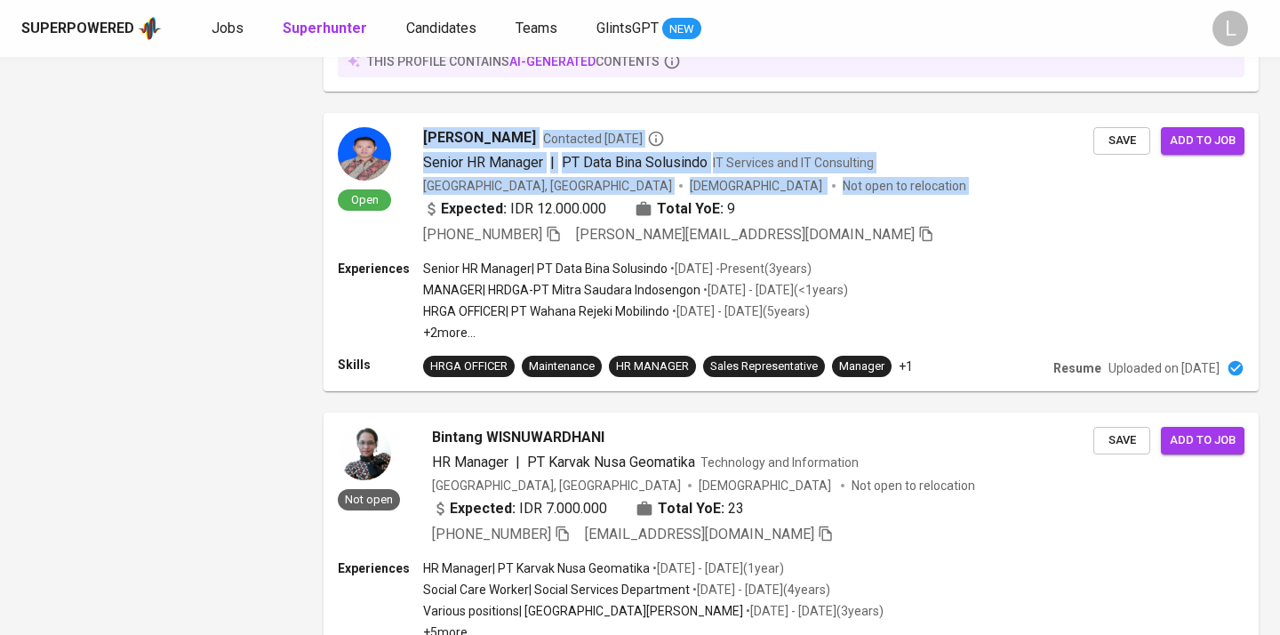
scroll to position [0, 0]
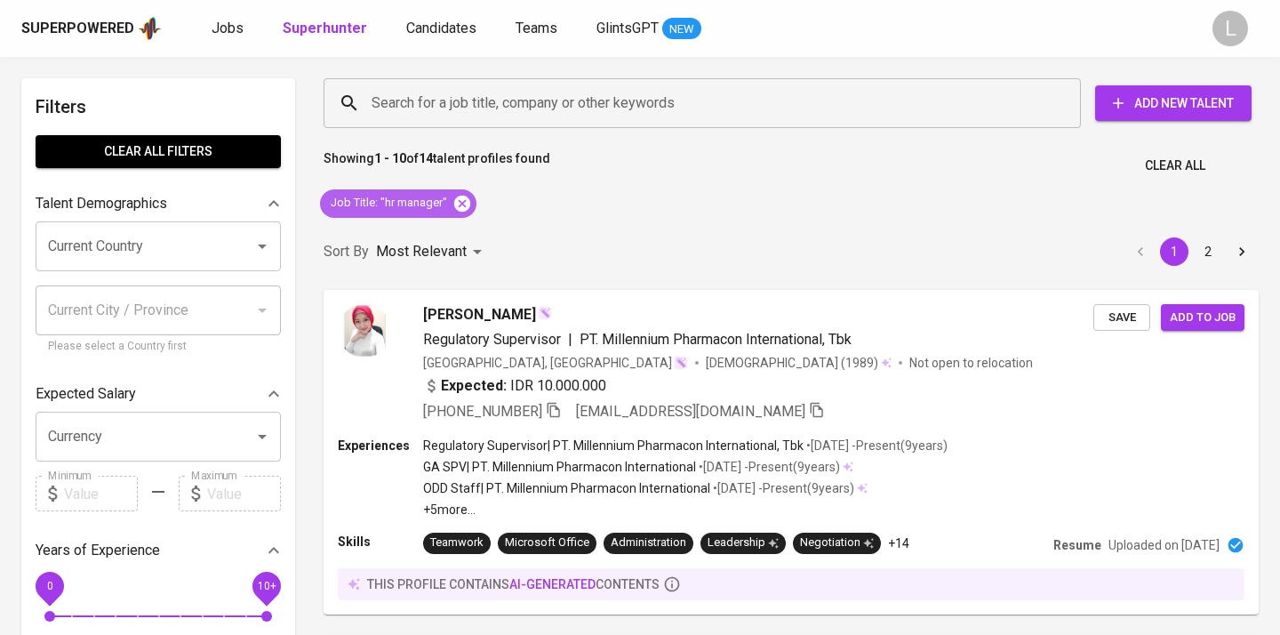
click at [469, 202] on icon at bounding box center [462, 203] width 16 height 16
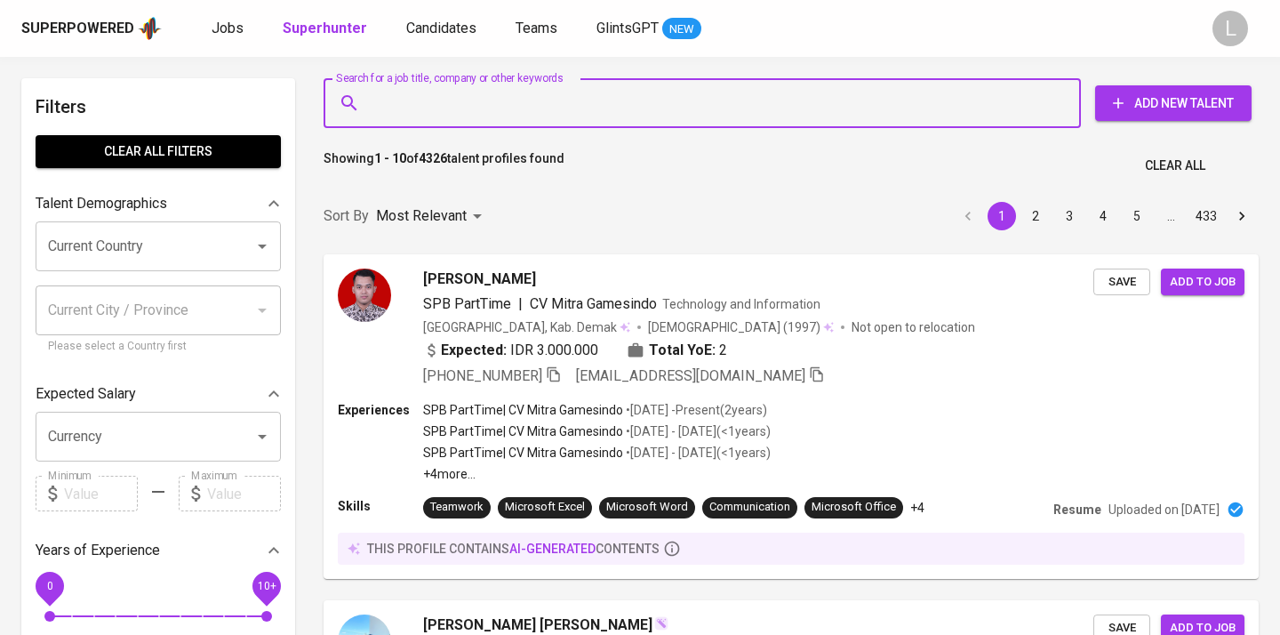
click at [414, 105] on input "Search for a job title, company or other keywords" at bounding box center [706, 103] width 679 height 34
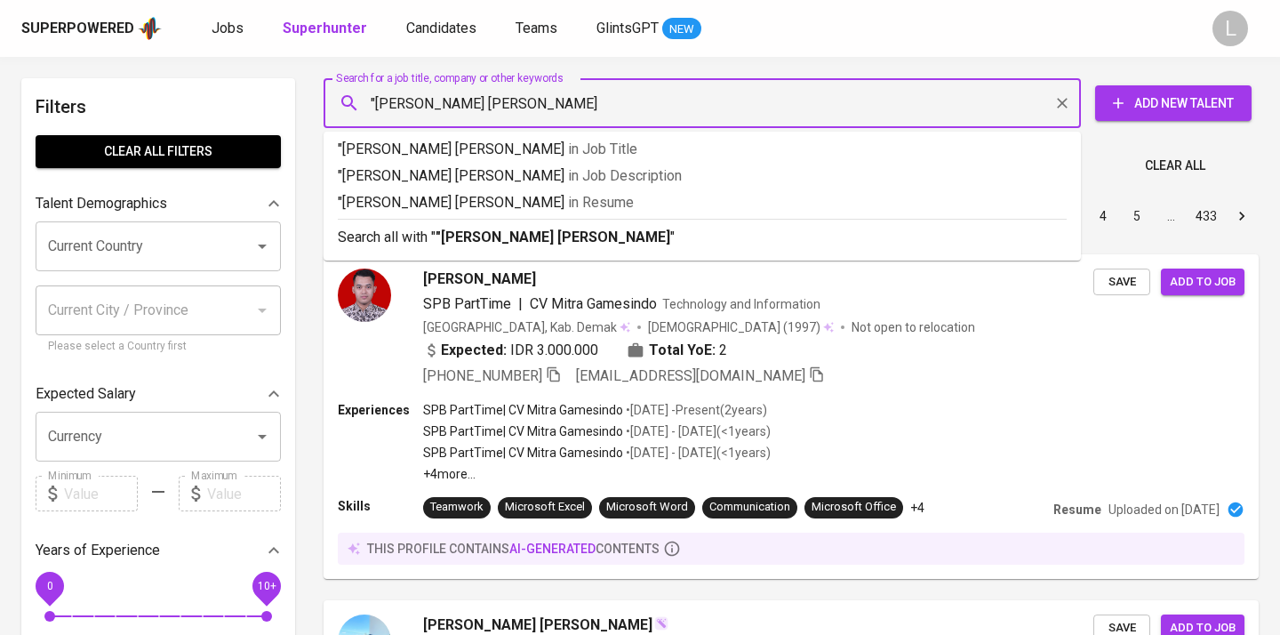
type input ""[PERSON_NAME] [PERSON_NAME]""
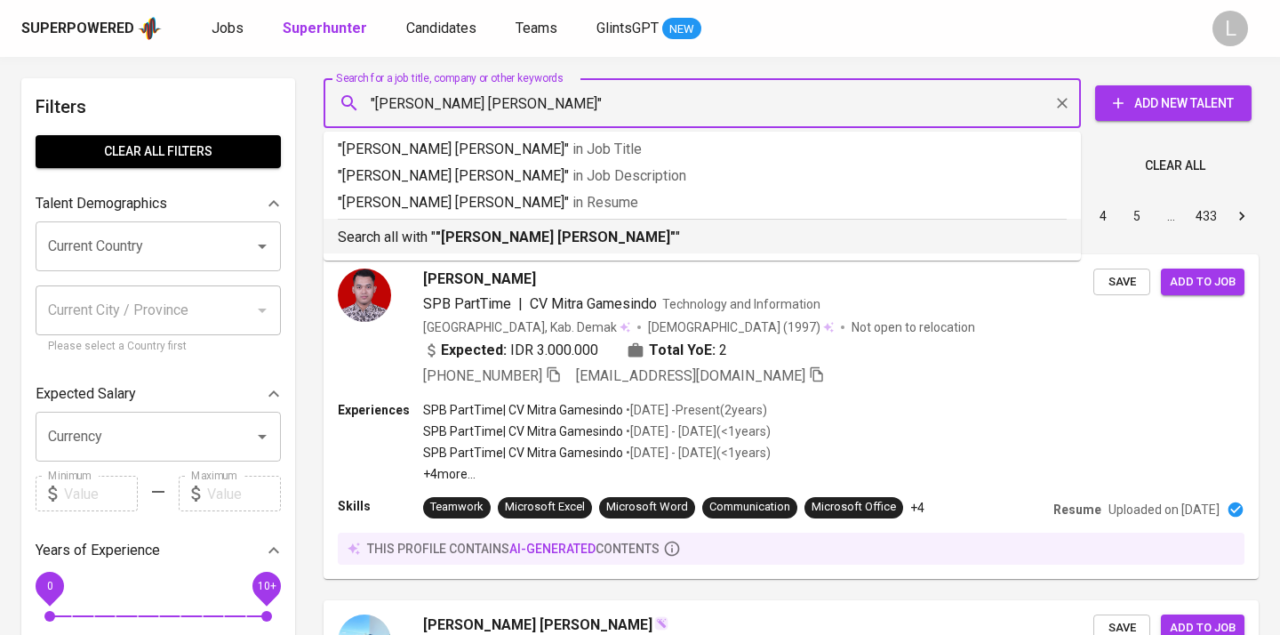
click at [435, 237] on p "Search all with " "[PERSON_NAME] [PERSON_NAME]" "" at bounding box center [702, 237] width 729 height 21
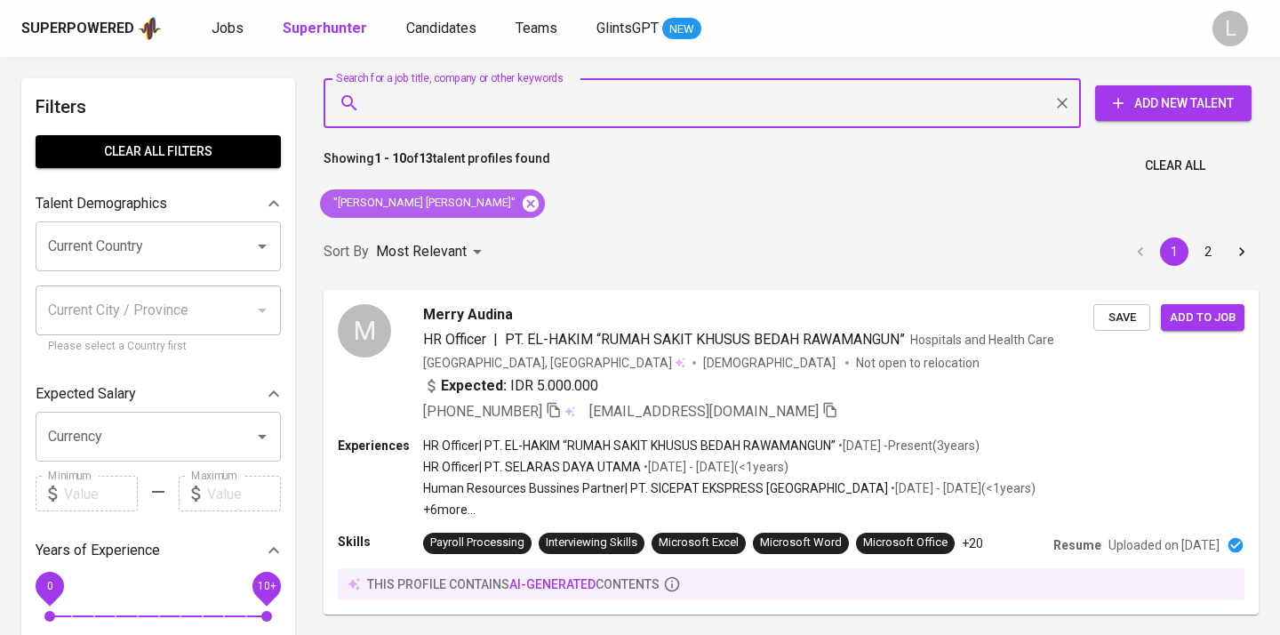
click at [523, 198] on icon at bounding box center [531, 203] width 16 height 16
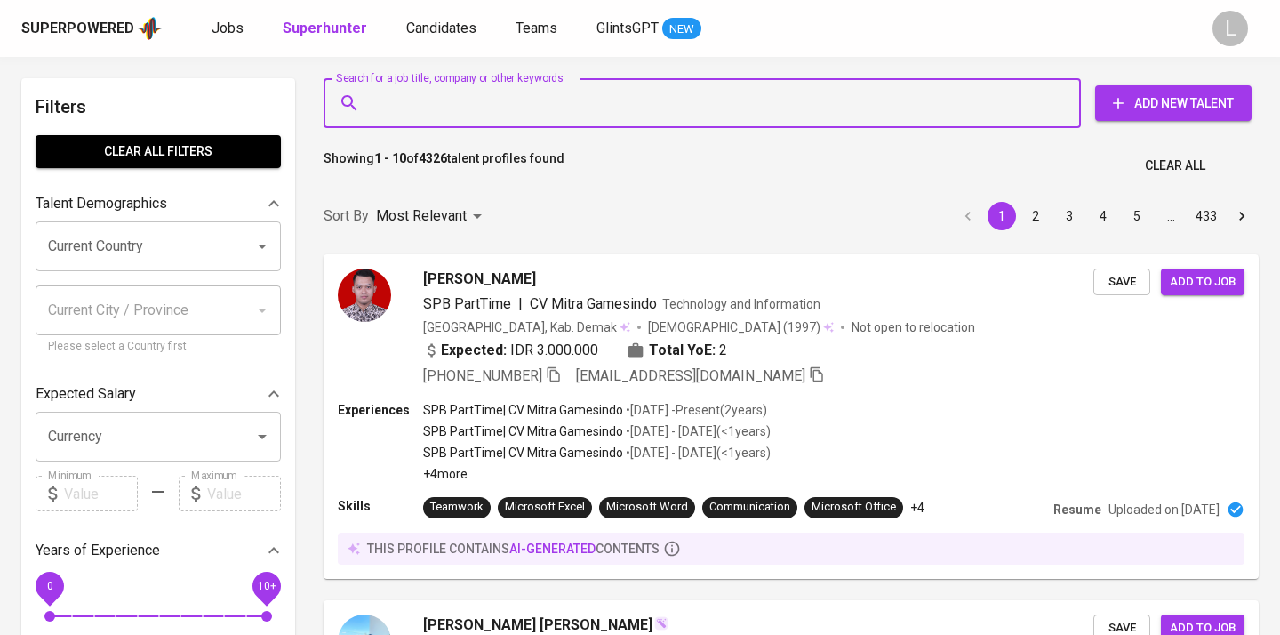
click at [391, 108] on input "Search for a job title, company or other keywords" at bounding box center [706, 103] width 679 height 34
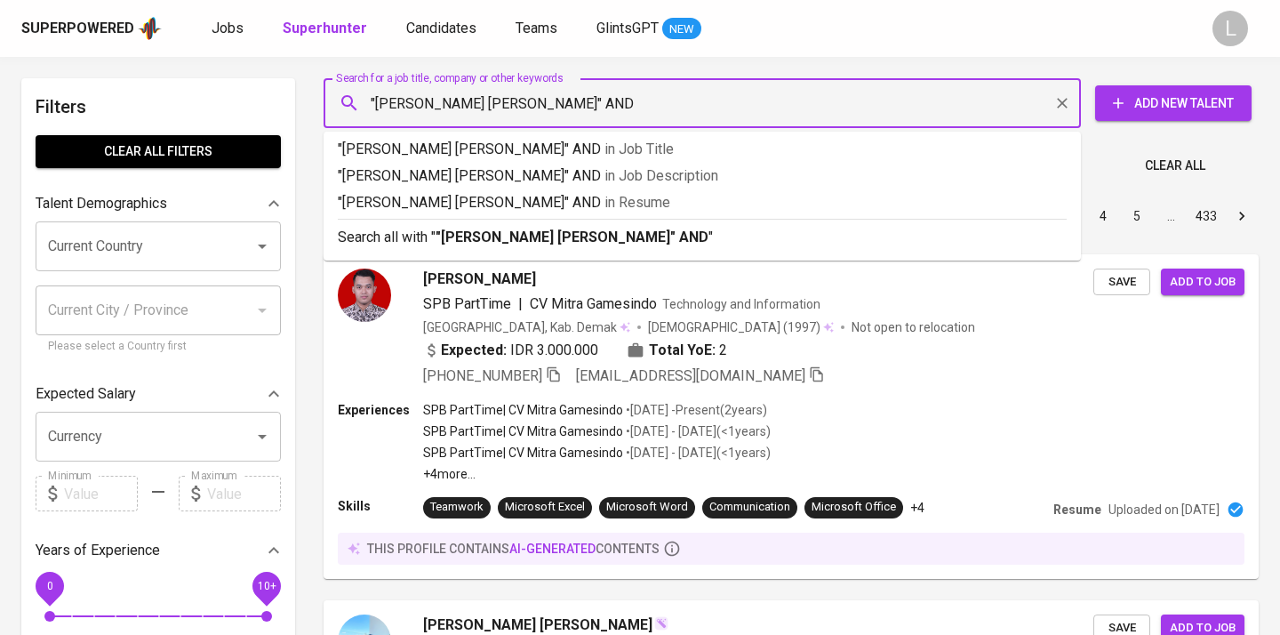
type input ""[PERSON_NAME] [PERSON_NAME]" AND ""
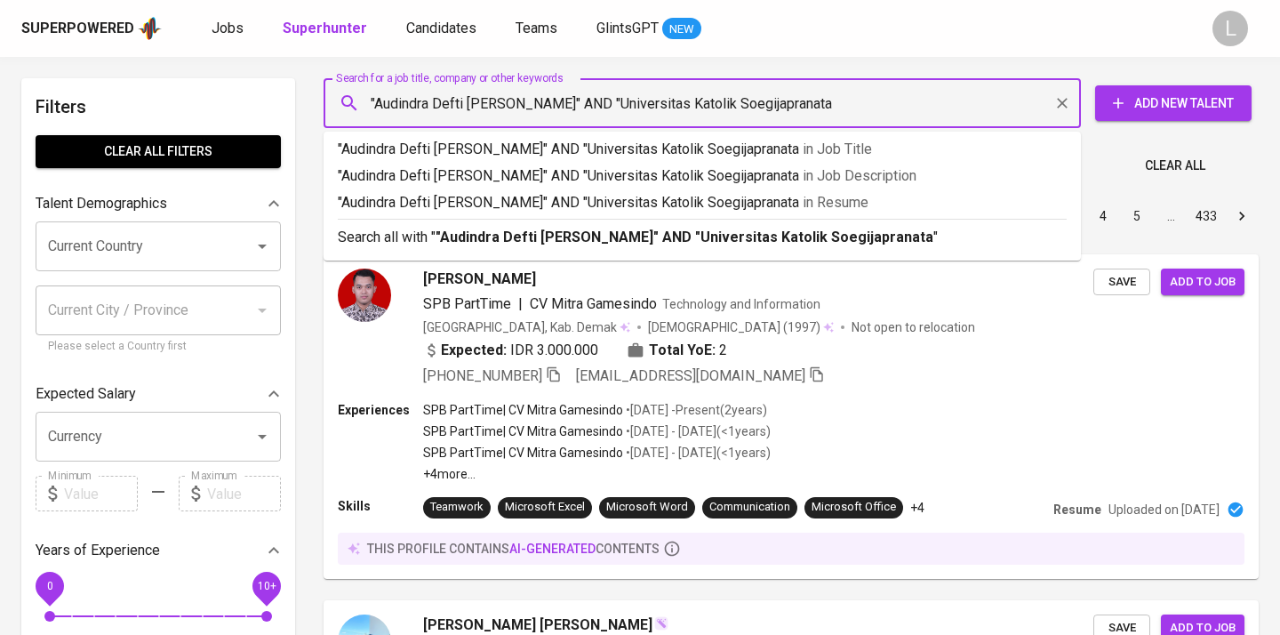
type input ""Audindra Defti [PERSON_NAME]" AND "Universitas Katolik Soegijapranata""
click at [443, 240] on b ""Audindra Defti [PERSON_NAME]" AND "Universitas Katolik Soegijapranata"" at bounding box center [686, 236] width 503 height 17
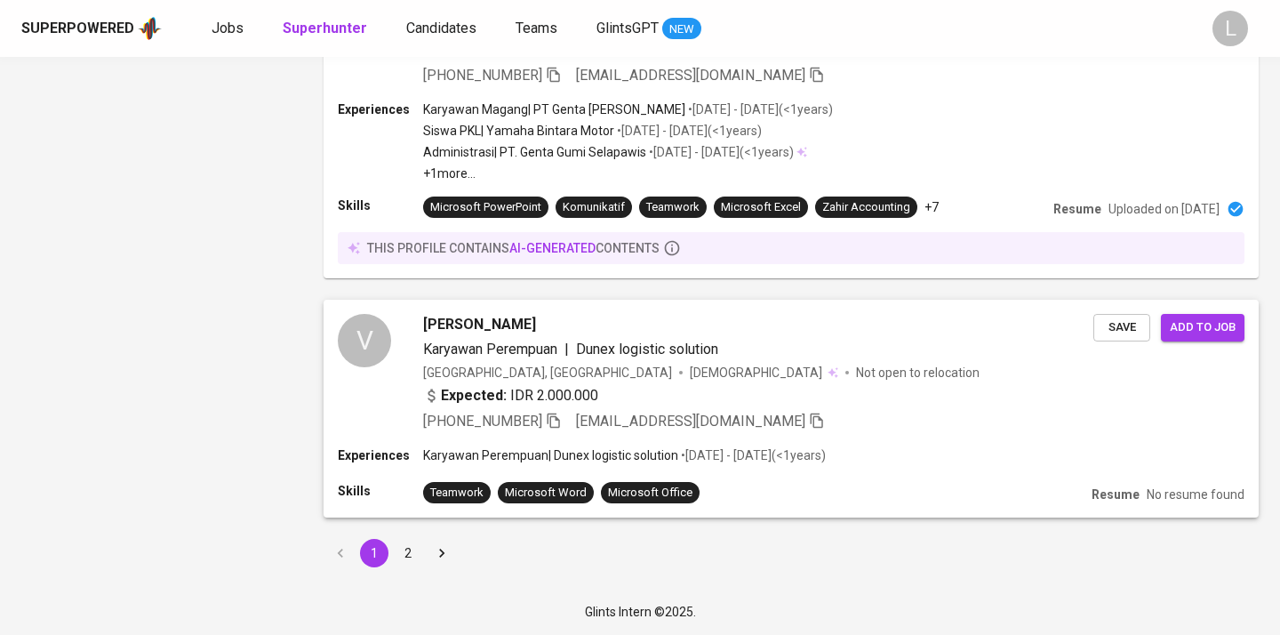
scroll to position [2789, 0]
click at [411, 548] on button "2" at bounding box center [408, 553] width 28 height 28
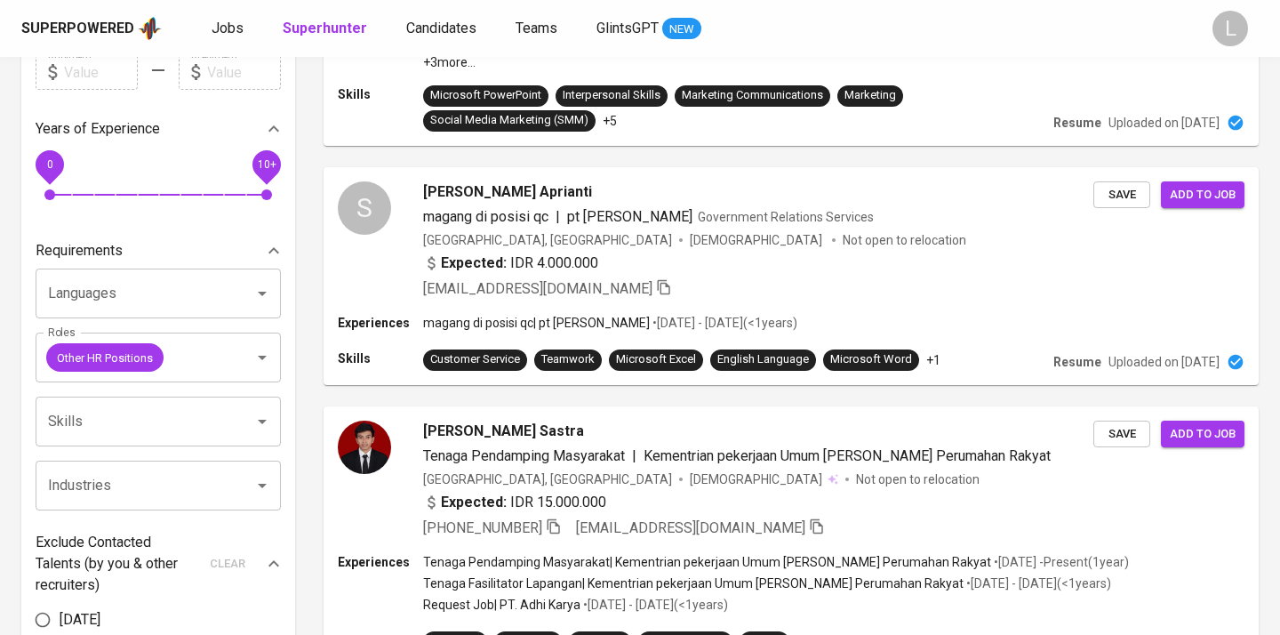
scroll to position [421, 0]
click at [238, 355] on icon "Clear" at bounding box center [239, 358] width 11 height 11
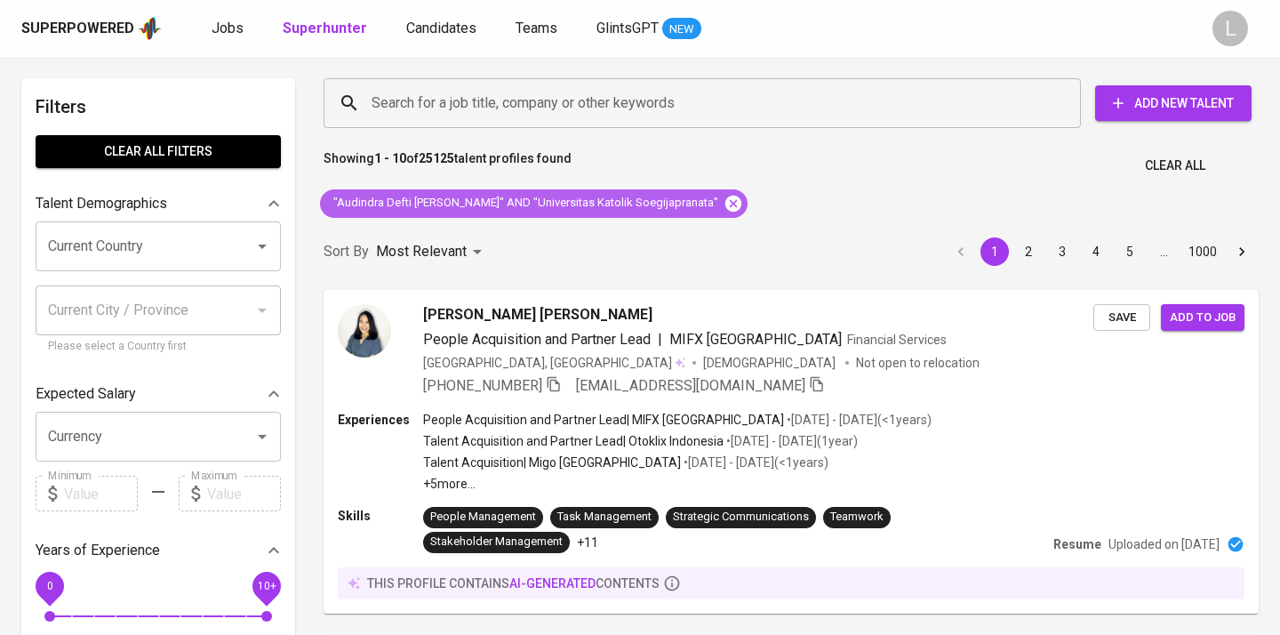
click at [723, 200] on icon at bounding box center [733, 204] width 20 height 20
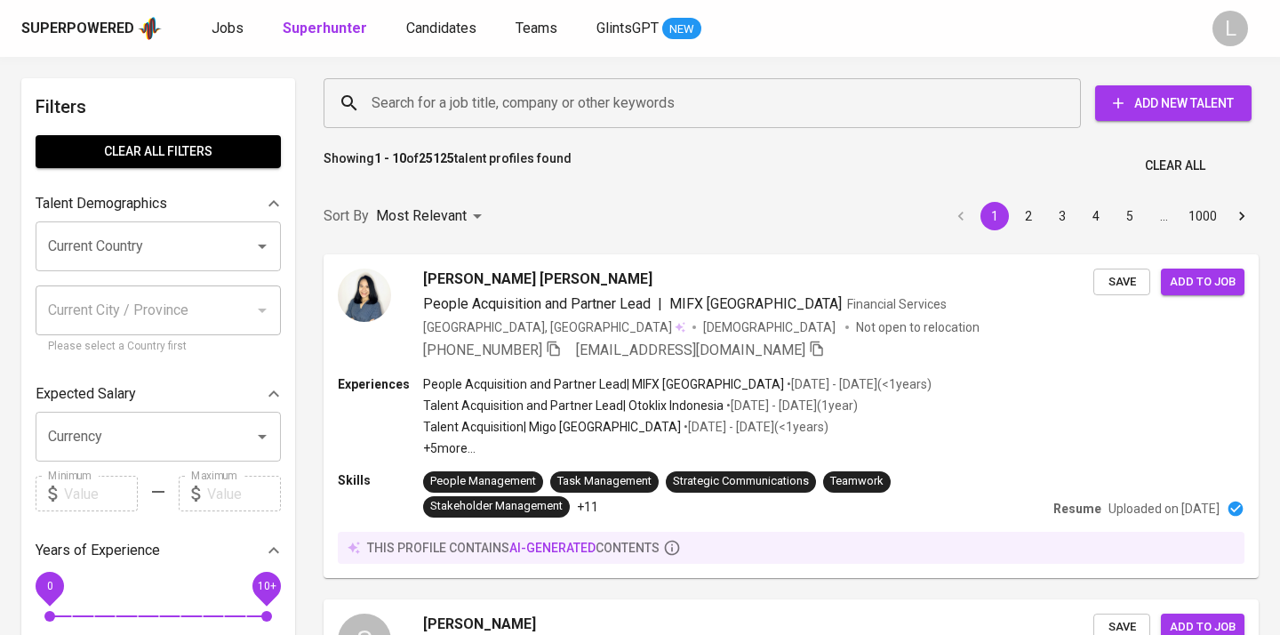
click at [674, 198] on div "Sort By Most Relevant MOST_RELEVANT 1 2 3 4 5 … 1000" at bounding box center [791, 216] width 956 height 54
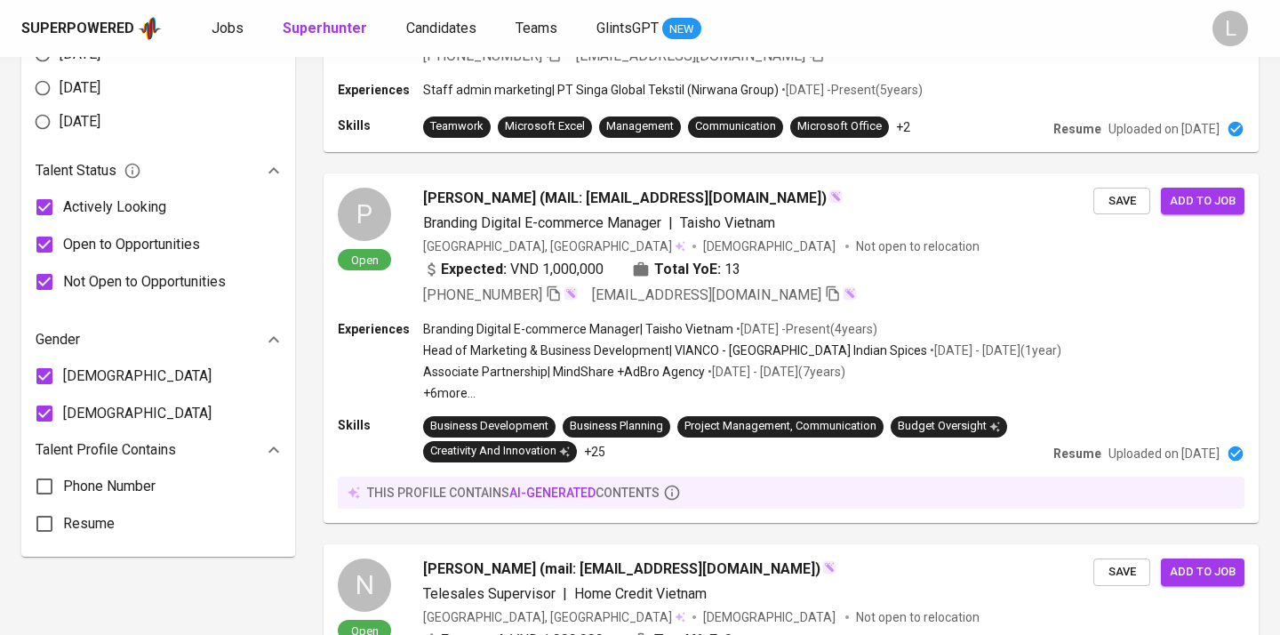
scroll to position [986, 0]
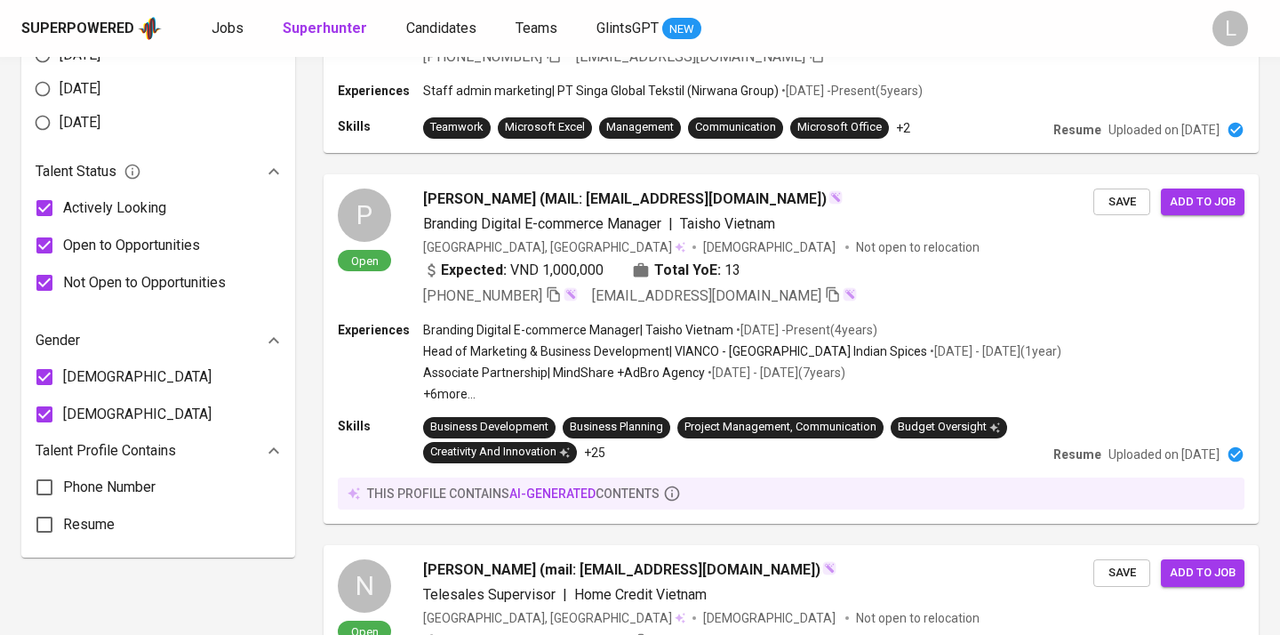
click at [74, 280] on span "Not Open to Opportunities" at bounding box center [144, 282] width 163 height 21
click at [63, 280] on input "Not Open to Opportunities" at bounding box center [44, 282] width 37 height 37
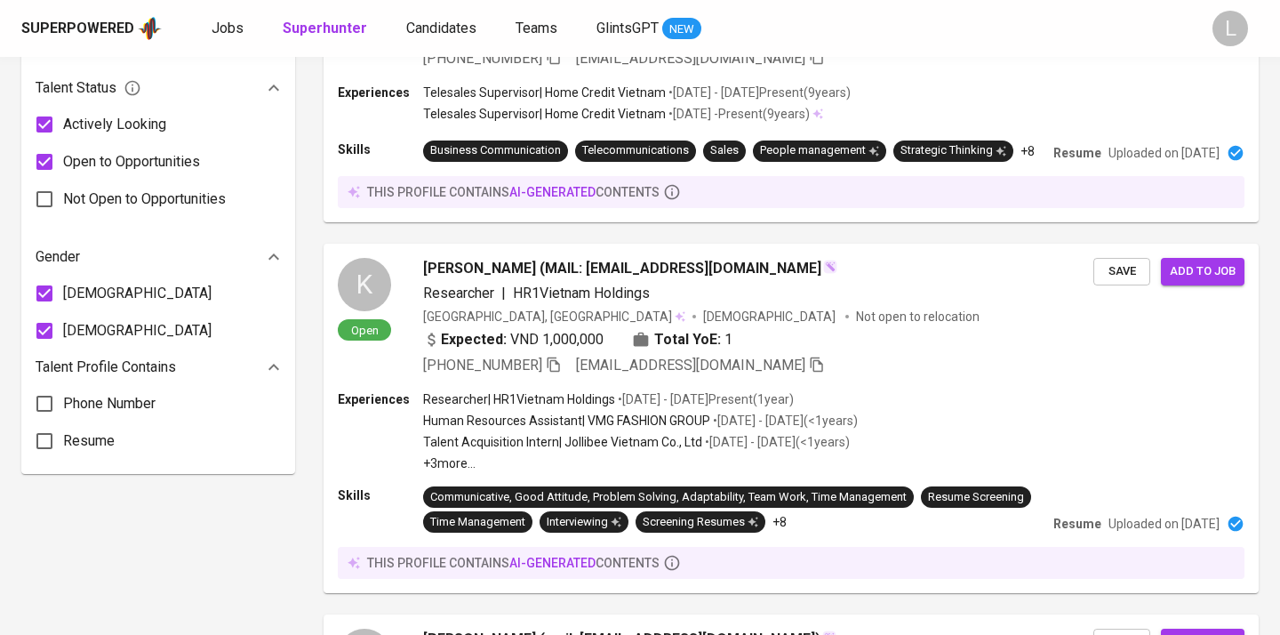
scroll to position [1010, 0]
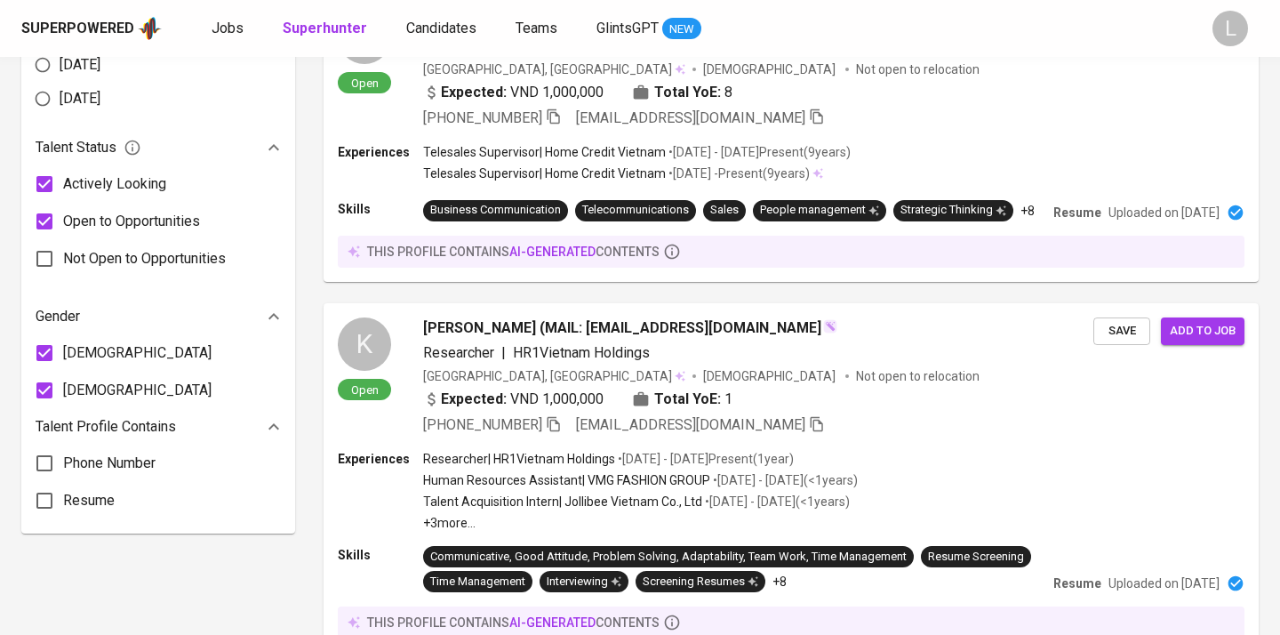
click at [87, 249] on span "Not Open to Opportunities" at bounding box center [144, 258] width 163 height 21
click at [63, 249] on input "Not Open to Opportunities" at bounding box center [44, 258] width 37 height 37
checkbox input "true"
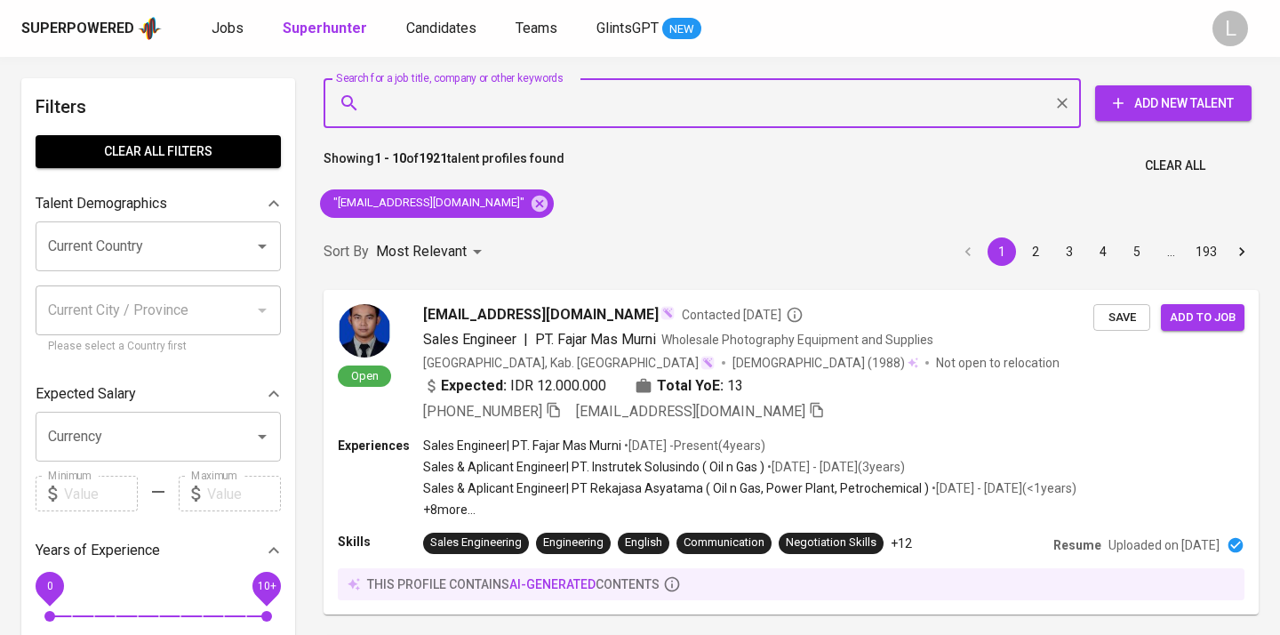
click at [525, 113] on input "Search for a job title, company or other keywords" at bounding box center [706, 103] width 679 height 34
click at [450, 200] on span ""[EMAIL_ADDRESS][DOMAIN_NAME]"" at bounding box center [427, 203] width 215 height 17
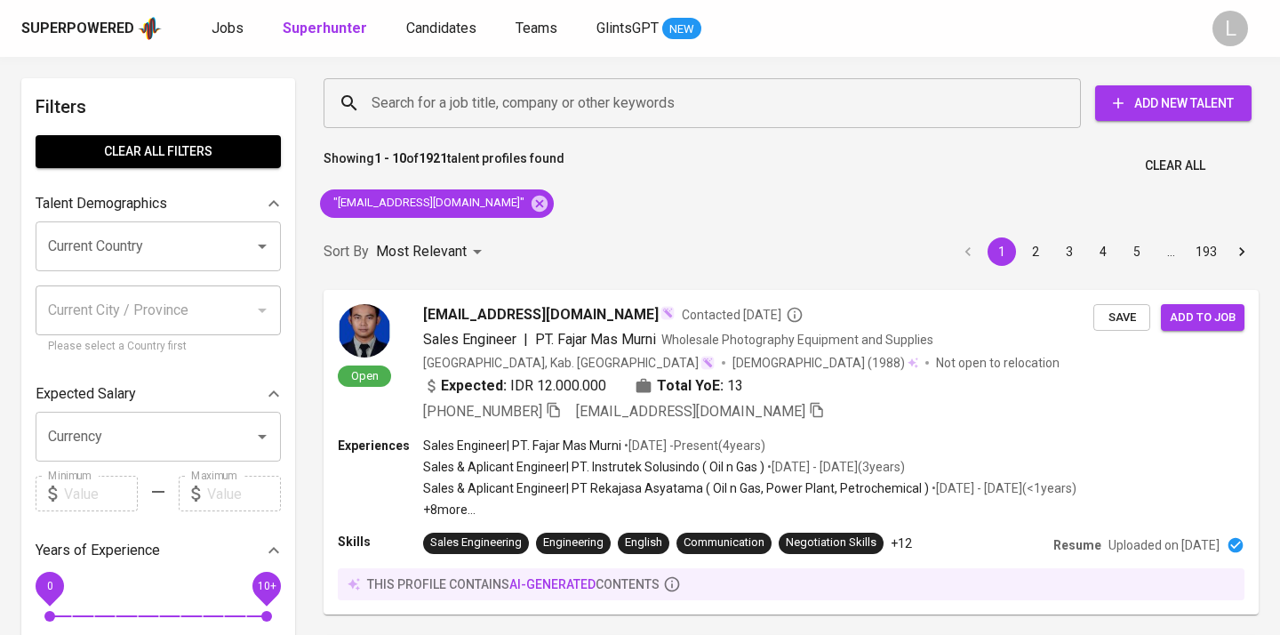
click at [1170, 160] on span "Clear All" at bounding box center [1175, 166] width 60 height 22
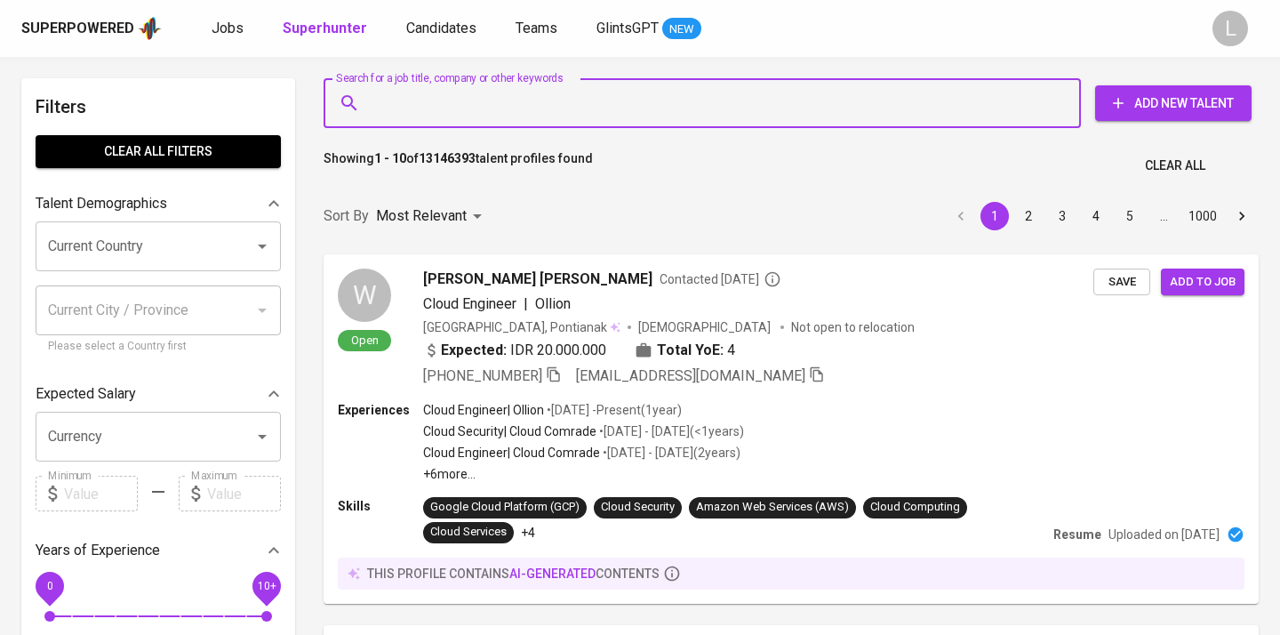
click at [522, 103] on input "Search for a job title, company or other keywords" at bounding box center [706, 103] width 679 height 34
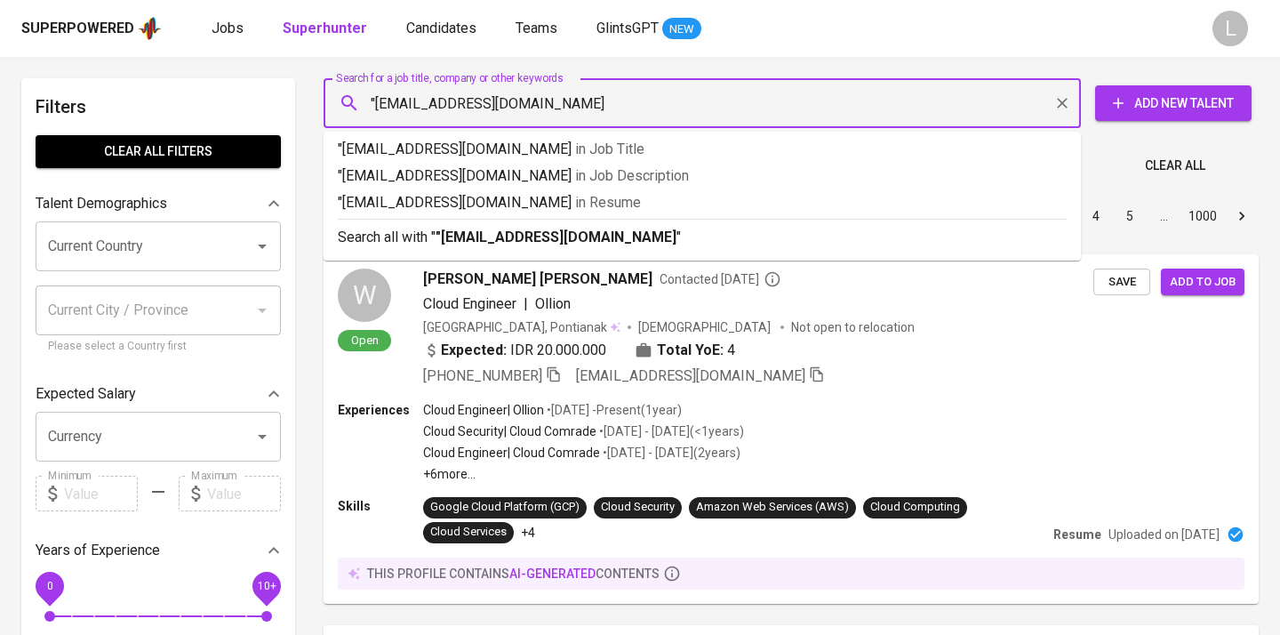
type input ""ratna.sari0491@gmail.com"
click at [578, 204] on span "in Resume" at bounding box center [608, 202] width 66 height 17
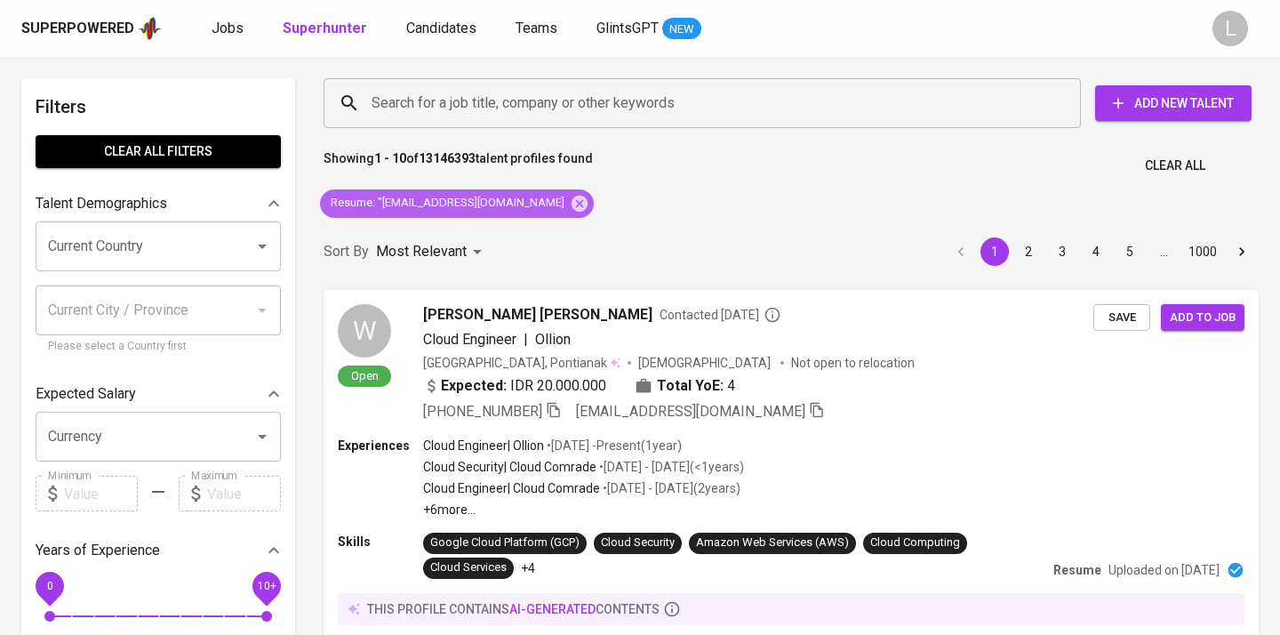
click at [498, 202] on span "Resume : "ratna.sari0491@gmail.com" at bounding box center [447, 203] width 255 height 17
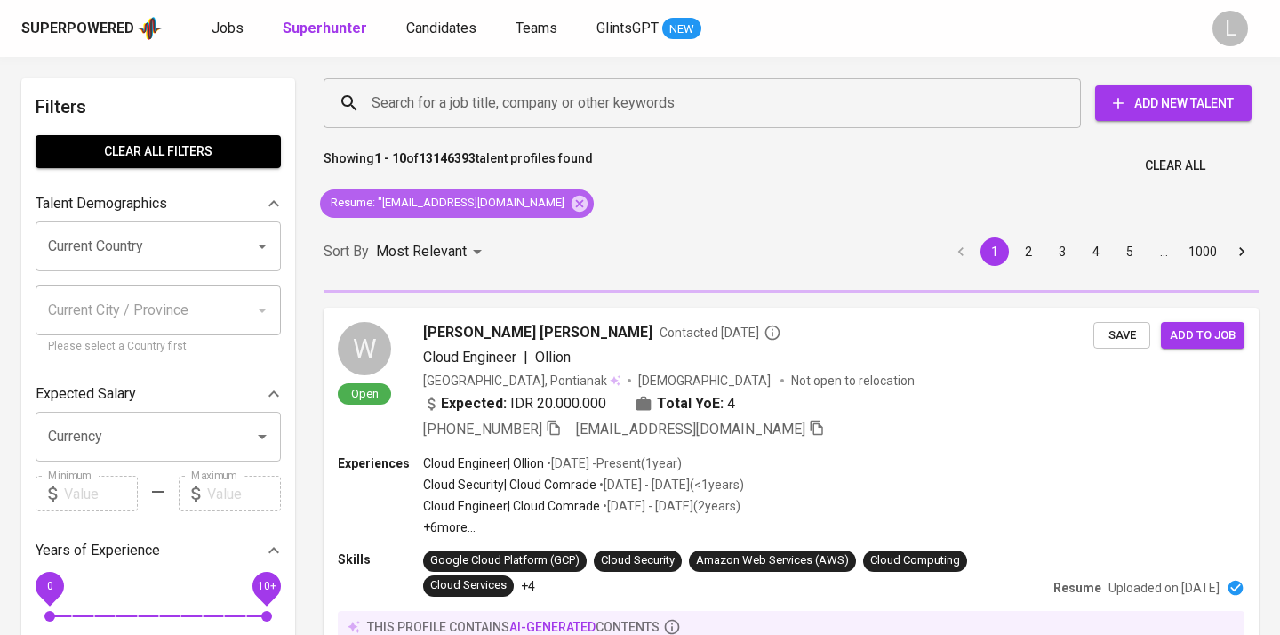
click at [498, 202] on span "Resume : "ratna.sari0491@gmail.com" at bounding box center [447, 203] width 255 height 17
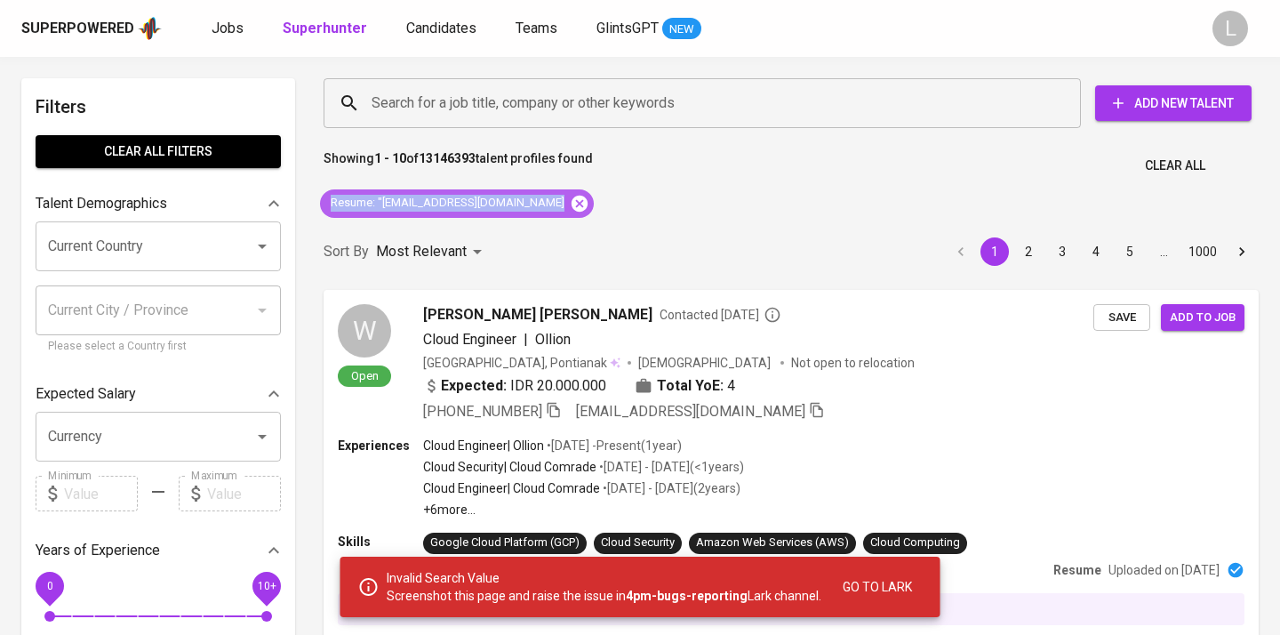
click at [570, 202] on icon at bounding box center [580, 204] width 20 height 20
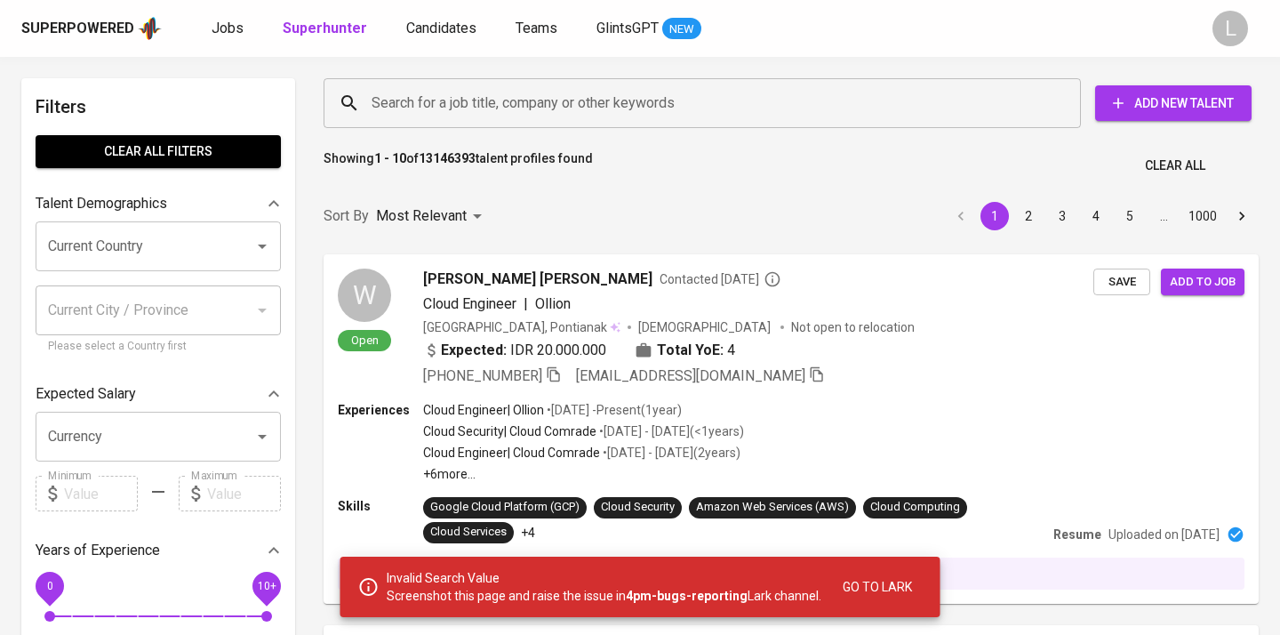
click at [538, 202] on div "Sort By Most Relevant MOST_RELEVANT 1 2 3 4 5 … 1000" at bounding box center [791, 216] width 956 height 54
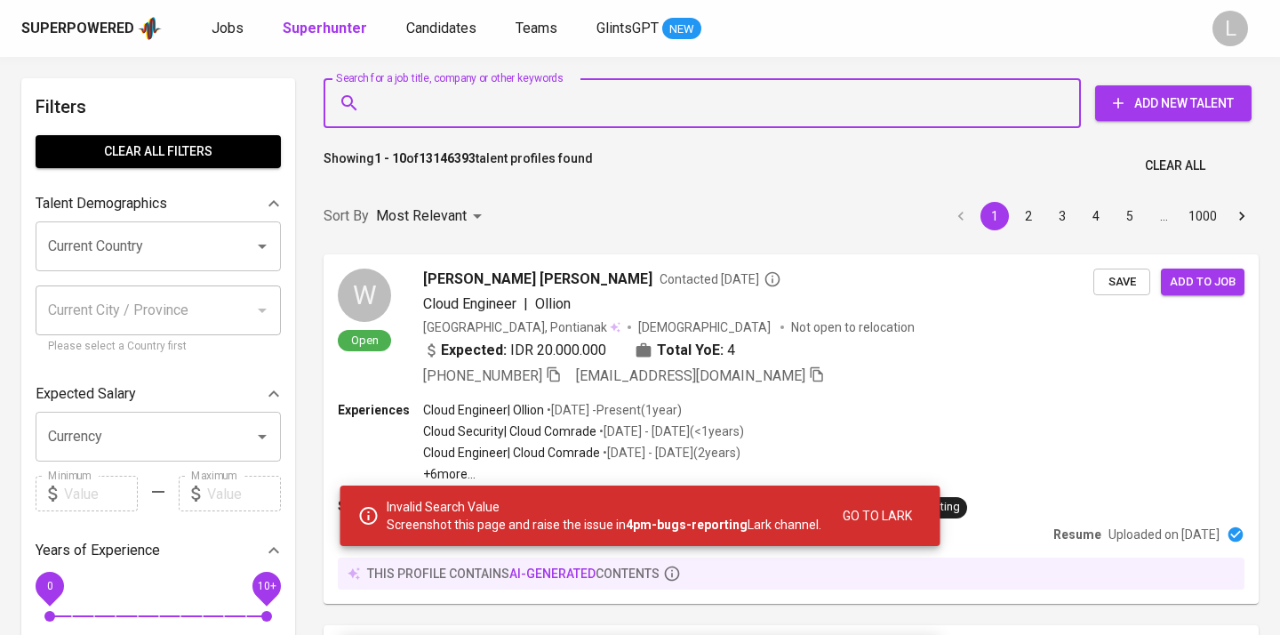
click at [452, 108] on input "Search for a job title, company or other keywords" at bounding box center [706, 103] width 679 height 34
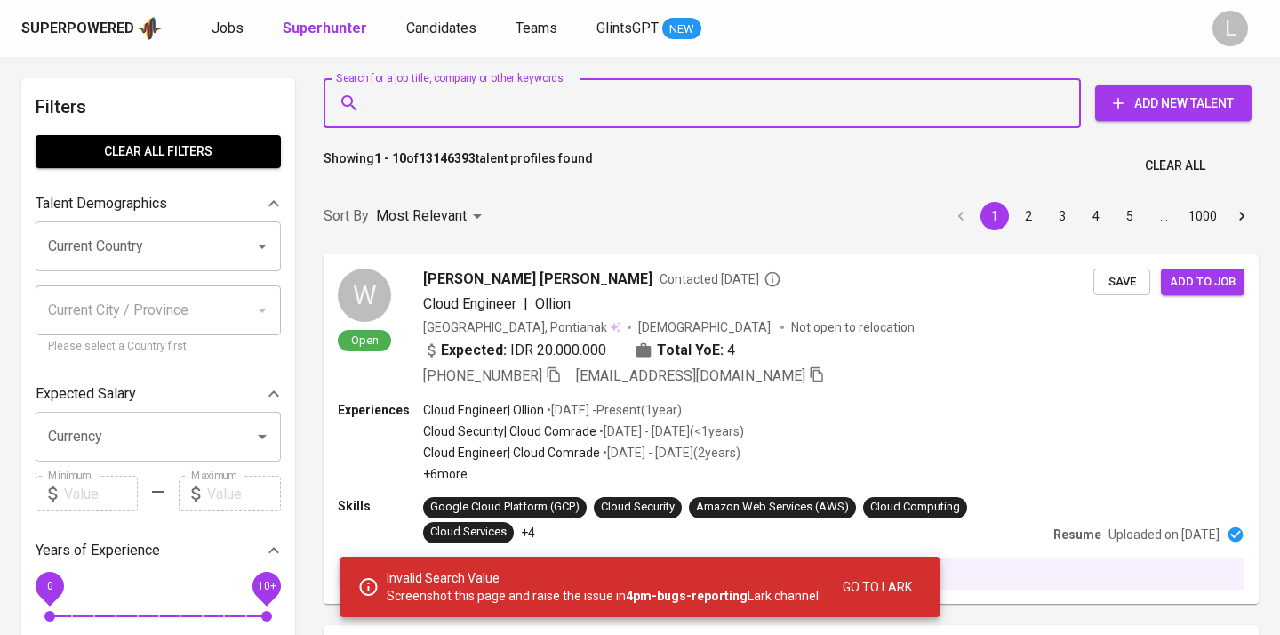
click at [387, 101] on input "Search for a job title, company or other keywords" at bounding box center [706, 103] width 679 height 34
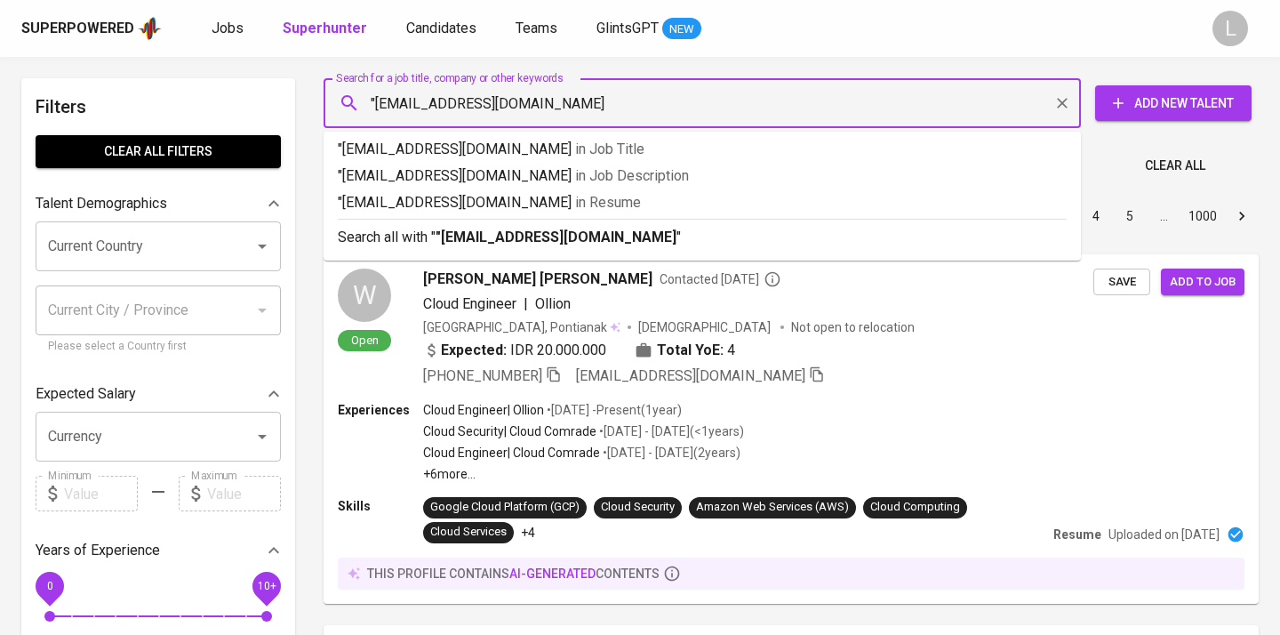
type input ""ratna.sari0491@gmail.com""
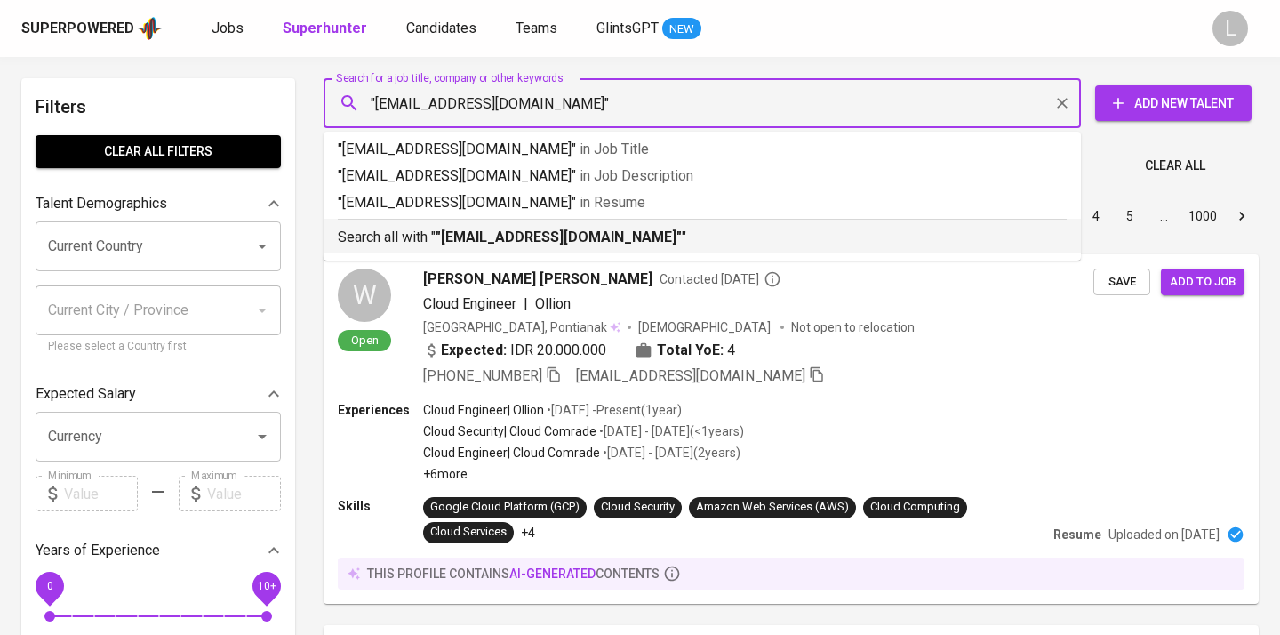
click at [434, 241] on p "Search all with " "ratna.sari0491@gmail.com" "" at bounding box center [702, 237] width 729 height 21
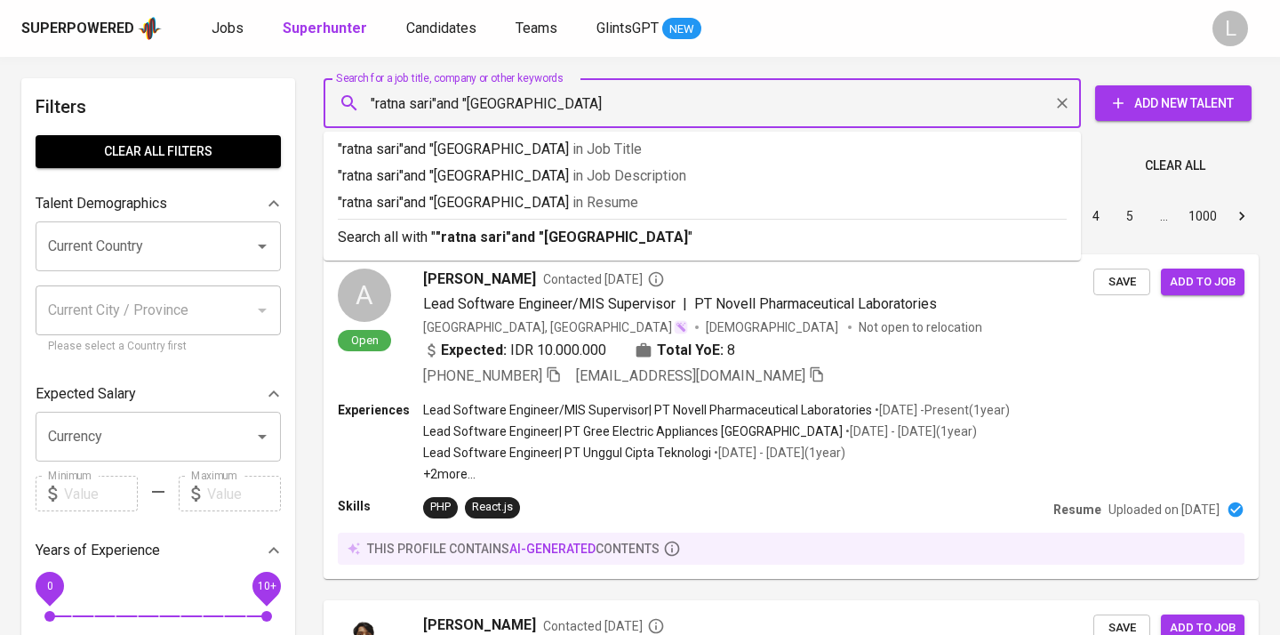
type input ""ratna sari"and "universitas budi luhur""
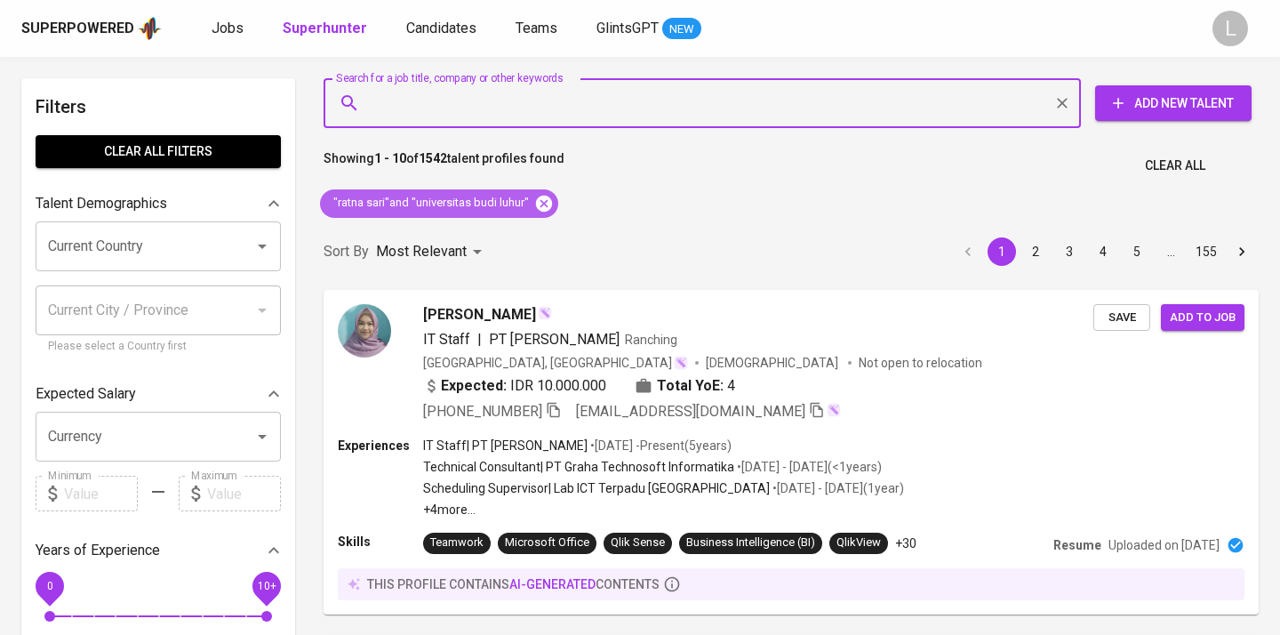
click at [548, 204] on icon at bounding box center [544, 203] width 16 height 16
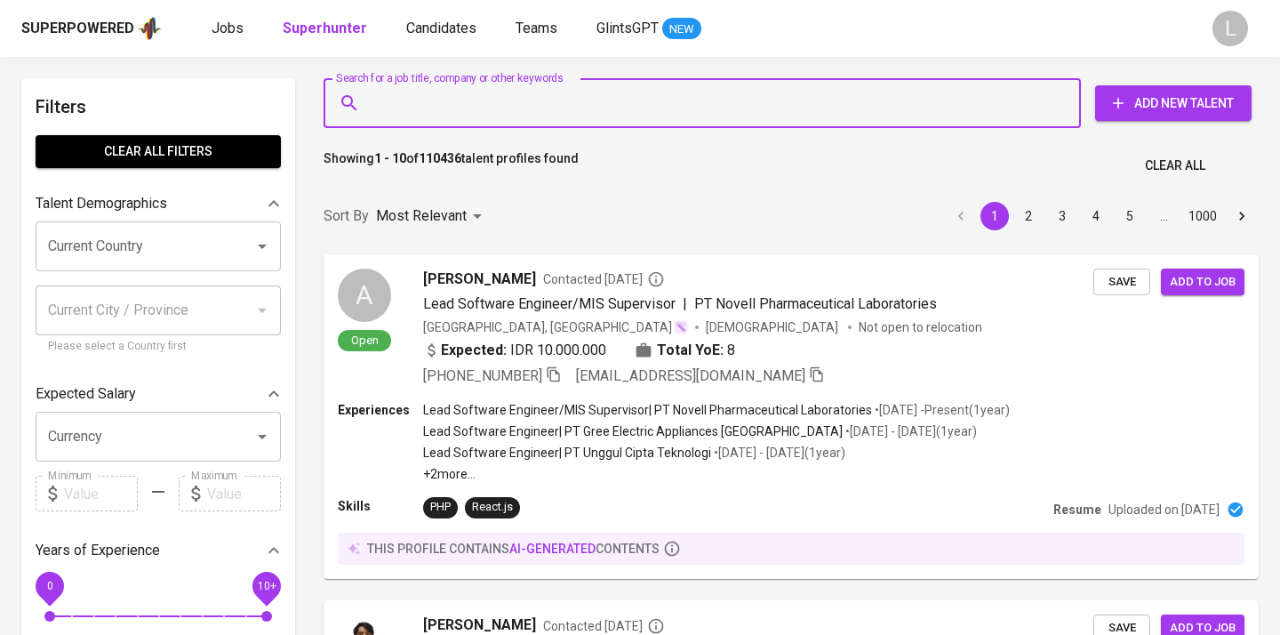
click at [475, 101] on input "Search for a job title, company or other keywords" at bounding box center [706, 103] width 679 height 34
click at [428, 113] on input "Search for a job title, company or other keywords" at bounding box center [706, 103] width 679 height 34
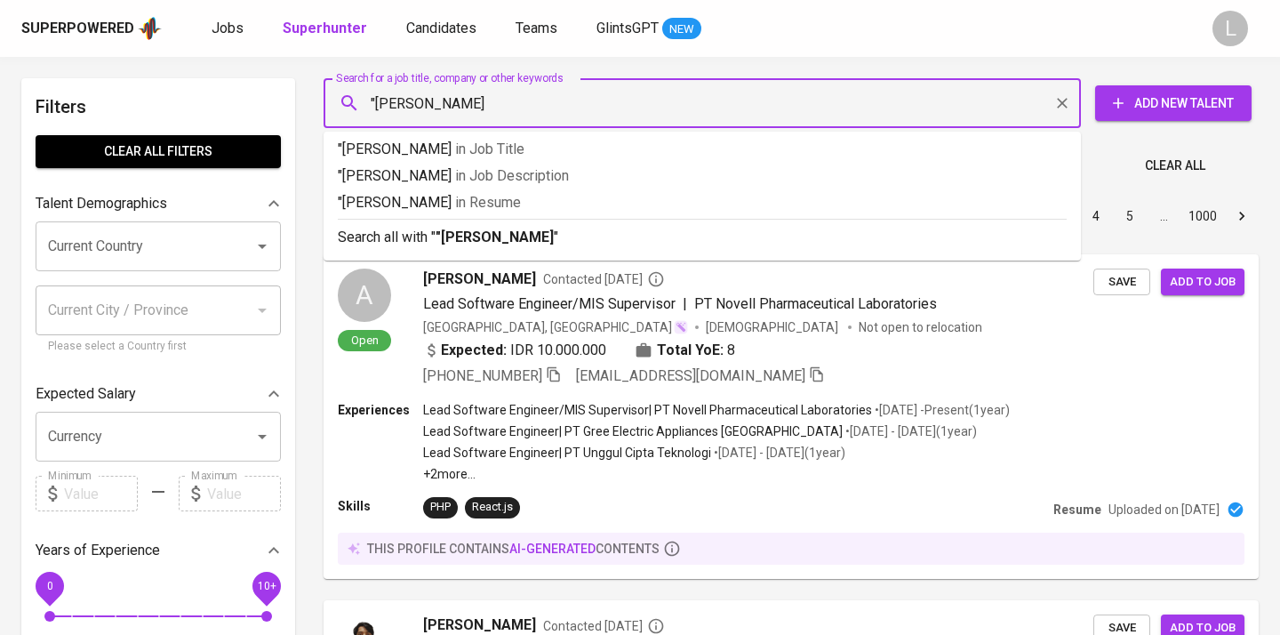
type input ""ratna sari""
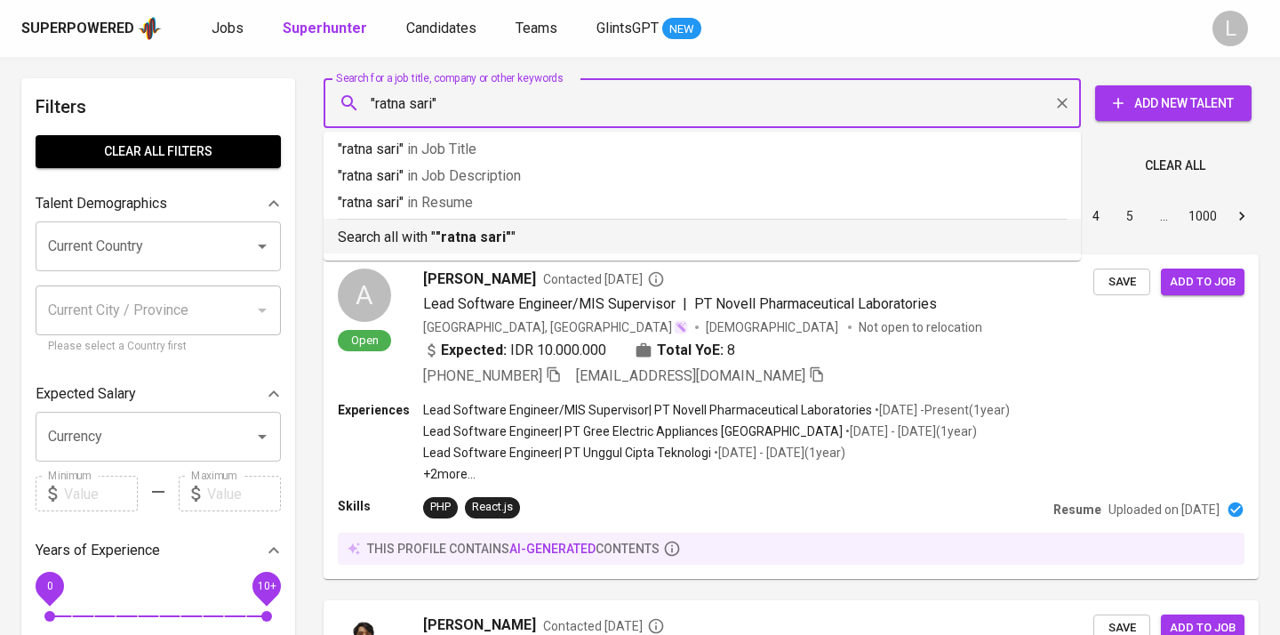
click at [429, 227] on p "Search all with " "ratna sari" "" at bounding box center [702, 237] width 729 height 21
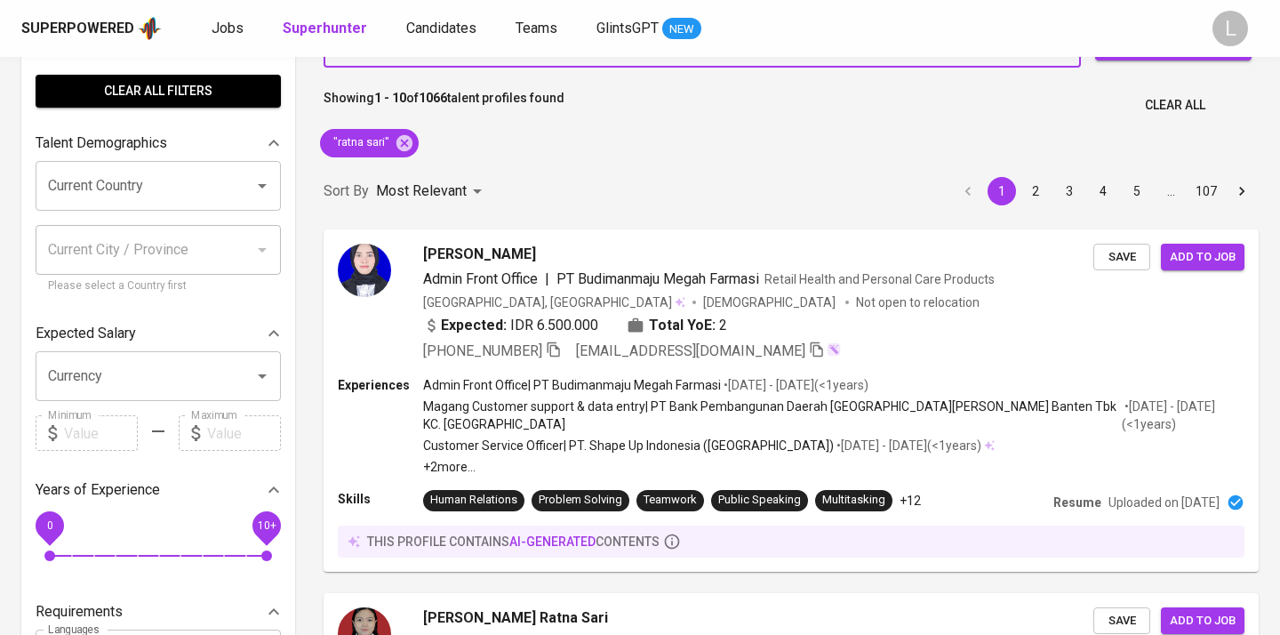
scroll to position [60, 0]
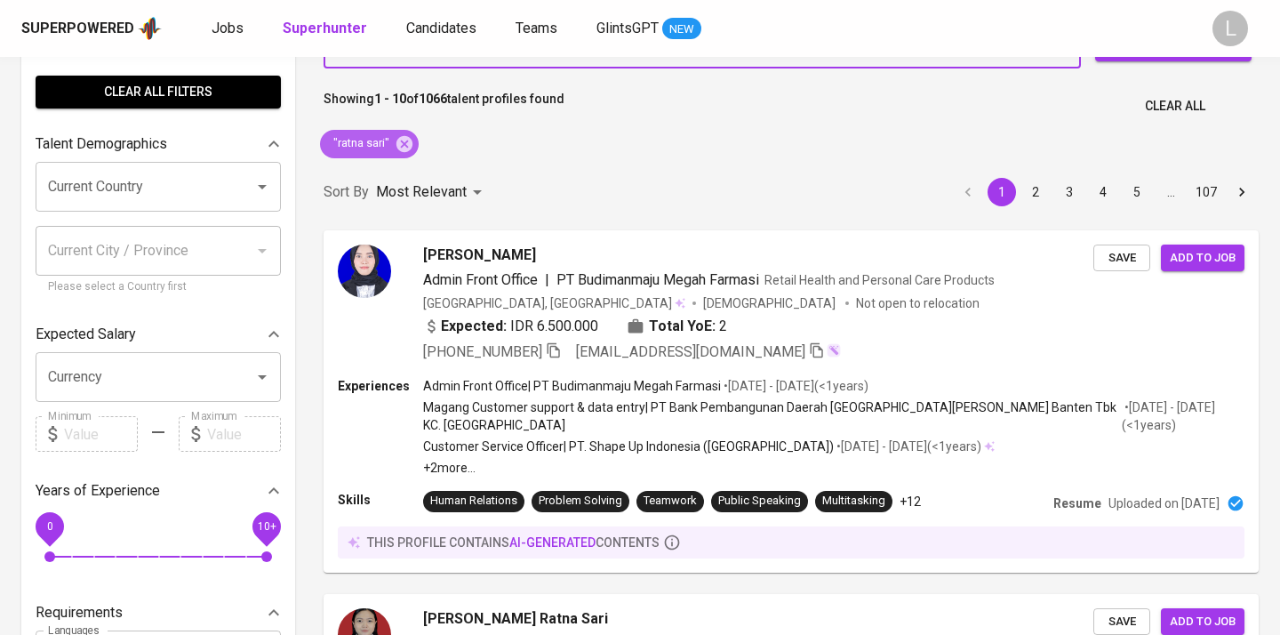
click at [414, 141] on div ""ratna sari"" at bounding box center [369, 144] width 99 height 28
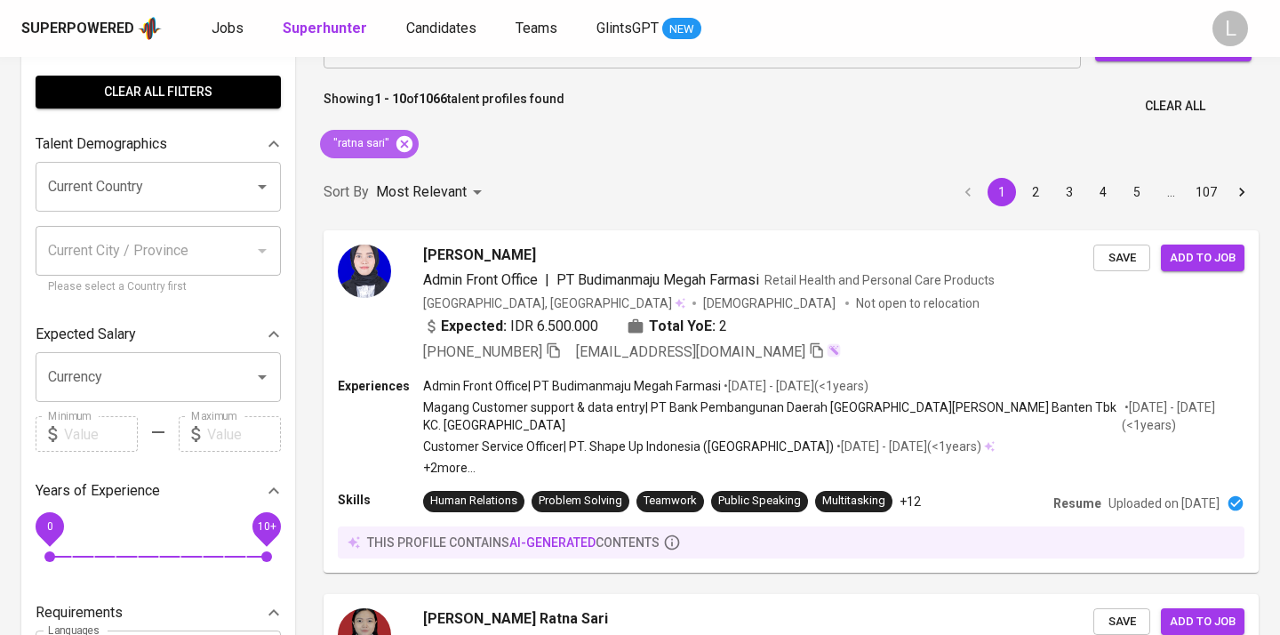
click at [405, 141] on icon at bounding box center [405, 144] width 20 height 20
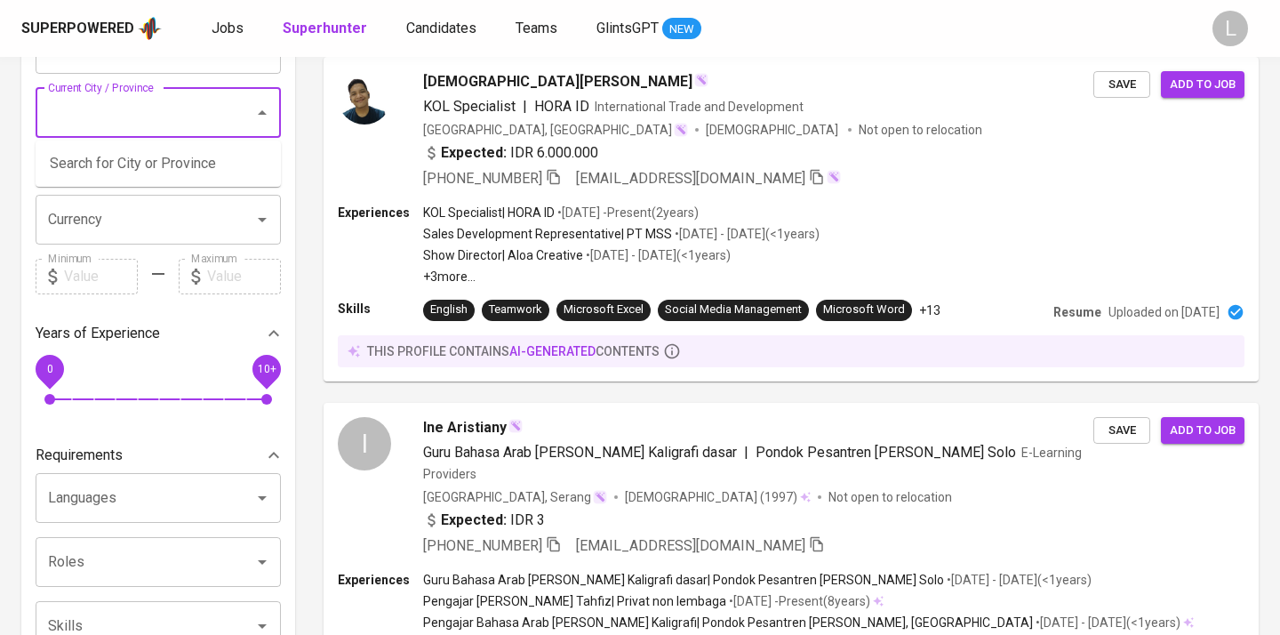
scroll to position [198, 0]
click at [232, 217] on div at bounding box center [250, 218] width 46 height 25
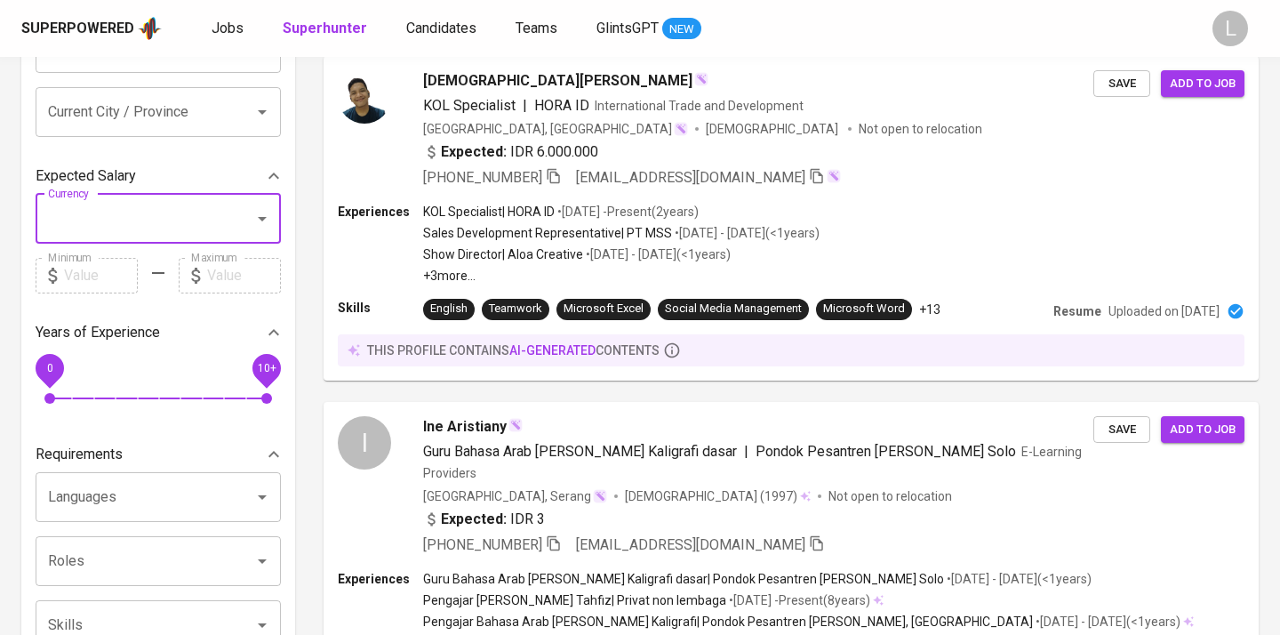
click at [269, 213] on icon "Open" at bounding box center [262, 218] width 21 height 21
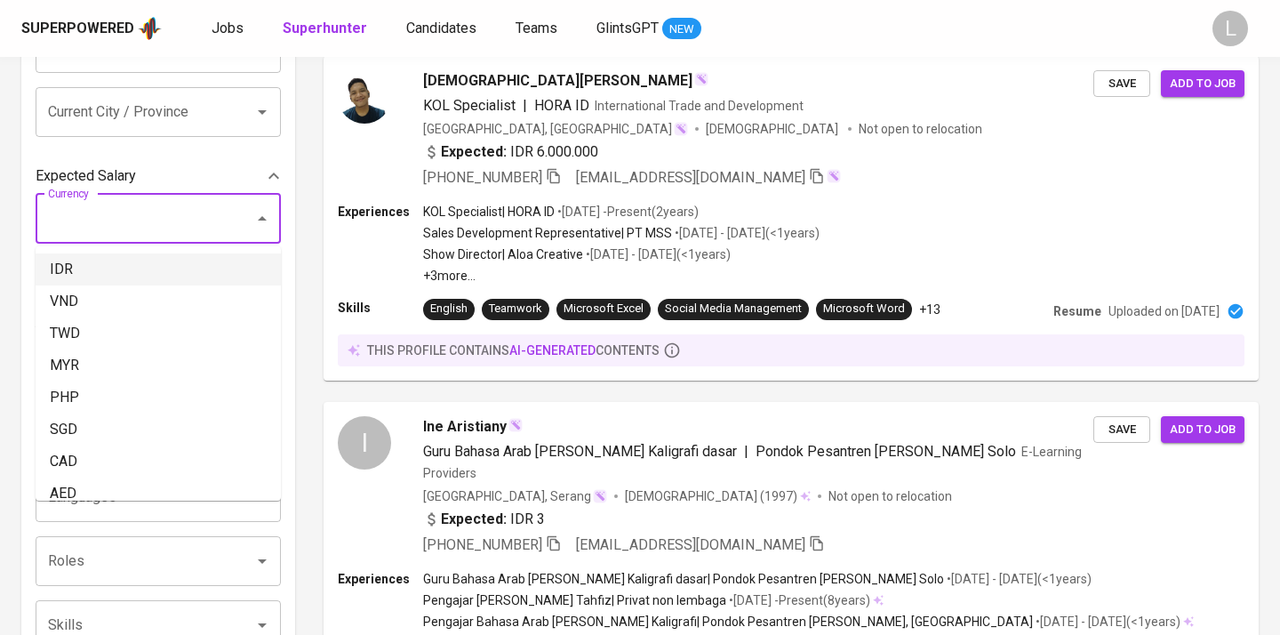
click at [181, 270] on li "IDR" at bounding box center [158, 269] width 245 height 32
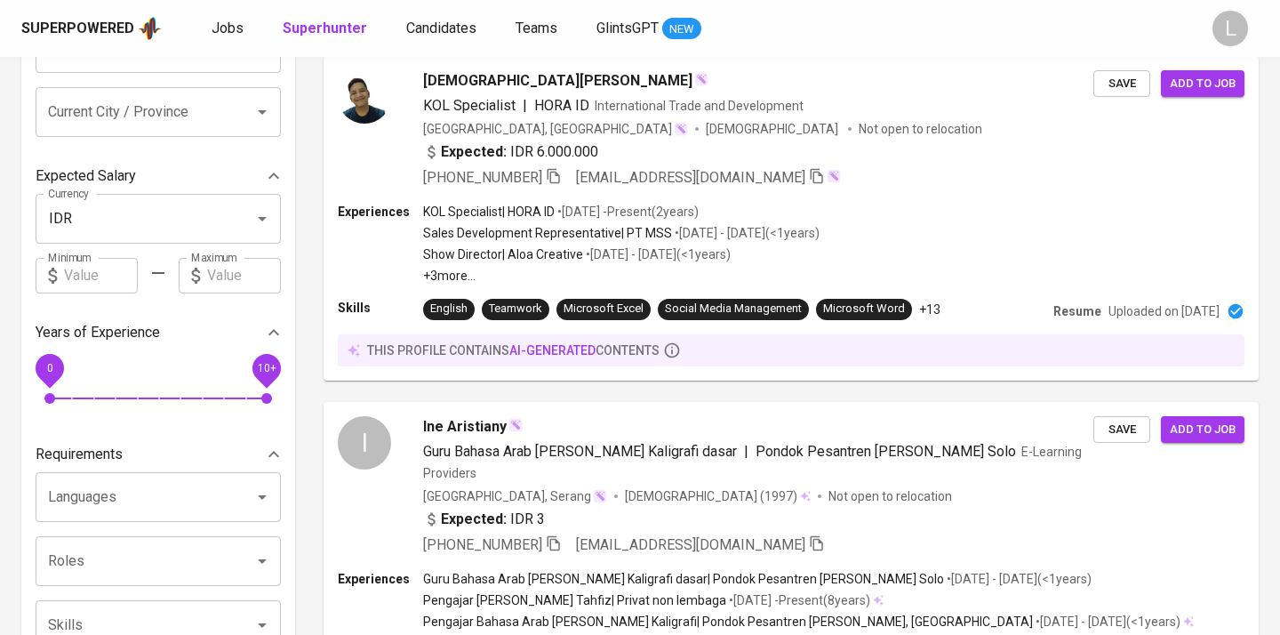
type input "IDR"
click at [53, 273] on icon at bounding box center [53, 275] width 21 height 21
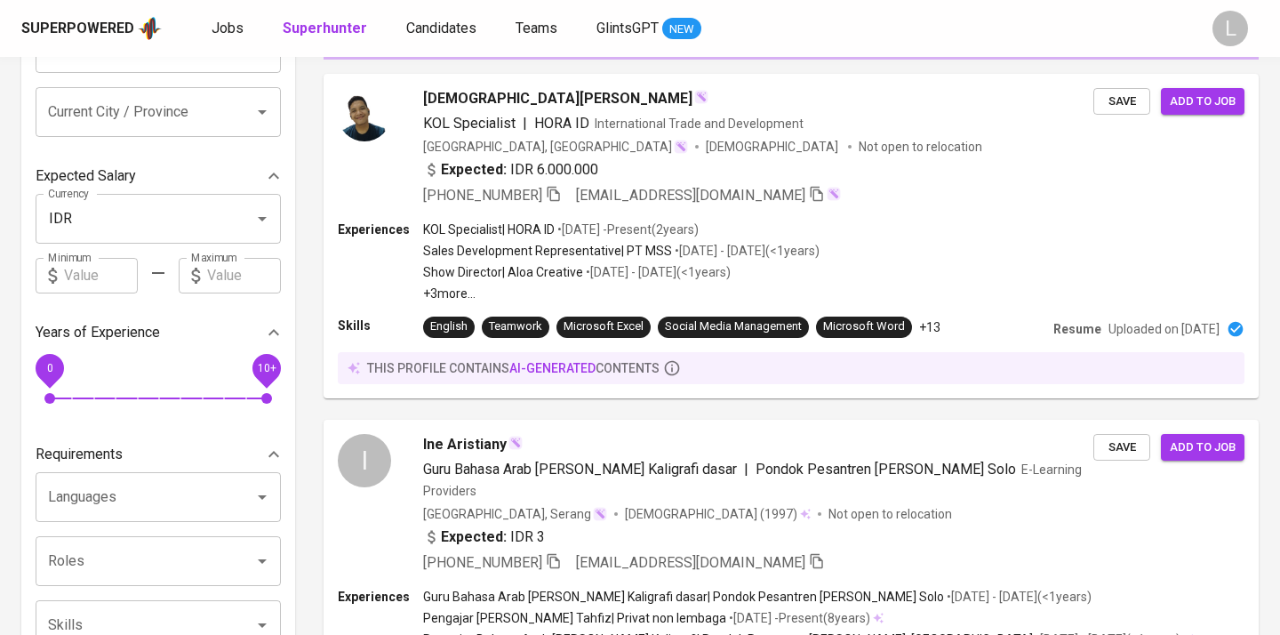
click at [53, 273] on div "Filters Clear All filters Talent Demographics Current Country [GEOGRAPHIC_DATA]…" at bounding box center [158, 602] width 274 height 1445
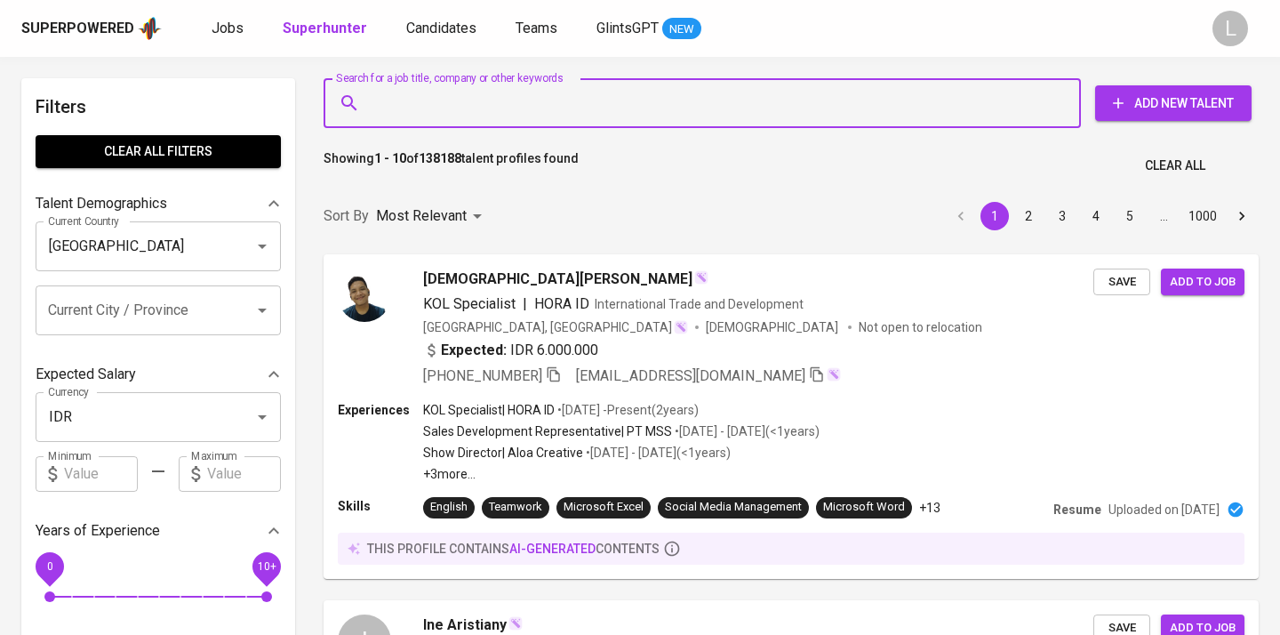
click at [413, 98] on input "Search for a job title, company or other keywords" at bounding box center [706, 103] width 679 height 34
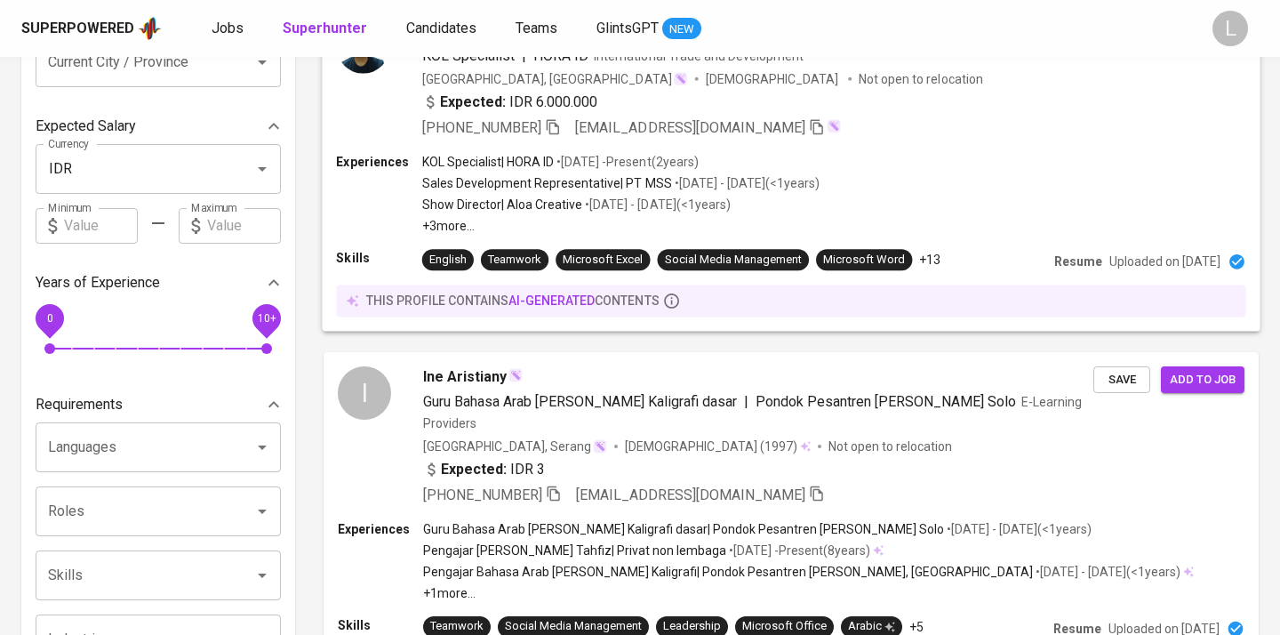
scroll to position [255, 0]
